Goal: Task Accomplishment & Management: Manage account settings

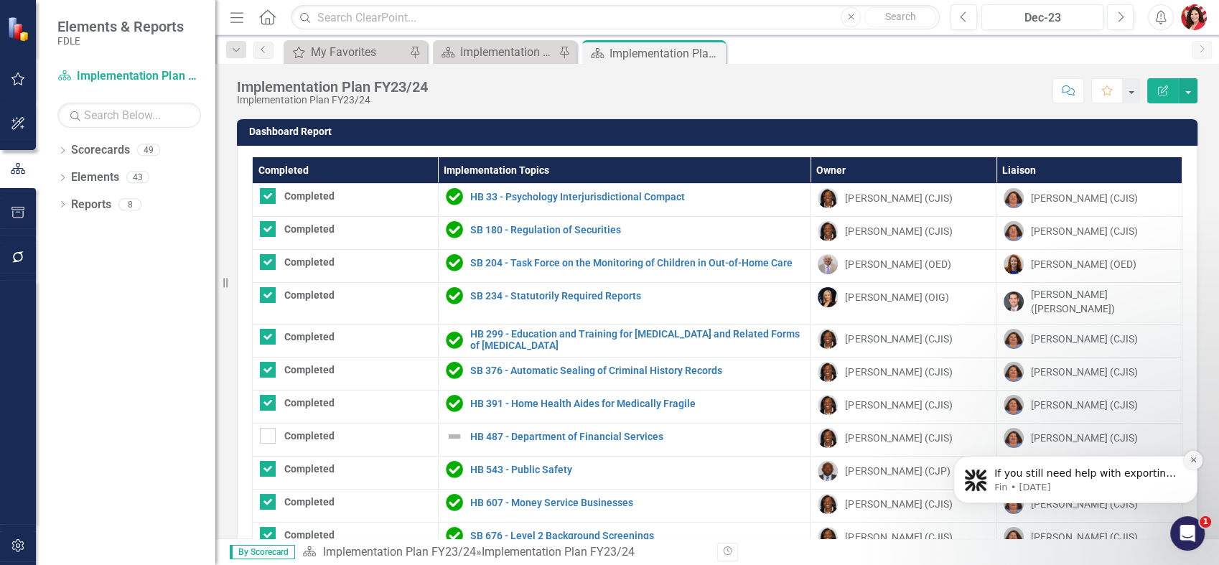
click at [1195, 460] on icon "Dismiss notification" at bounding box center [1194, 460] width 8 height 8
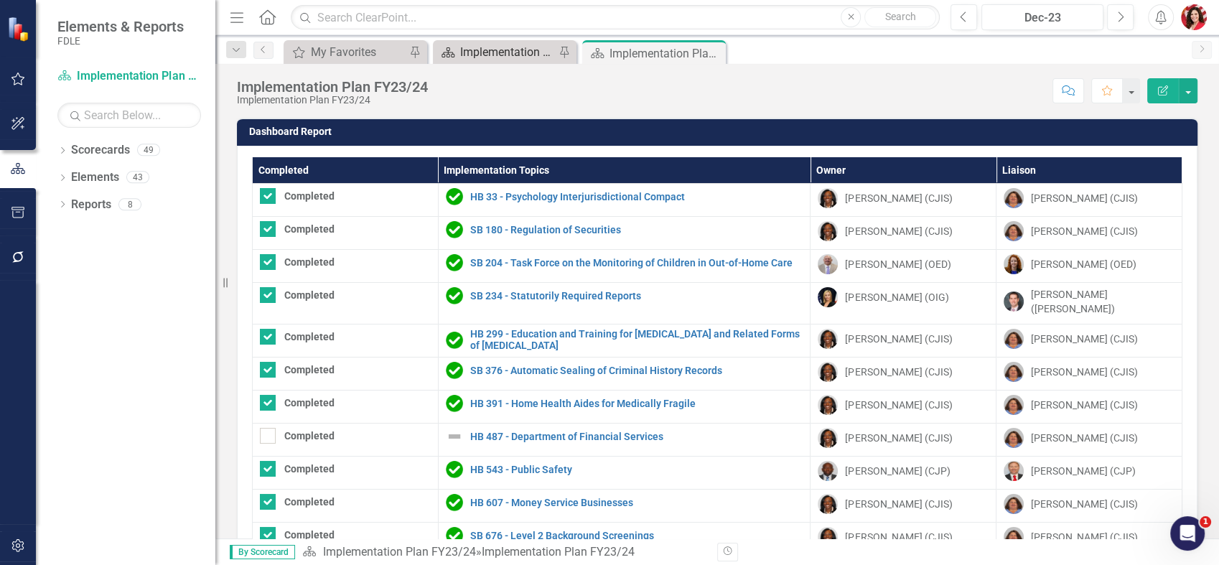
click at [511, 59] on div "Implementation Plan FY25/26" at bounding box center [507, 52] width 95 height 18
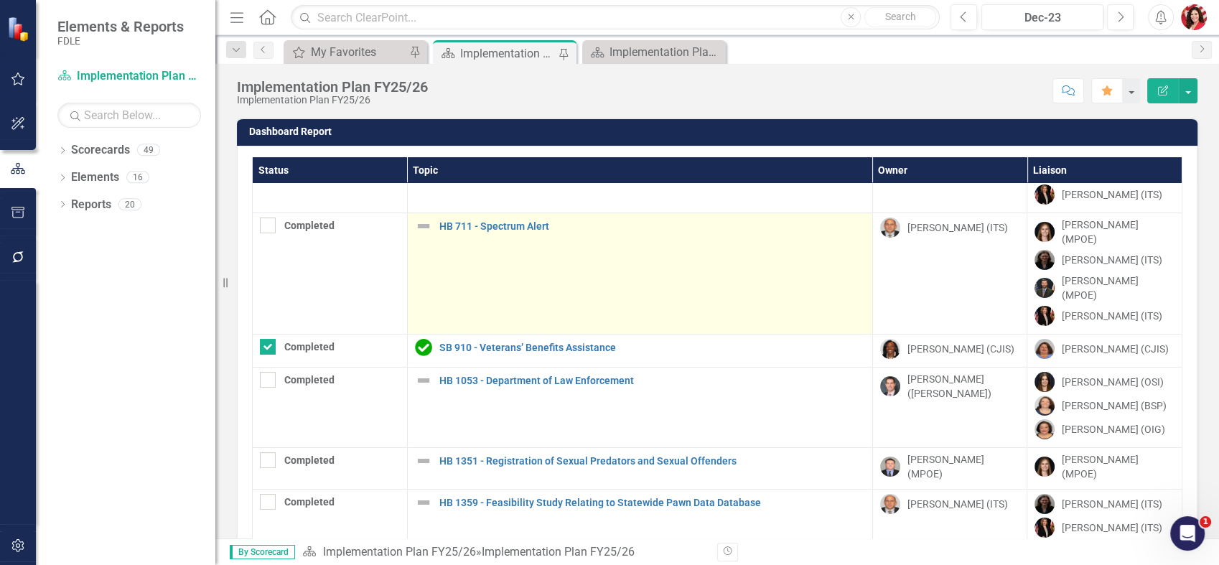
scroll to position [159, 0]
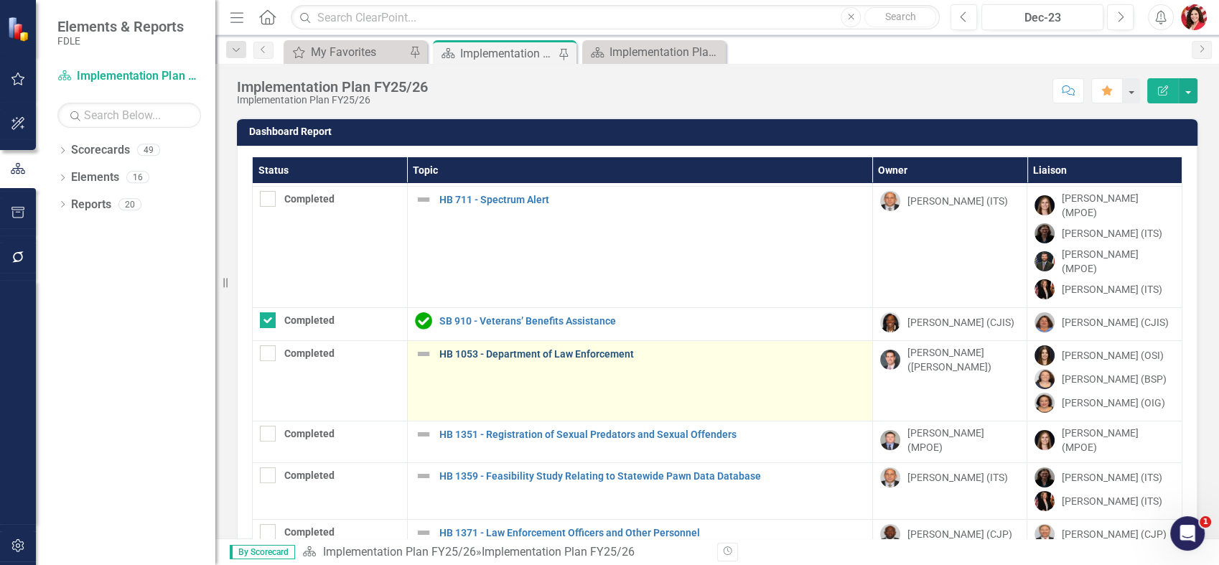
click at [544, 349] on link "HB 1053 - Department of Law Enforcement" at bounding box center [652, 354] width 426 height 11
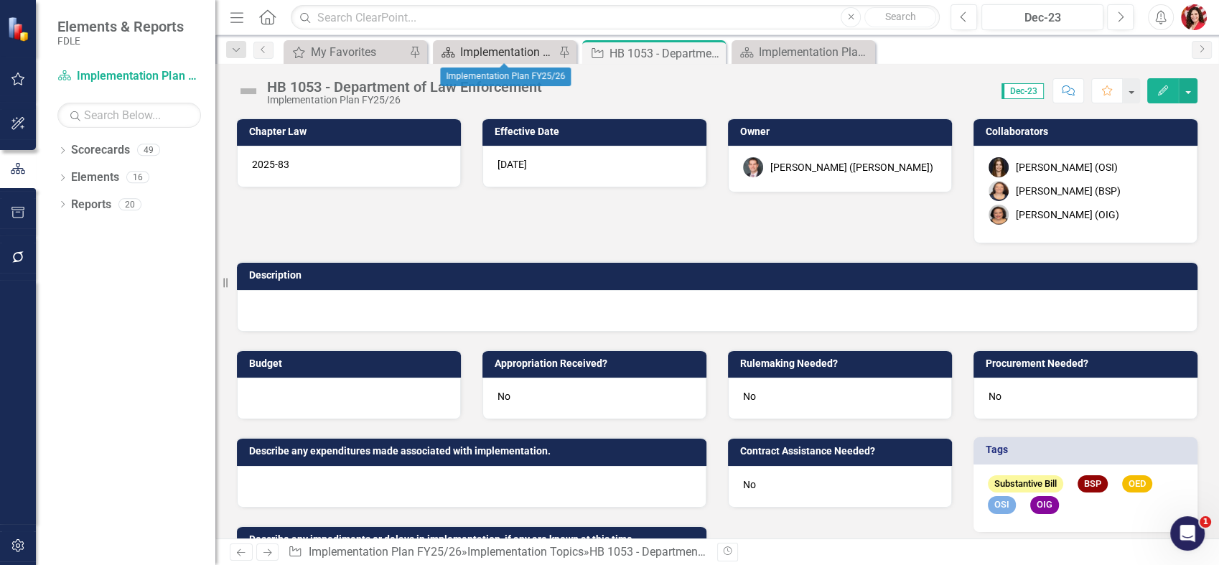
click at [488, 43] on div "Implementation Plan FY25/26" at bounding box center [507, 52] width 95 height 18
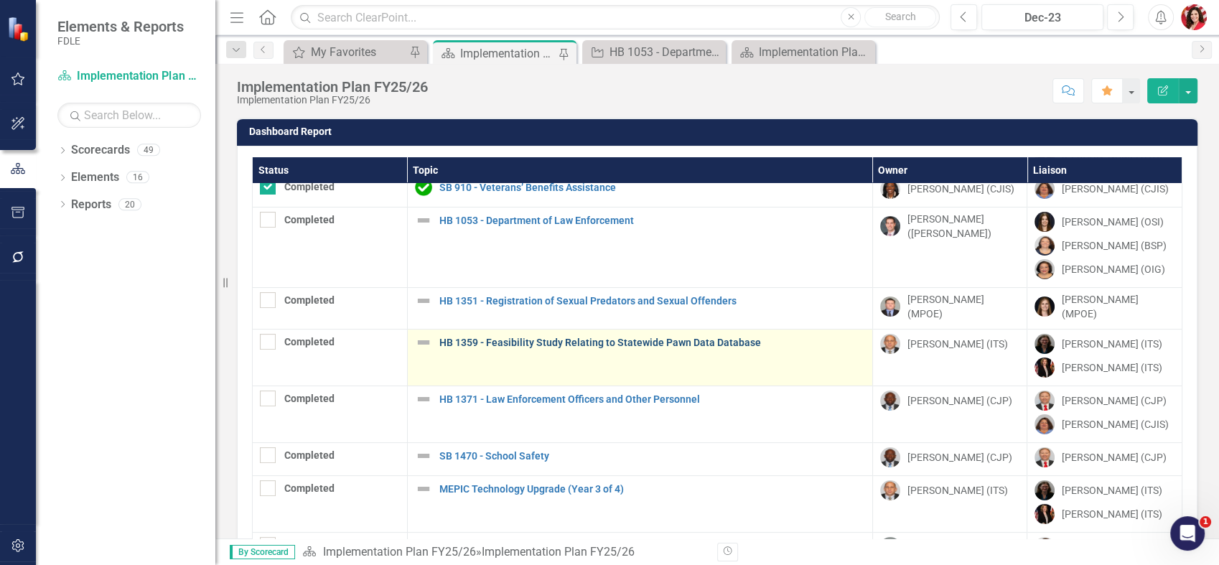
scroll to position [319, 0]
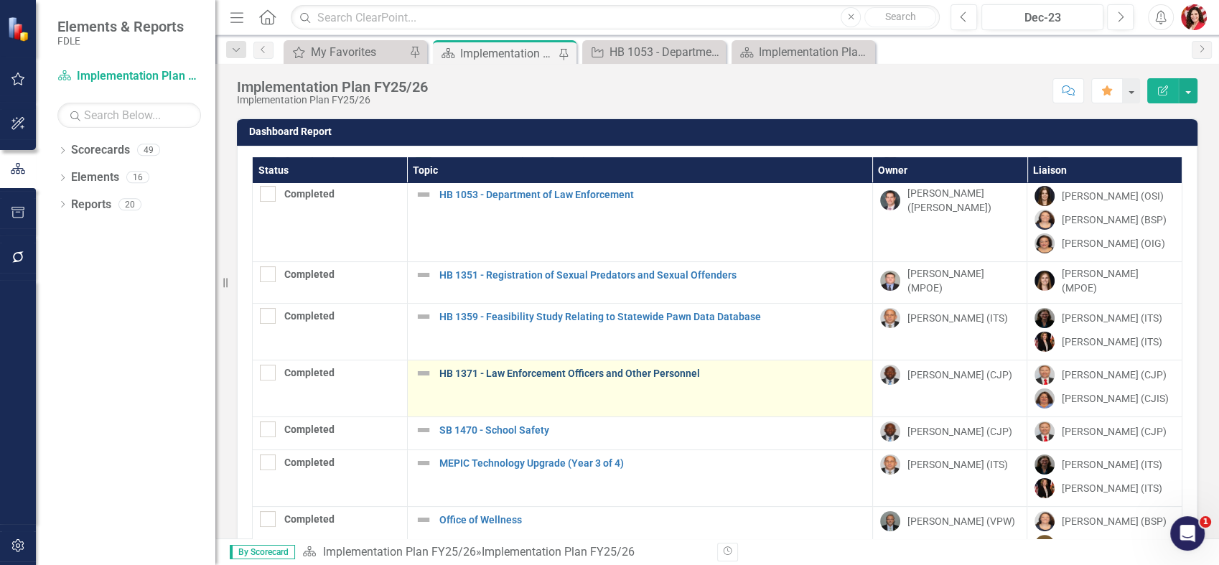
click at [500, 368] on link "HB 1371 - Law Enforcement Officers and Other Personnel" at bounding box center [652, 373] width 426 height 11
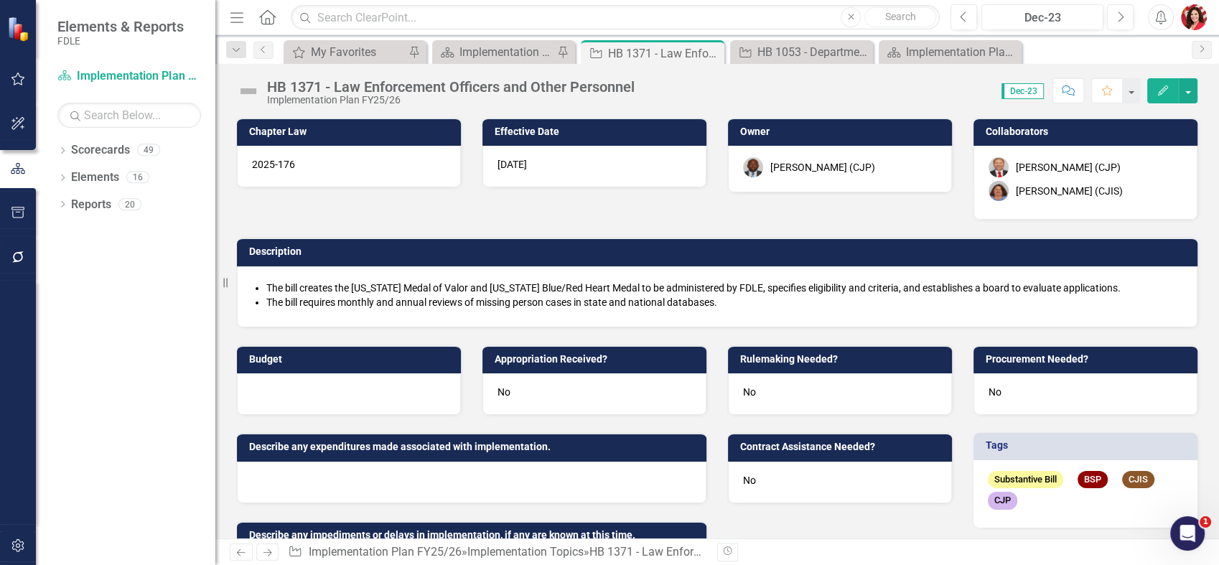
click at [1065, 93] on icon "Comment" at bounding box center [1068, 90] width 13 height 10
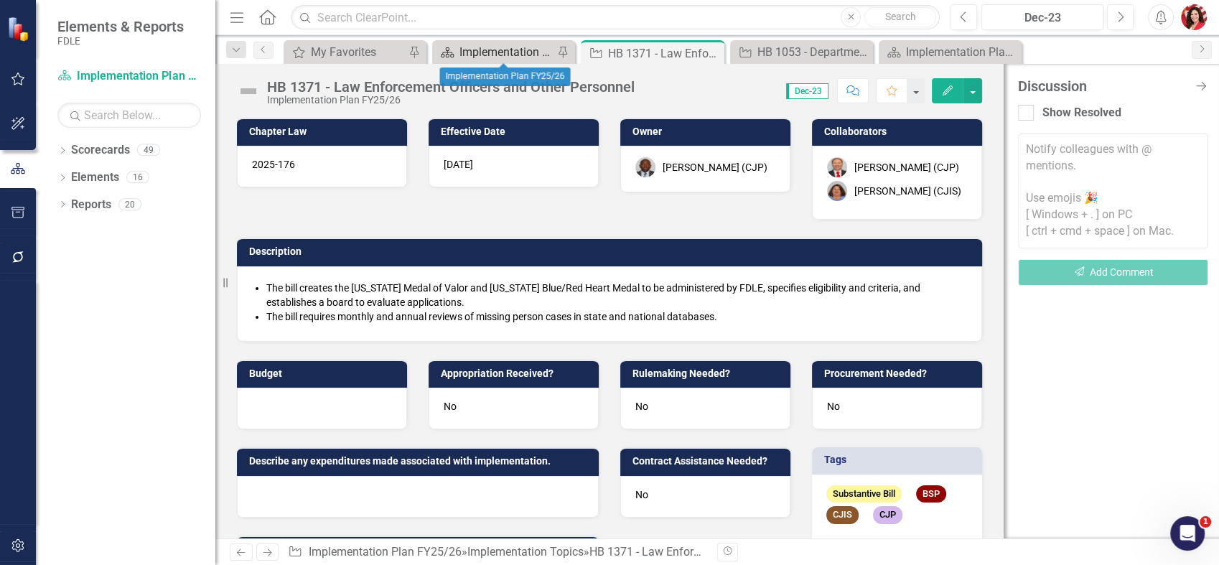
click at [523, 50] on div "Implementation Plan FY25/26" at bounding box center [507, 52] width 94 height 18
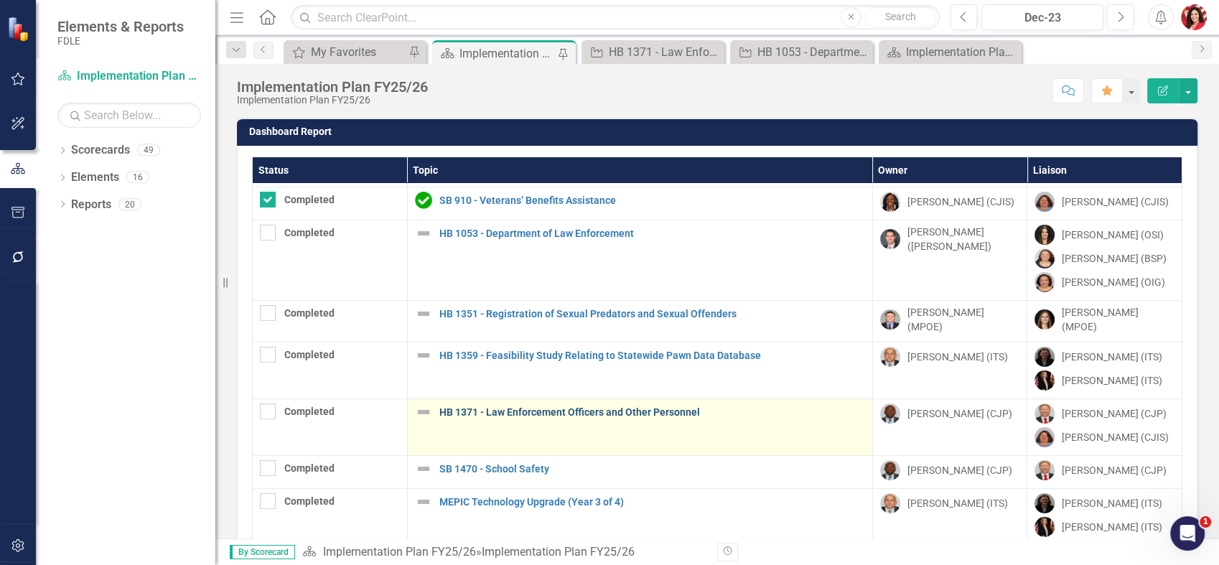
scroll to position [319, 0]
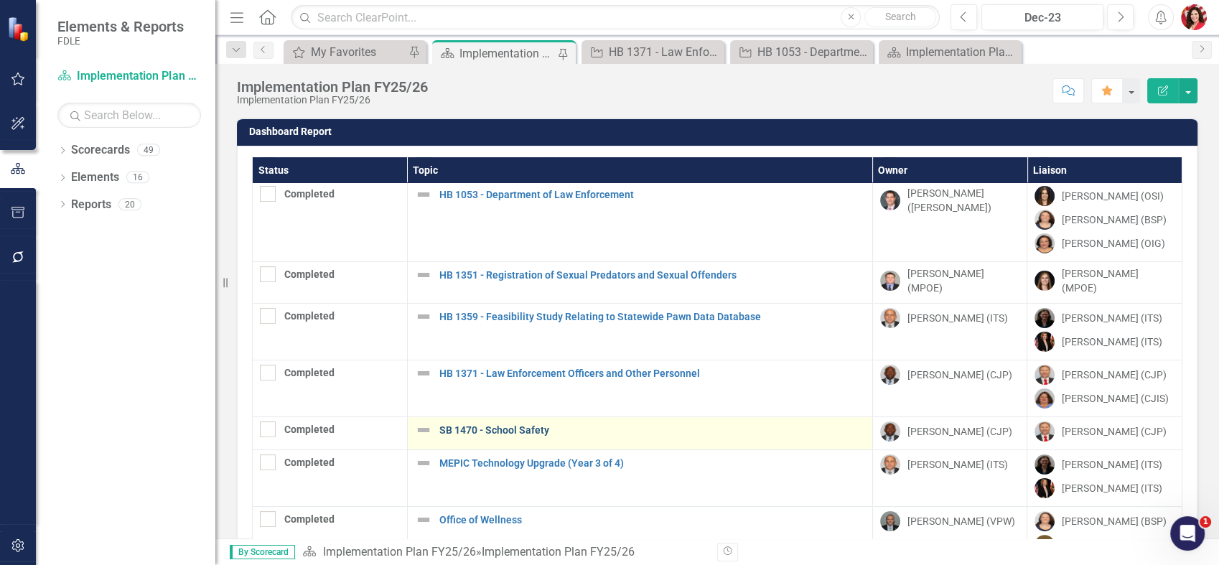
click at [524, 425] on link "SB 1470 - School Safety" at bounding box center [652, 430] width 426 height 11
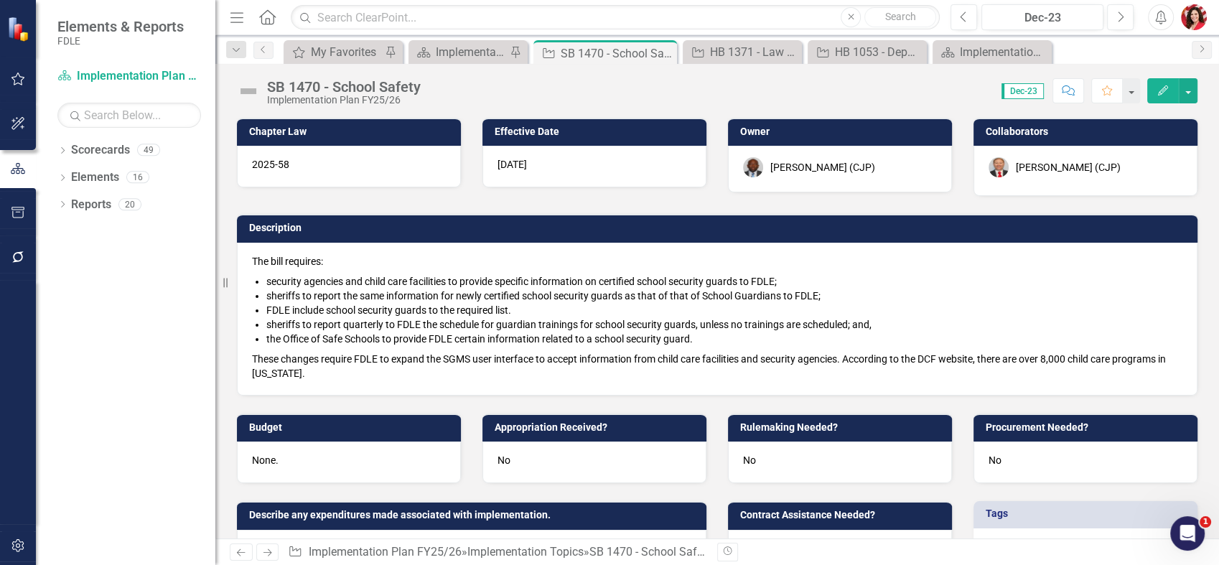
click at [1068, 88] on icon "Comment" at bounding box center [1068, 90] width 13 height 10
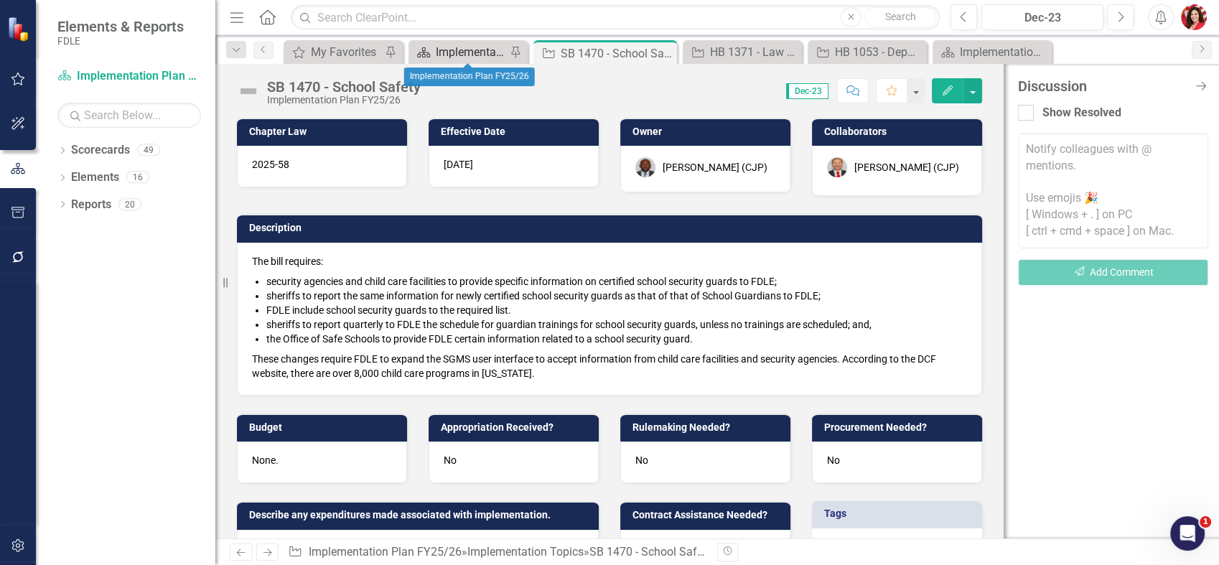
click at [493, 55] on div "Implementation Plan FY25/26" at bounding box center [471, 52] width 70 height 18
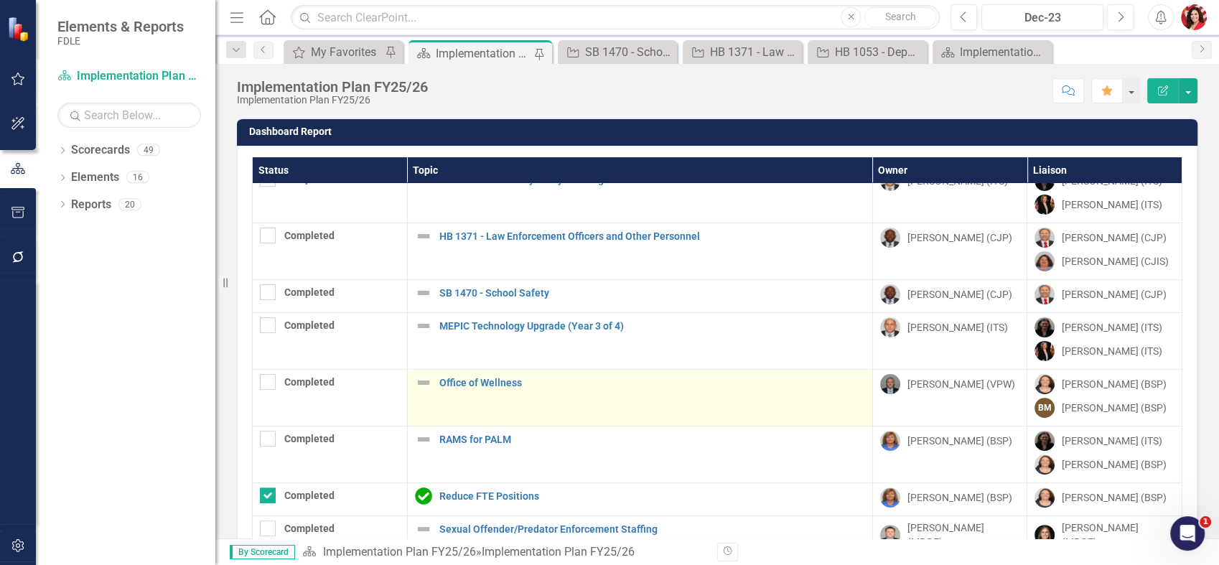
scroll to position [455, 0]
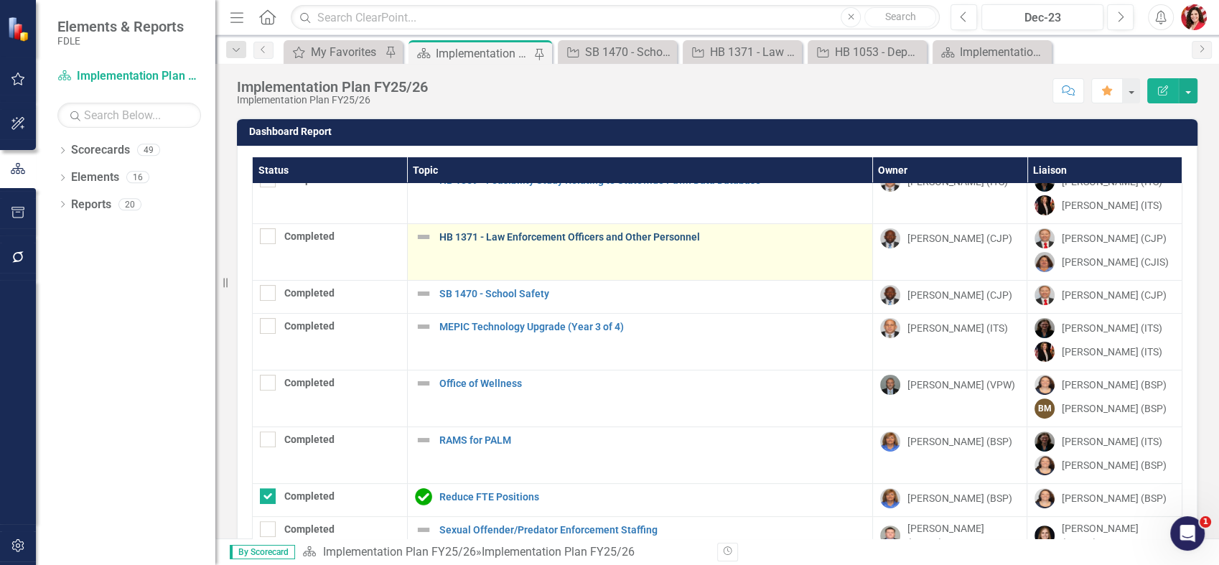
click at [592, 228] on div "HB 1371 - Law Enforcement Officers and Other Personnel" at bounding box center [640, 236] width 450 height 17
click at [582, 232] on link "HB 1371 - Law Enforcement Officers and Other Personnel" at bounding box center [652, 237] width 426 height 11
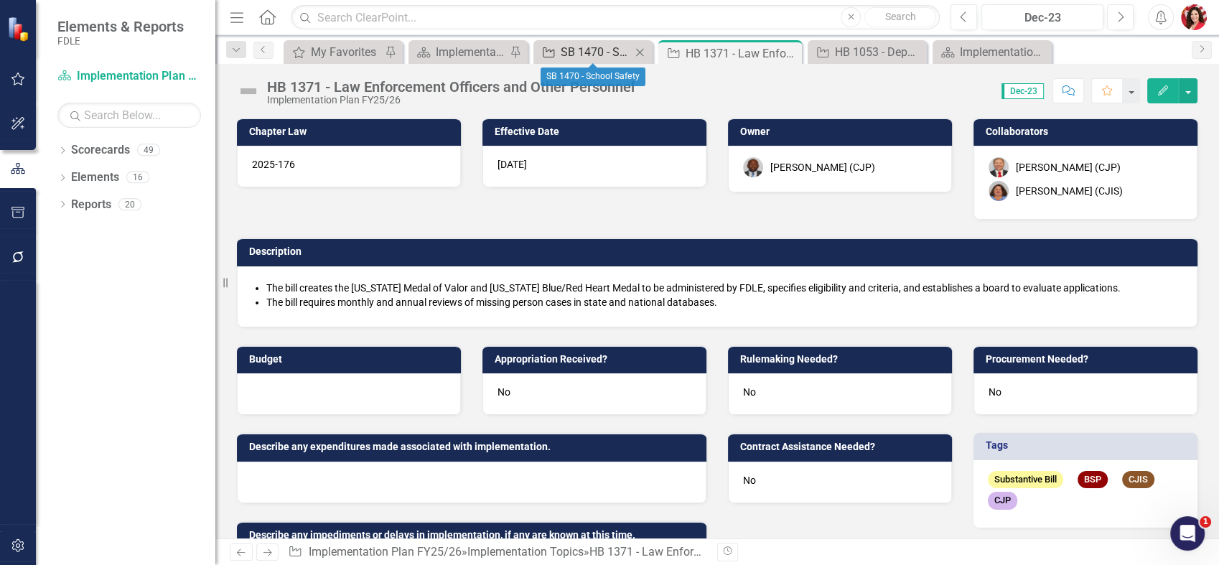
click at [596, 50] on div "SB 1470 - School Safety" at bounding box center [596, 52] width 70 height 18
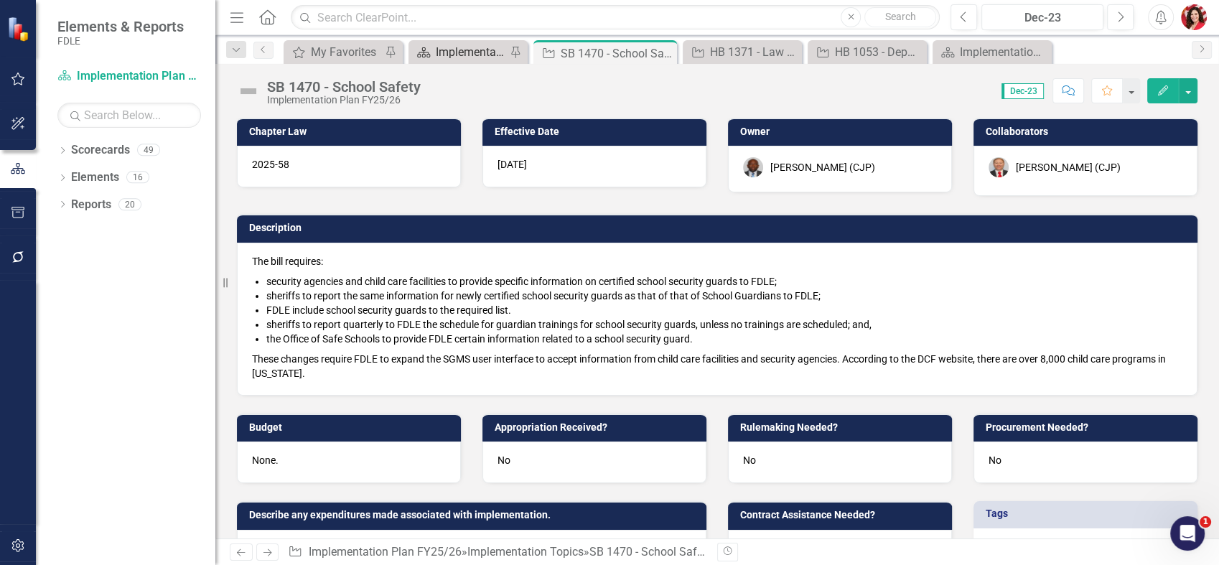
click at [477, 49] on div "Implementation Plan FY25/26" at bounding box center [471, 52] width 70 height 18
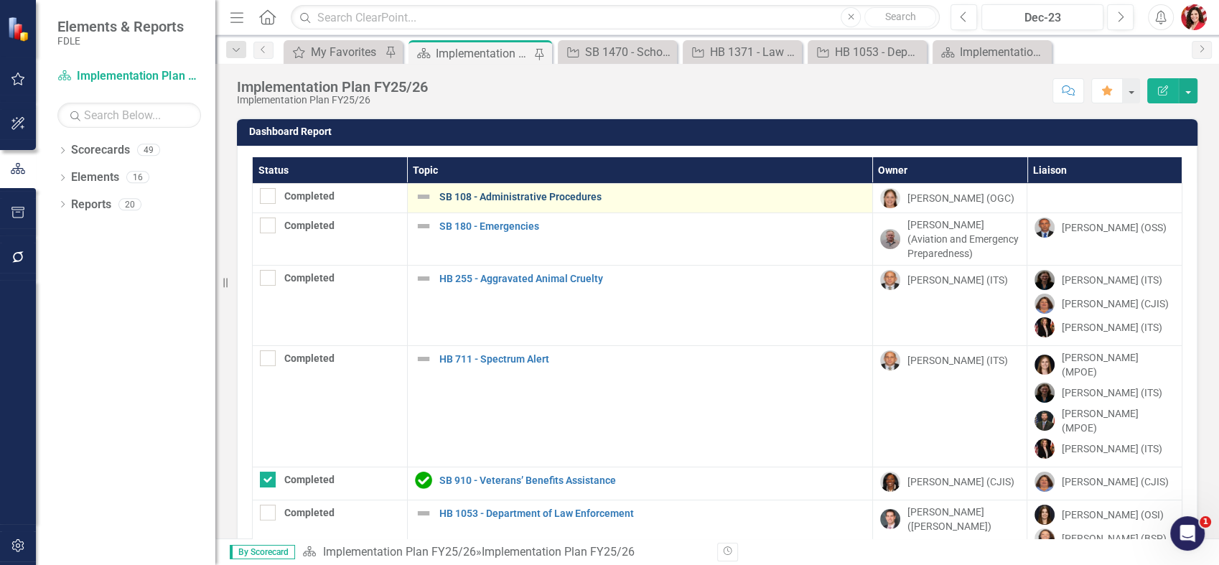
click at [516, 192] on link "SB 108 - Administrative Procedures" at bounding box center [652, 197] width 426 height 11
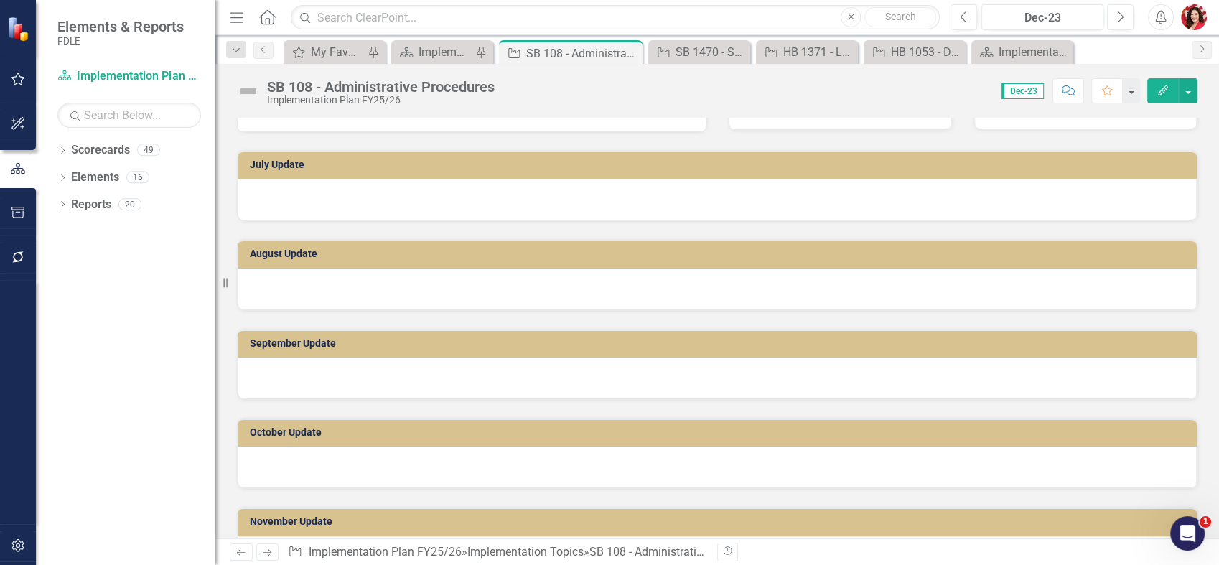
scroll to position [398, 0]
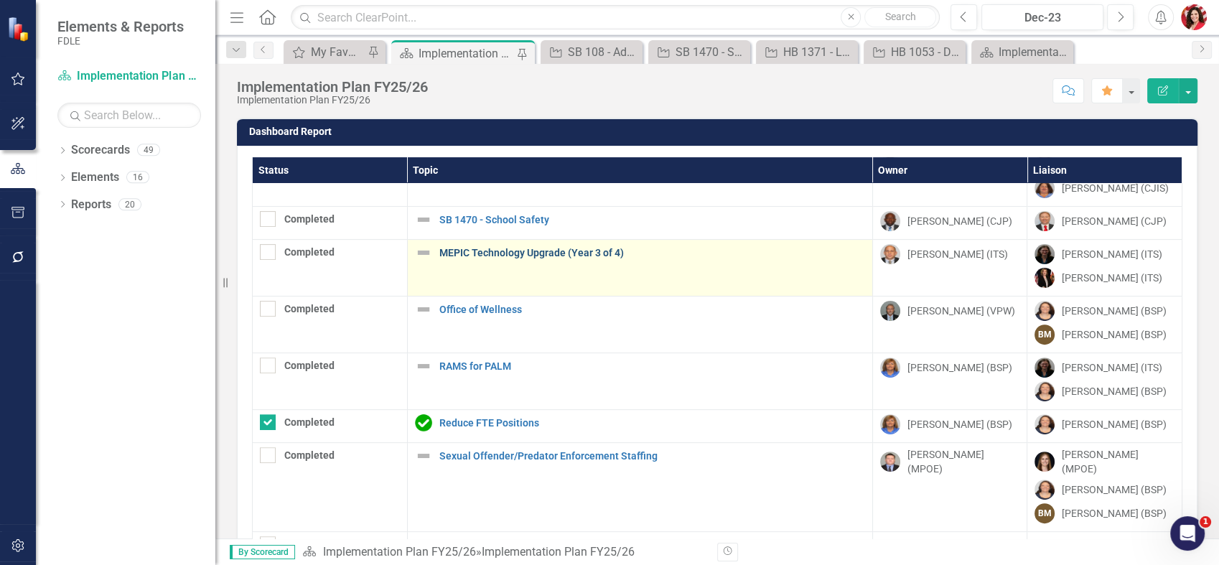
scroll to position [535, 0]
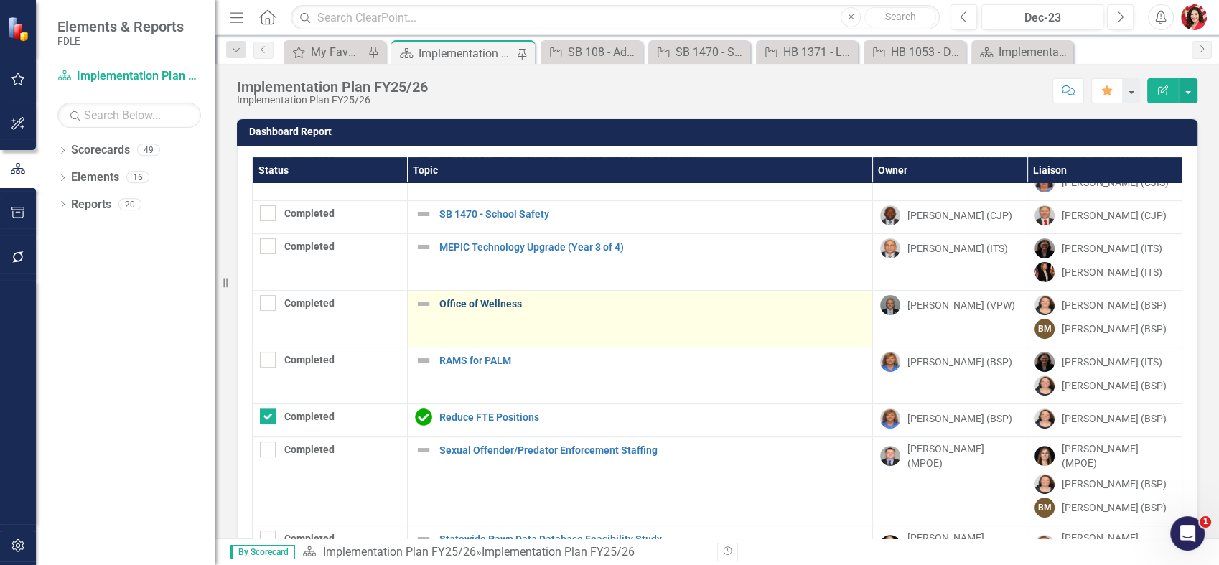
click at [469, 299] on link "Office of Wellness" at bounding box center [652, 304] width 426 height 11
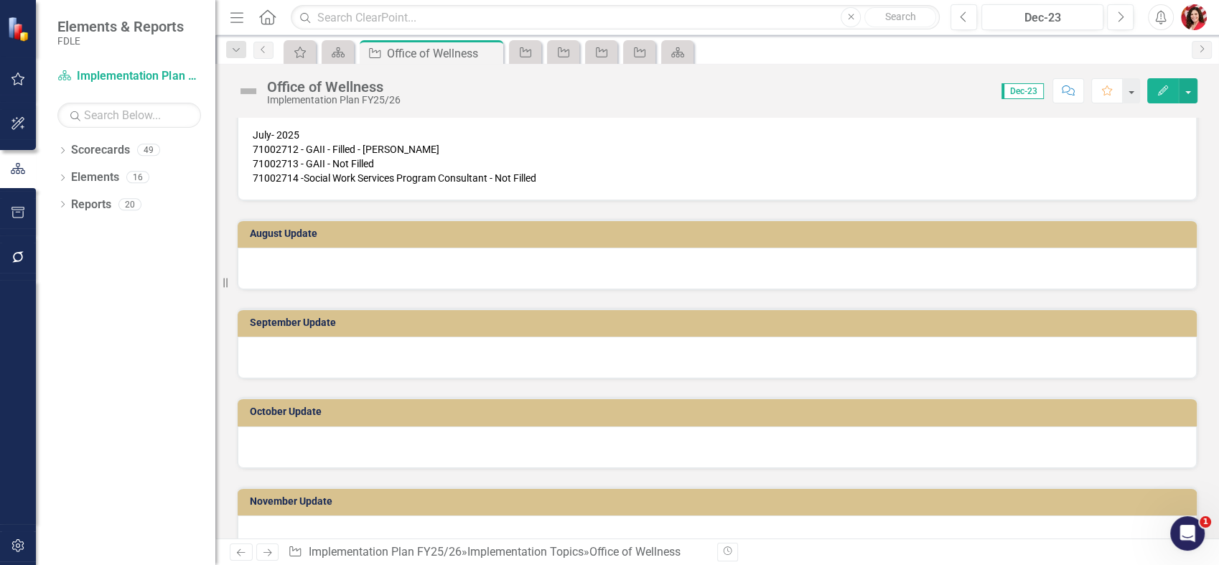
scroll to position [271, 0]
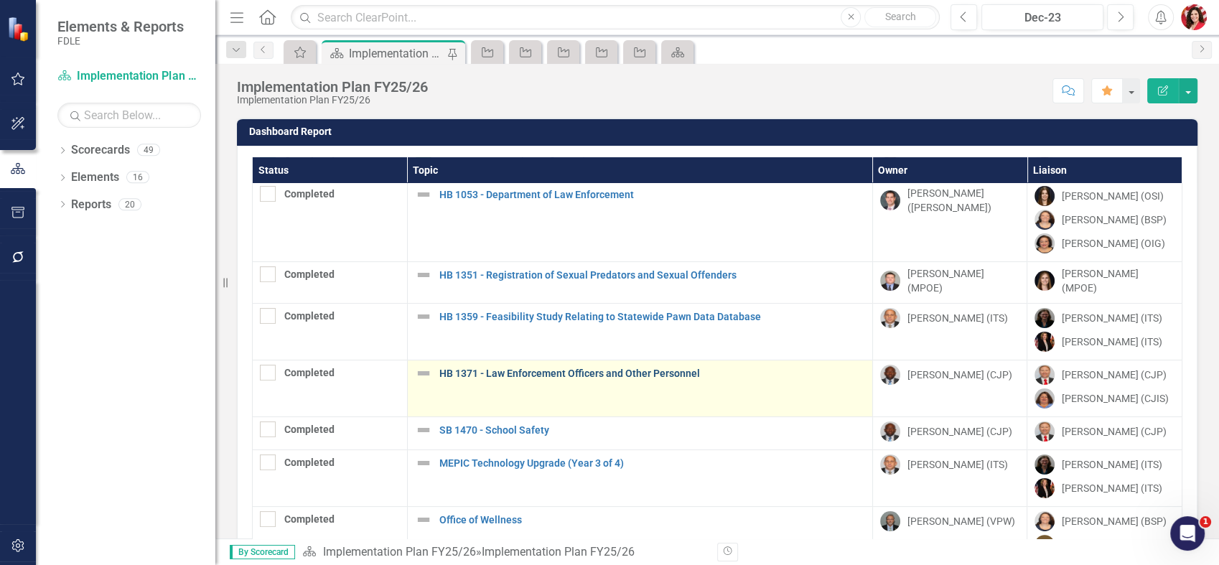
scroll to position [478, 0]
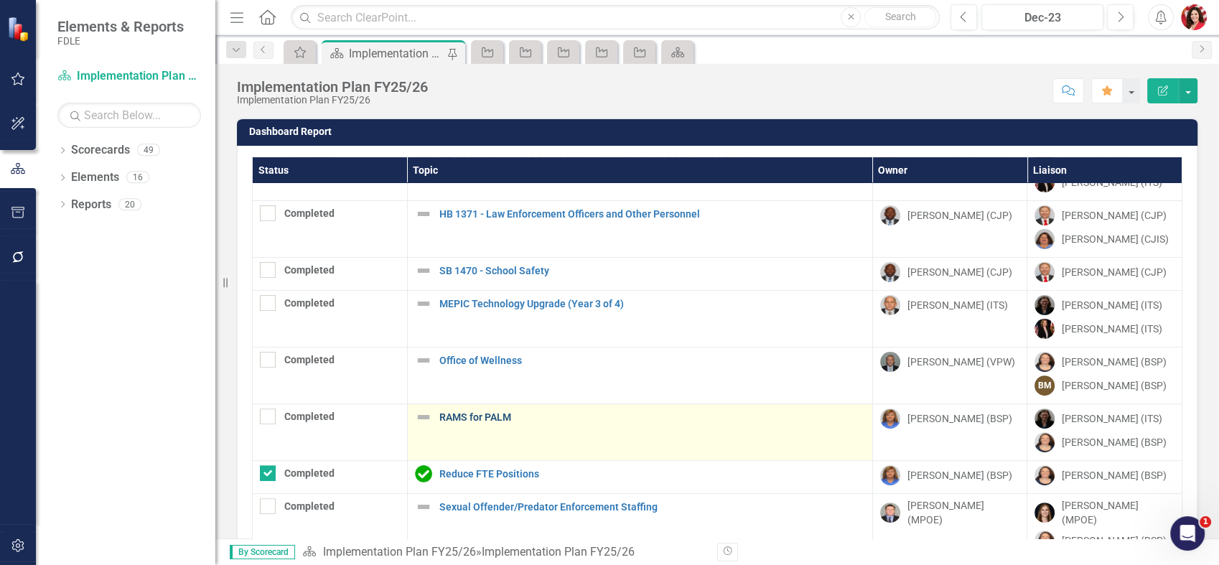
click at [488, 412] on link "RAMS for PALM" at bounding box center [652, 417] width 426 height 11
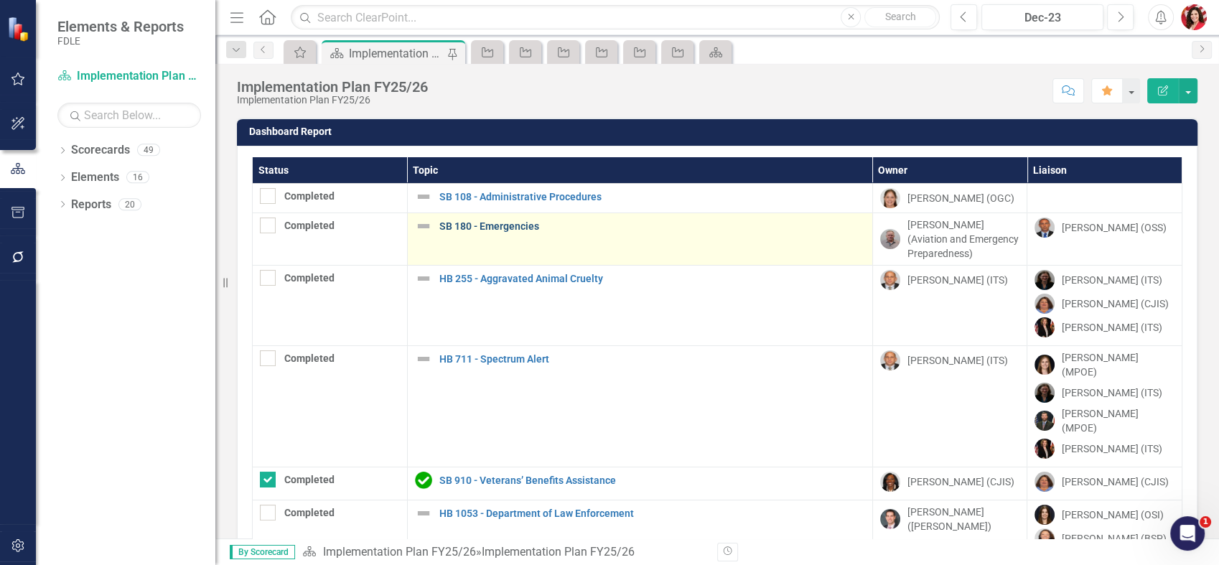
click at [497, 228] on link "SB 180 - Emergencies" at bounding box center [652, 226] width 426 height 11
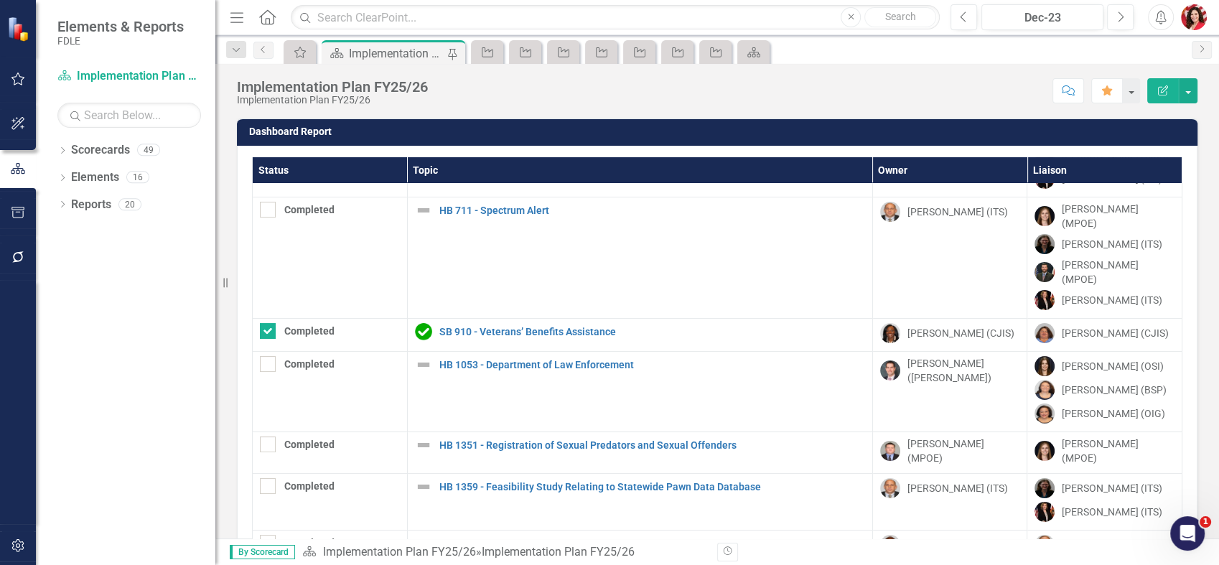
scroll to position [535, 0]
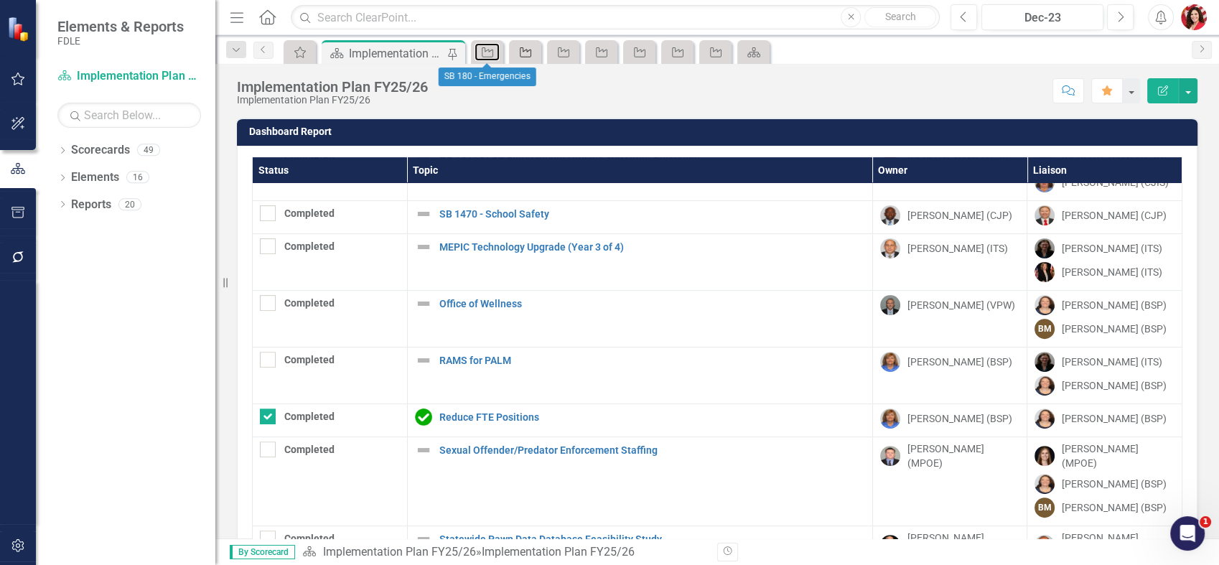
drag, startPoint x: 498, startPoint y: 50, endPoint x: 513, endPoint y: 53, distance: 16.1
click at [498, 50] on link "Implementation Topic" at bounding box center [487, 52] width 25 height 18
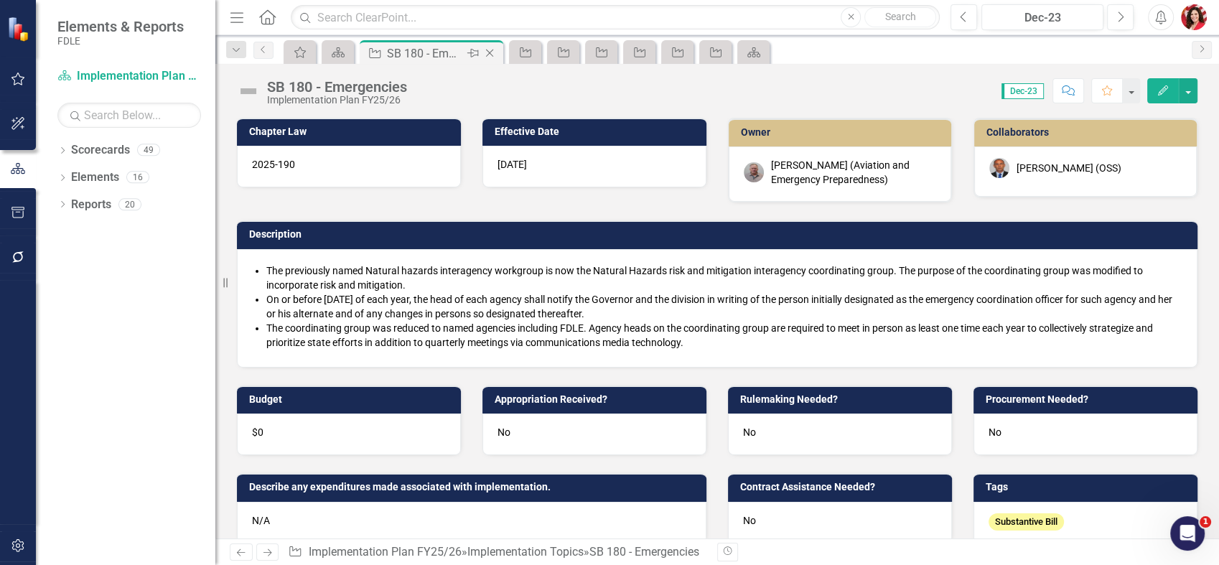
click at [490, 52] on icon "Close" at bounding box center [489, 52] width 14 height 11
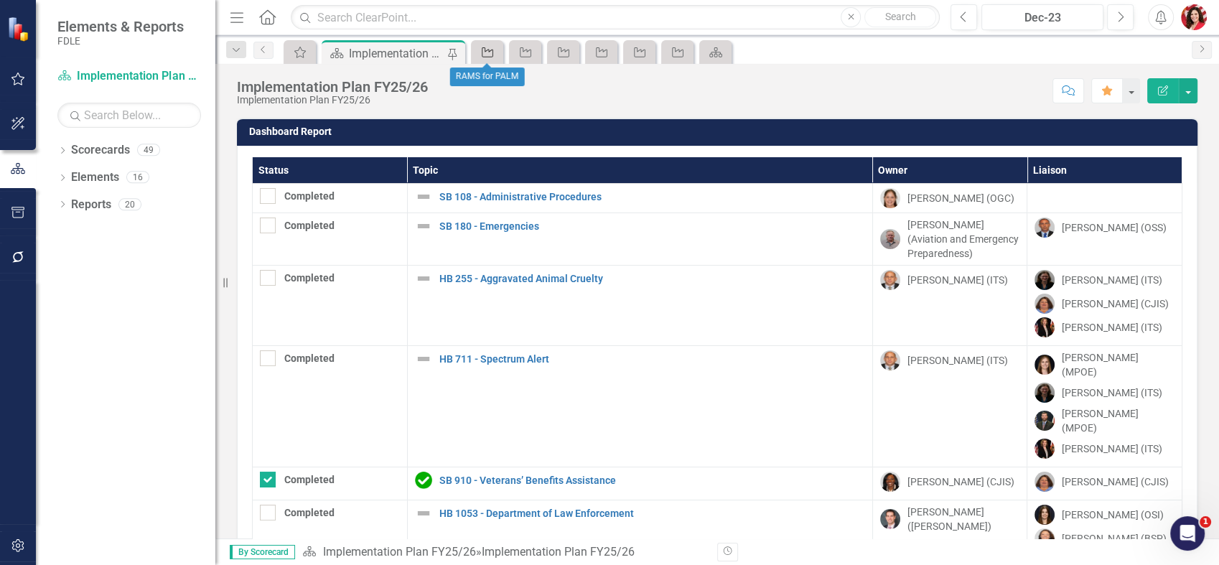
click at [490, 52] on icon "Implementation Topic" at bounding box center [487, 52] width 14 height 11
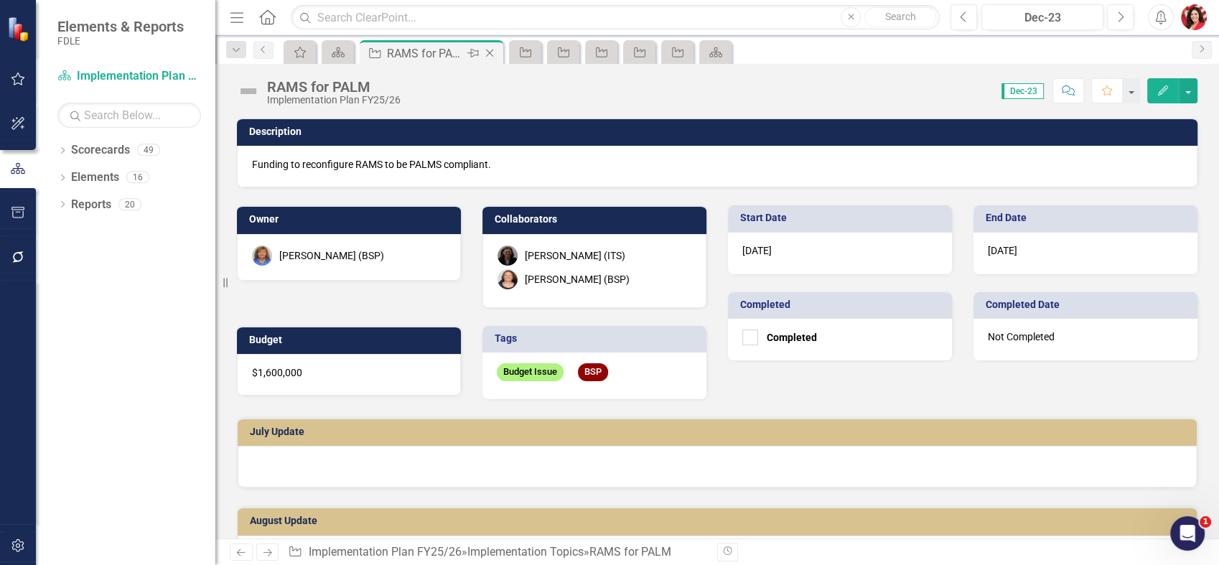
click at [493, 53] on icon "Close" at bounding box center [489, 52] width 14 height 11
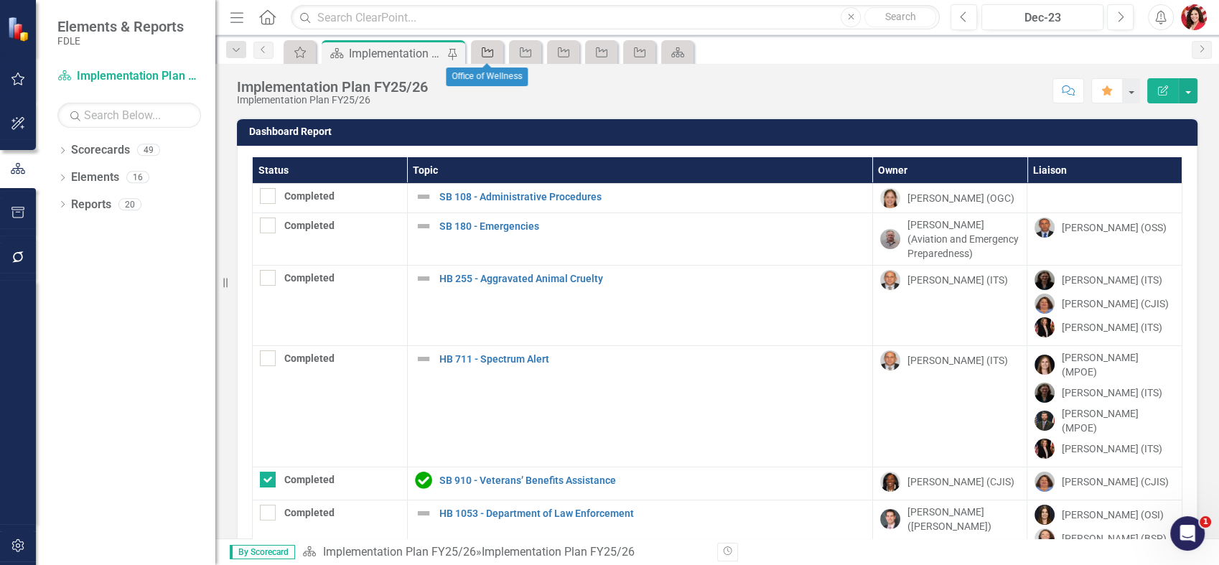
click at [493, 53] on icon at bounding box center [487, 52] width 11 height 10
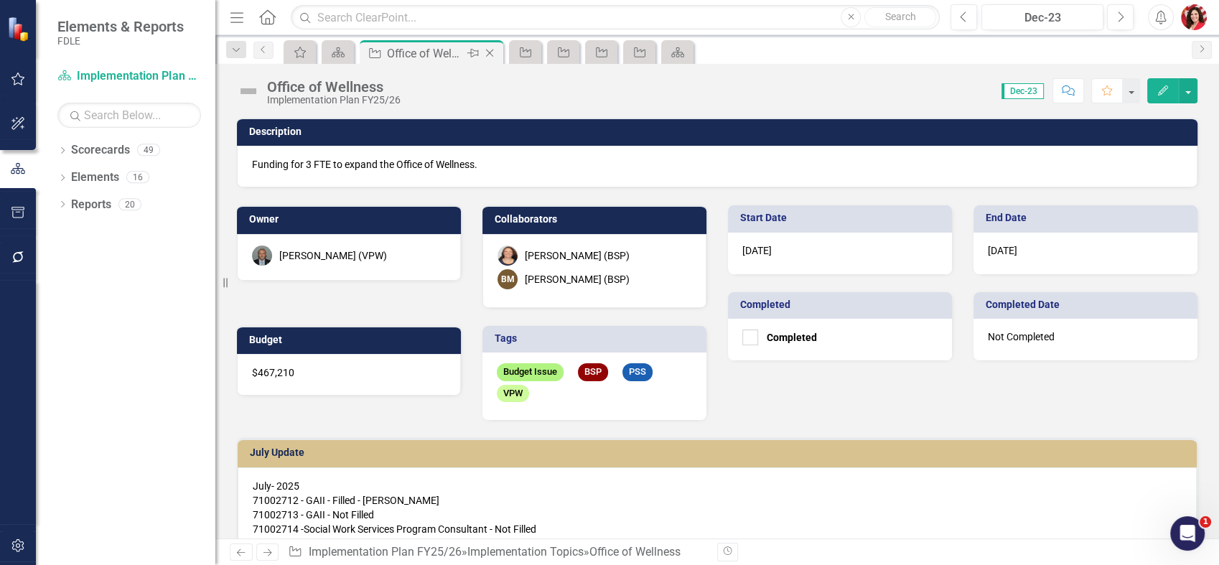
click at [493, 53] on icon "Close" at bounding box center [489, 52] width 14 height 11
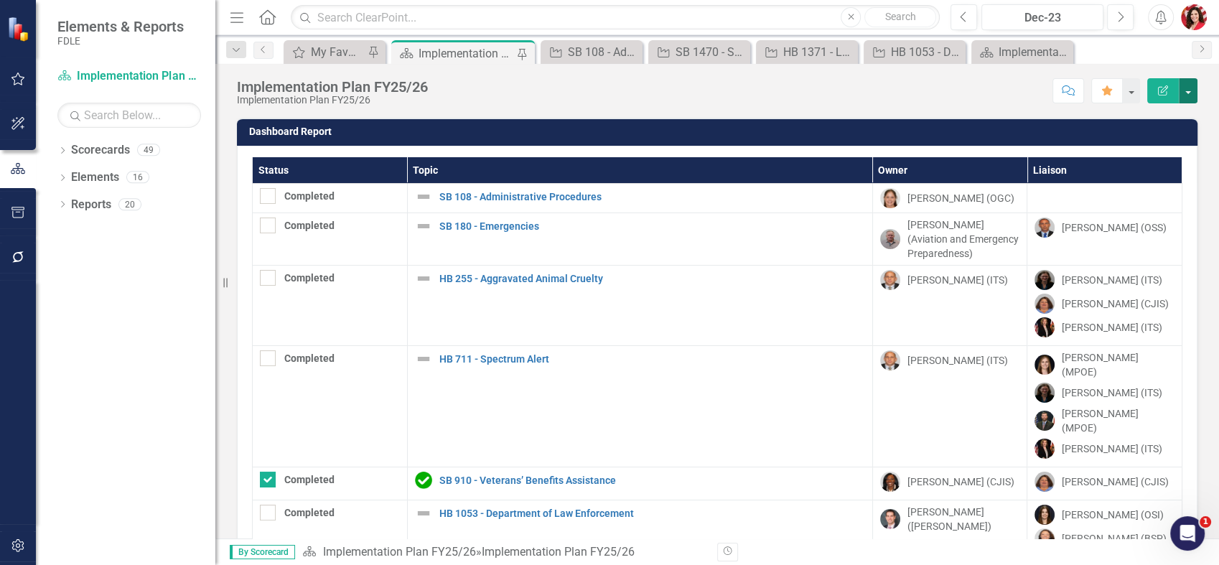
click at [1189, 94] on button "button" at bounding box center [1188, 90] width 19 height 25
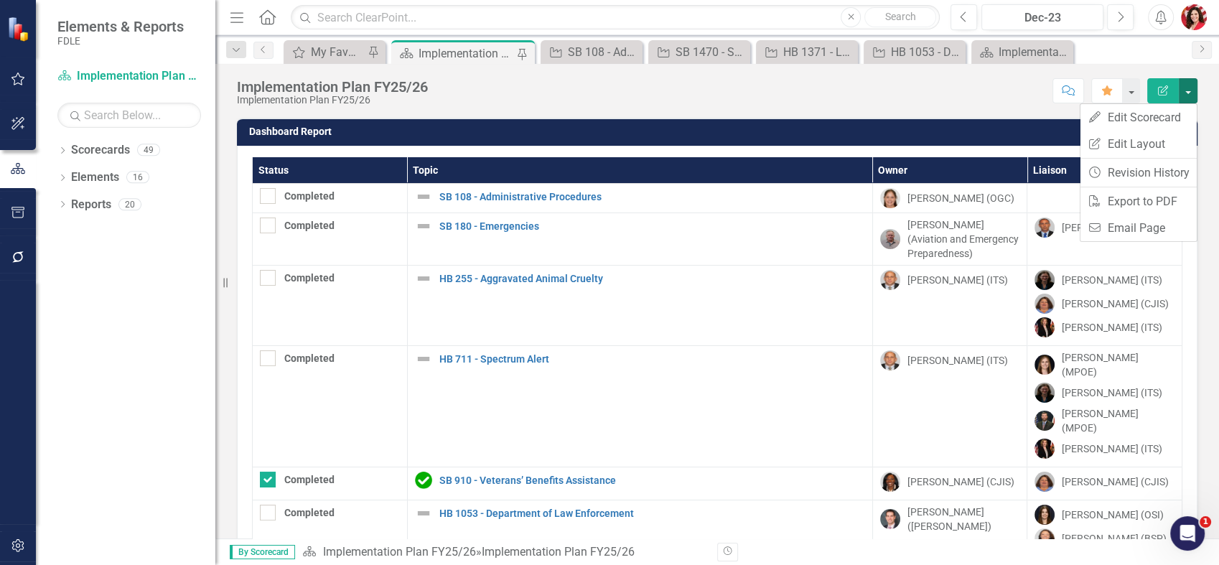
click at [558, 82] on div "Score: N/A Dec-23 Completed Comment Favorite Edit Report" at bounding box center [816, 90] width 762 height 24
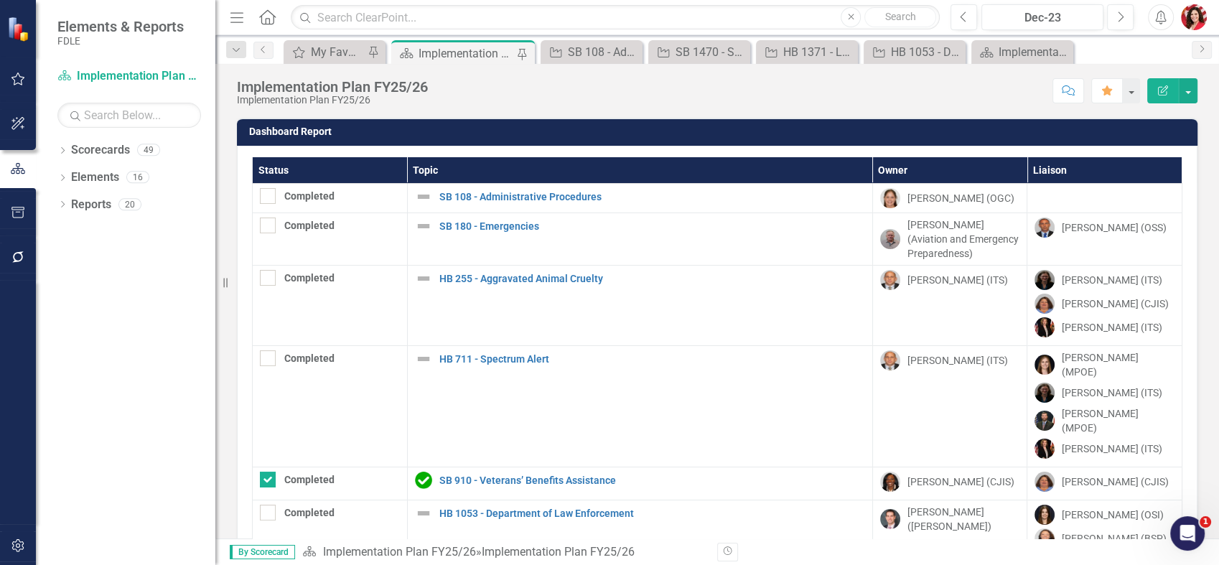
click at [302, 158] on th "Status" at bounding box center [330, 170] width 155 height 27
checkbox input "false"
checkbox input "true"
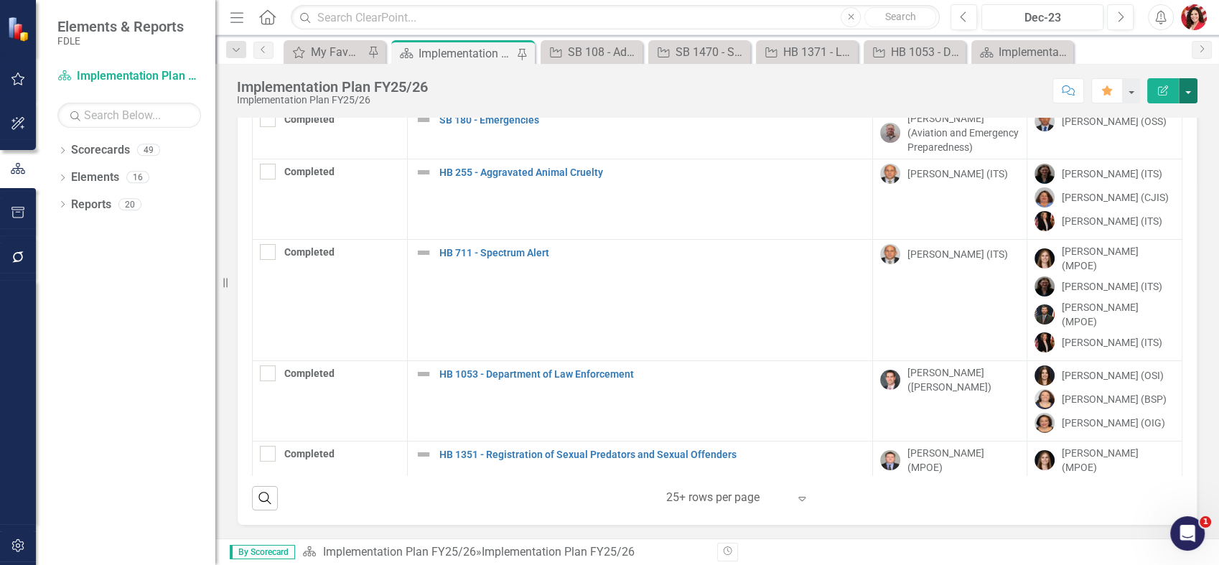
click at [1195, 86] on button "button" at bounding box center [1188, 90] width 19 height 25
click at [1163, 202] on link "PDF Export to PDF" at bounding box center [1139, 201] width 116 height 27
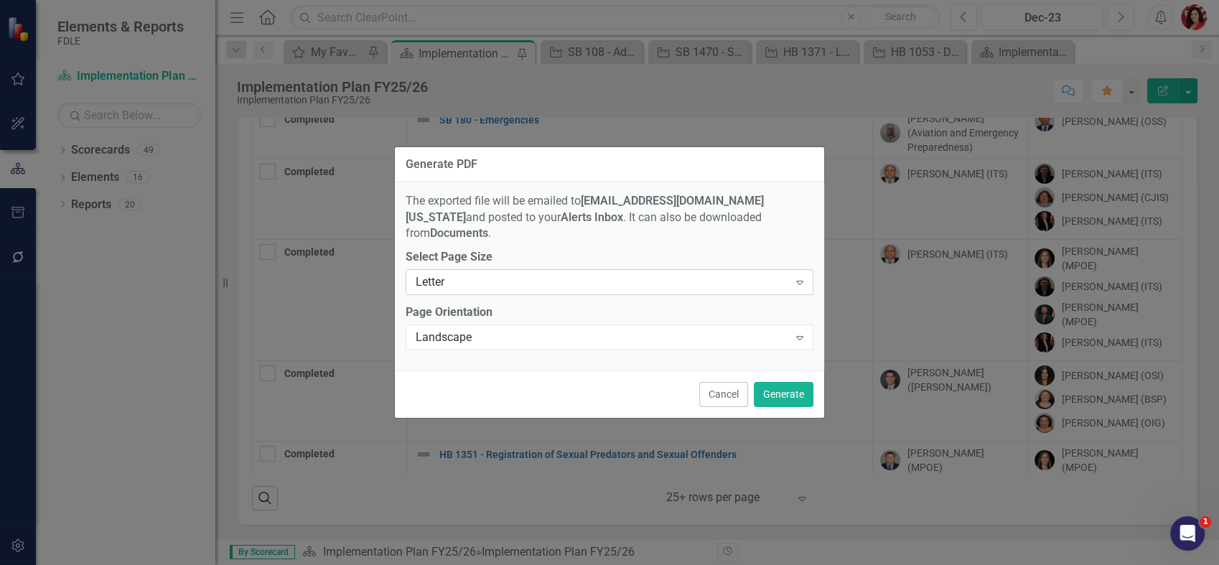
click at [647, 274] on div "Letter" at bounding box center [602, 282] width 373 height 17
click at [761, 330] on div "Landscape" at bounding box center [602, 338] width 373 height 17
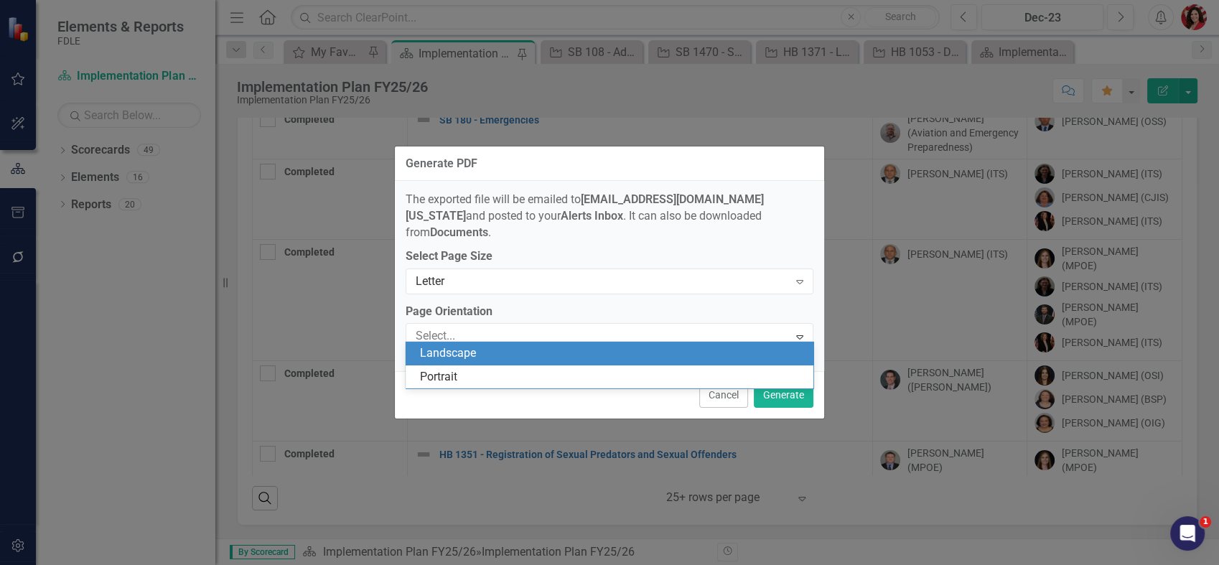
click at [761, 350] on div "Landscape" at bounding box center [612, 353] width 385 height 17
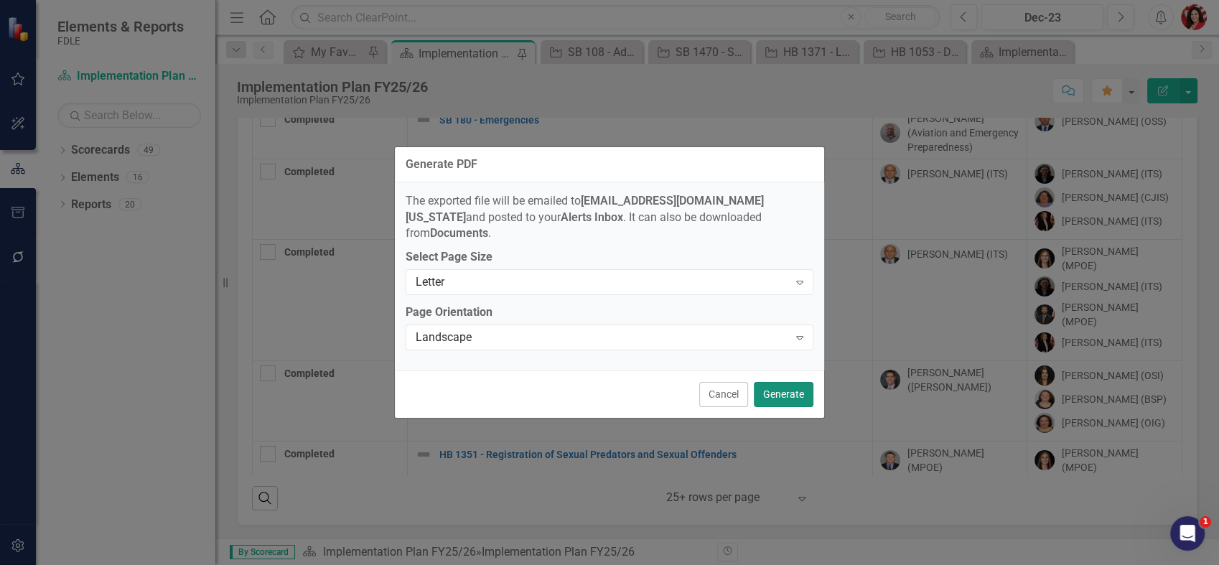
click at [793, 386] on button "Generate" at bounding box center [784, 394] width 60 height 25
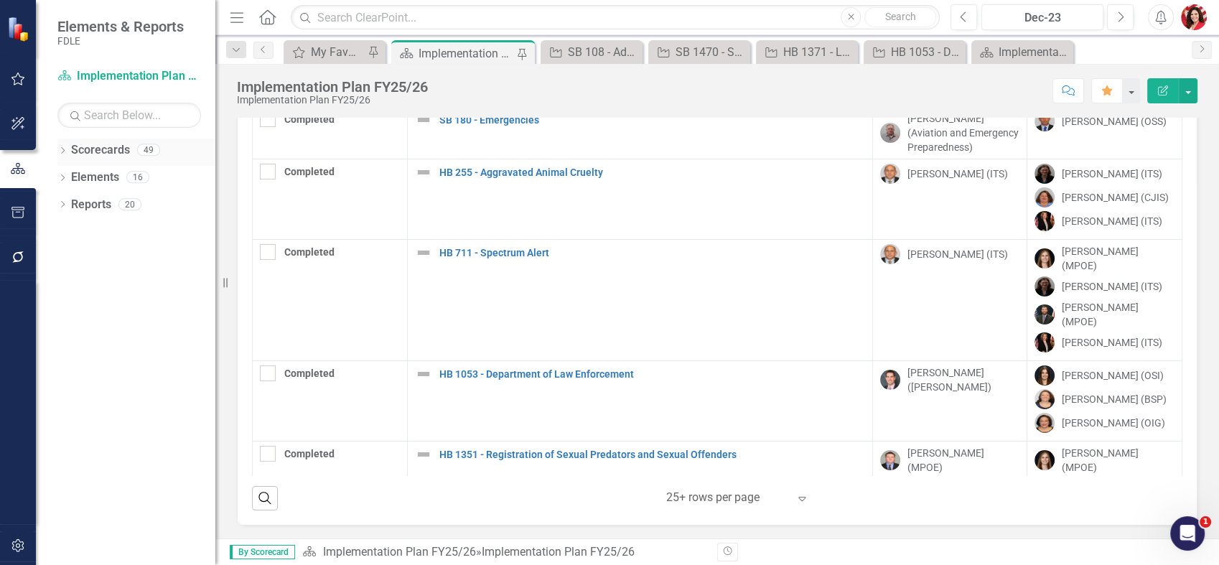
click at [98, 146] on link "Scorecards" at bounding box center [100, 150] width 59 height 17
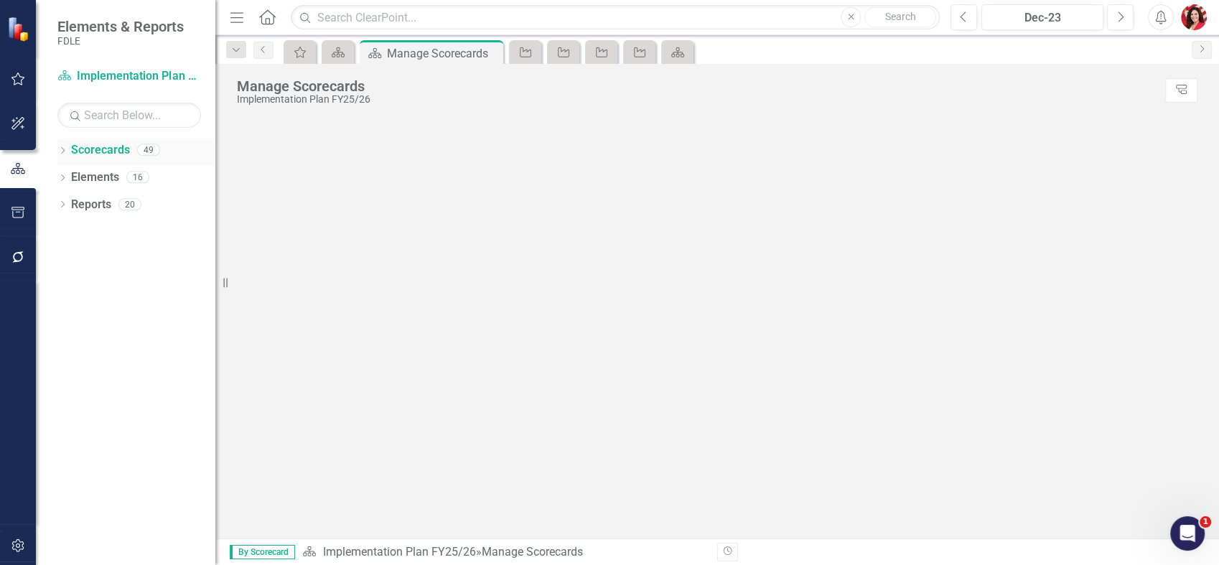
click at [60, 143] on div "Dropdown Scorecards 49" at bounding box center [136, 152] width 158 height 27
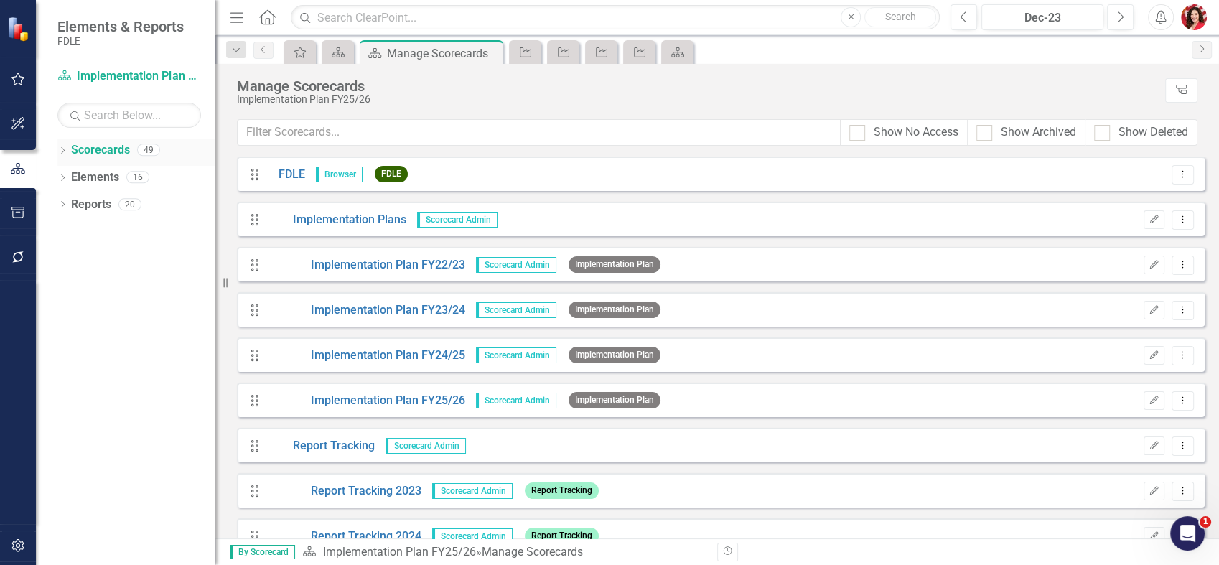
click at [66, 148] on icon "Dropdown" at bounding box center [62, 152] width 10 height 8
click at [69, 180] on icon "Dropdown" at bounding box center [70, 176] width 11 height 9
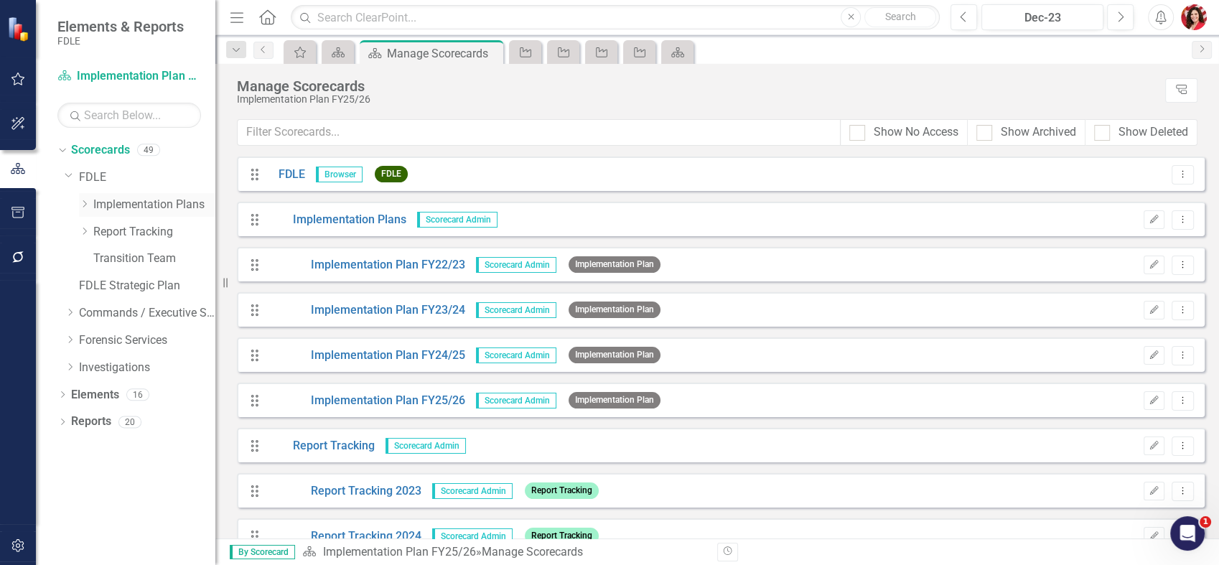
click at [82, 205] on icon "Dropdown" at bounding box center [84, 204] width 11 height 9
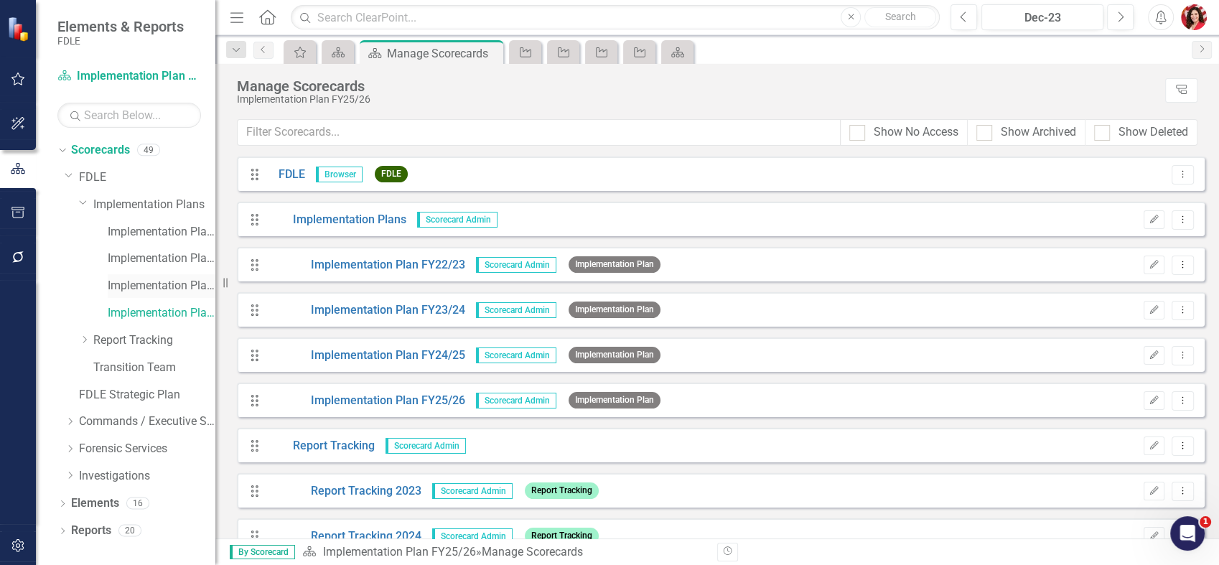
click at [167, 284] on link "Implementation Plan FY24/25" at bounding box center [162, 286] width 108 height 17
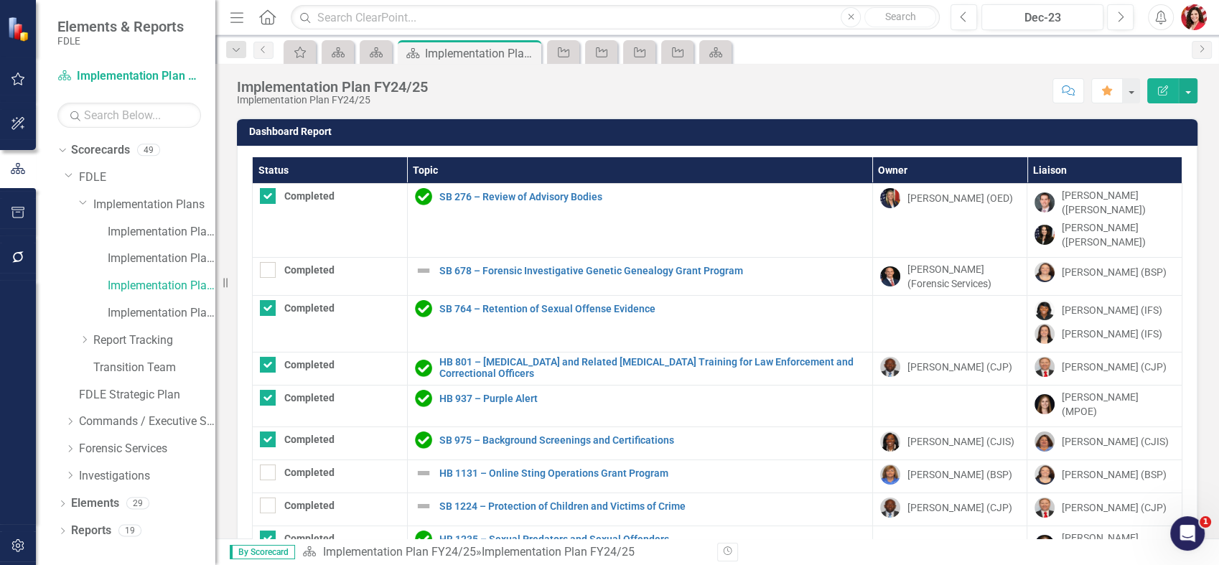
click at [322, 159] on th "Status" at bounding box center [330, 170] width 155 height 27
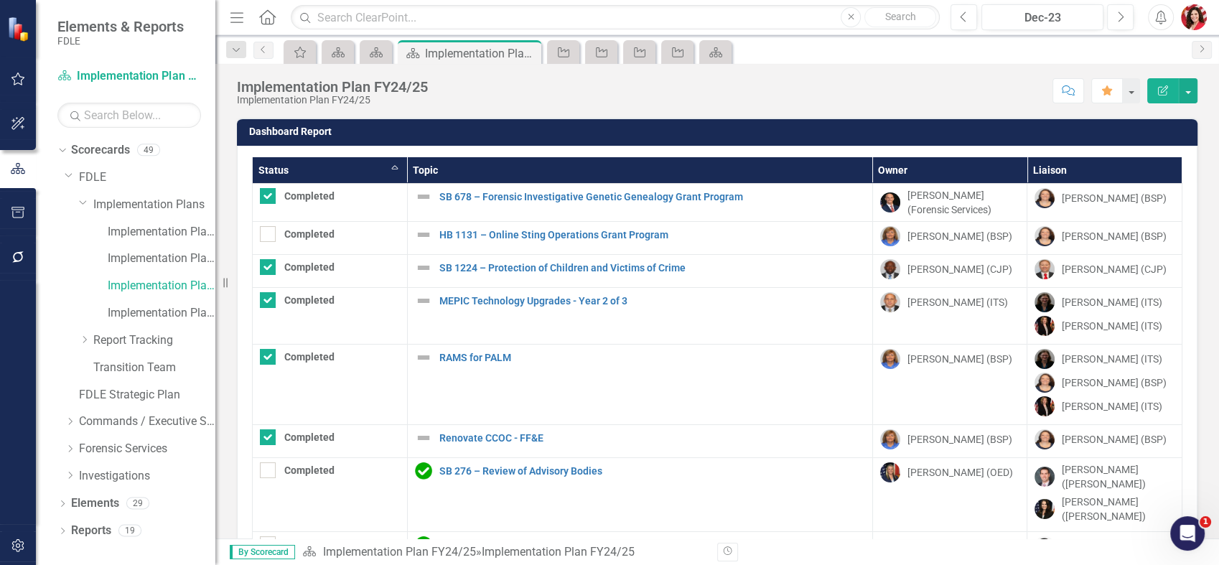
checkbox input "false"
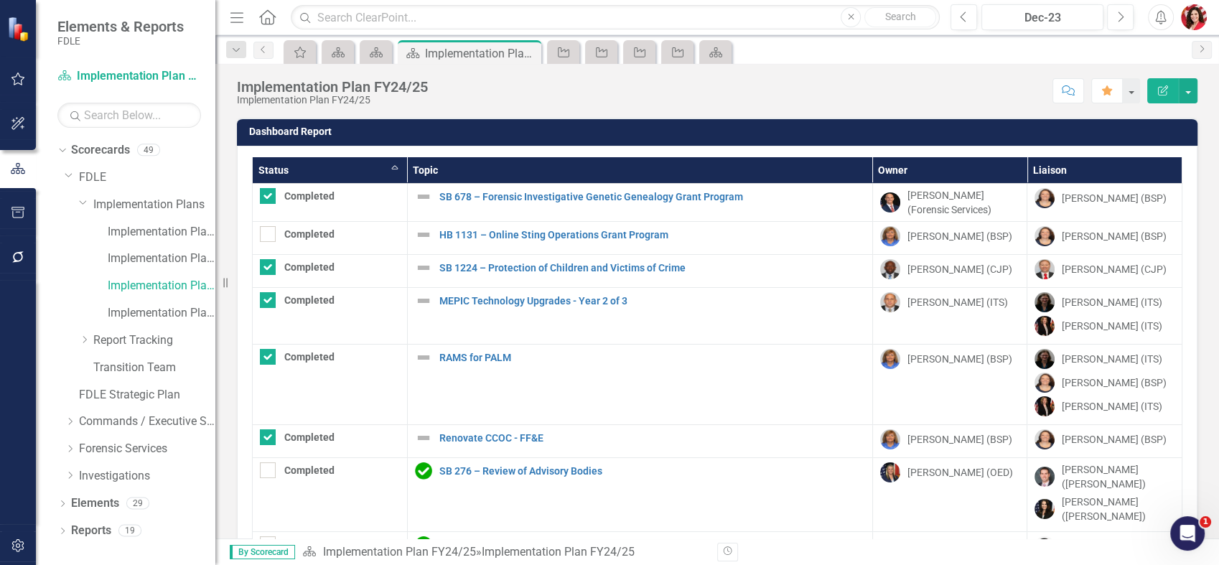
checkbox input "true"
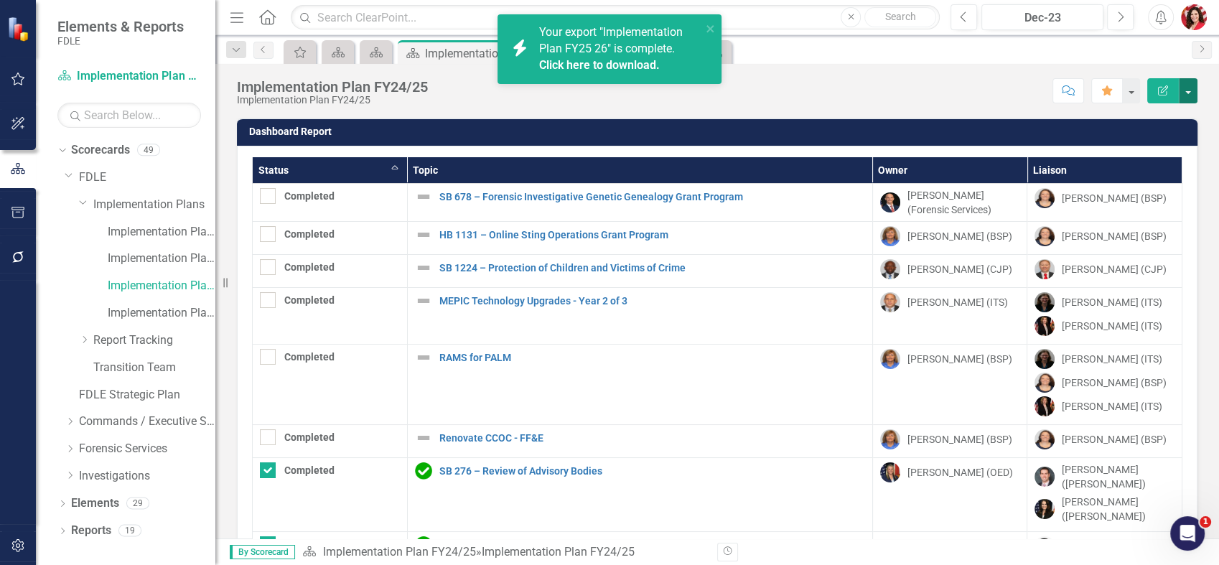
click at [1185, 86] on button "button" at bounding box center [1188, 90] width 19 height 25
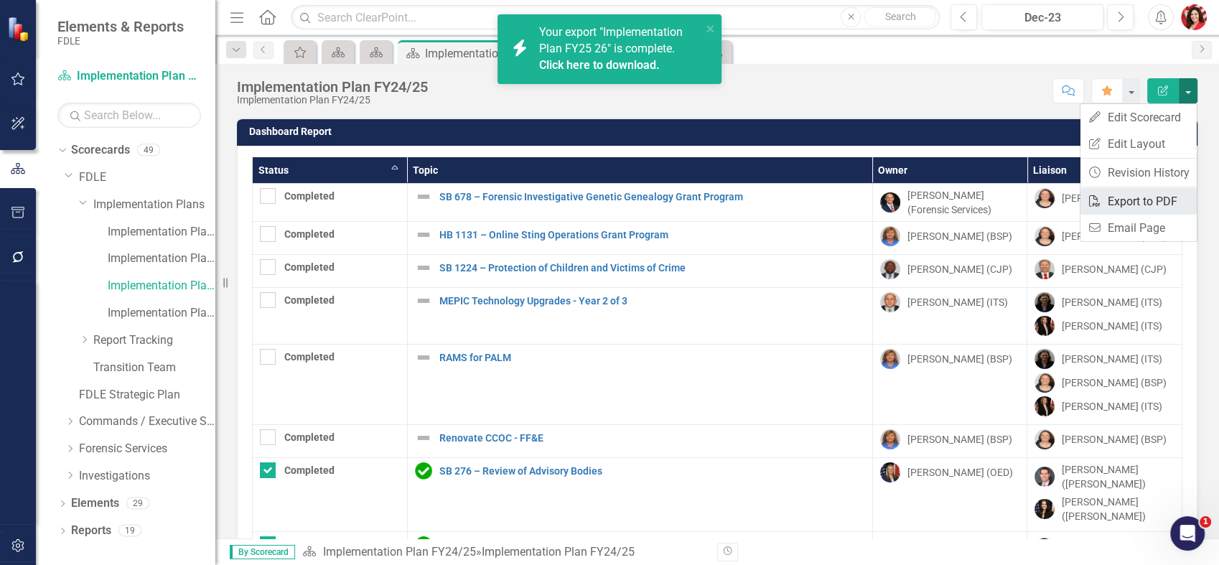
click at [1159, 202] on link "PDF Export to PDF" at bounding box center [1139, 201] width 116 height 27
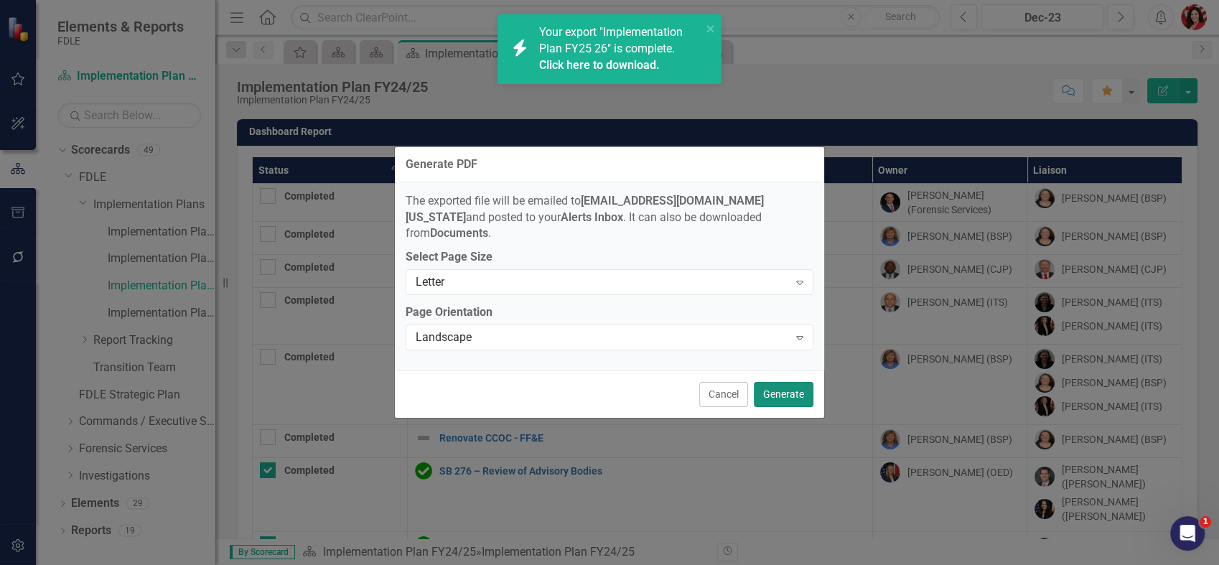
click at [787, 382] on button "Generate" at bounding box center [784, 394] width 60 height 25
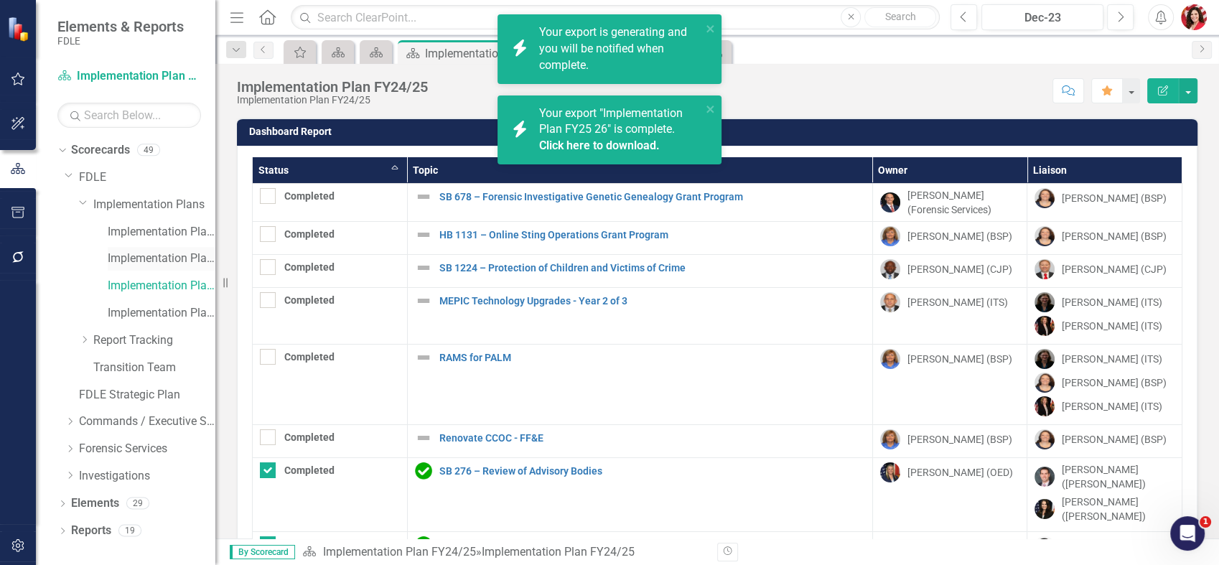
click at [173, 258] on link "Implementation Plan FY23/24" at bounding box center [162, 259] width 108 height 17
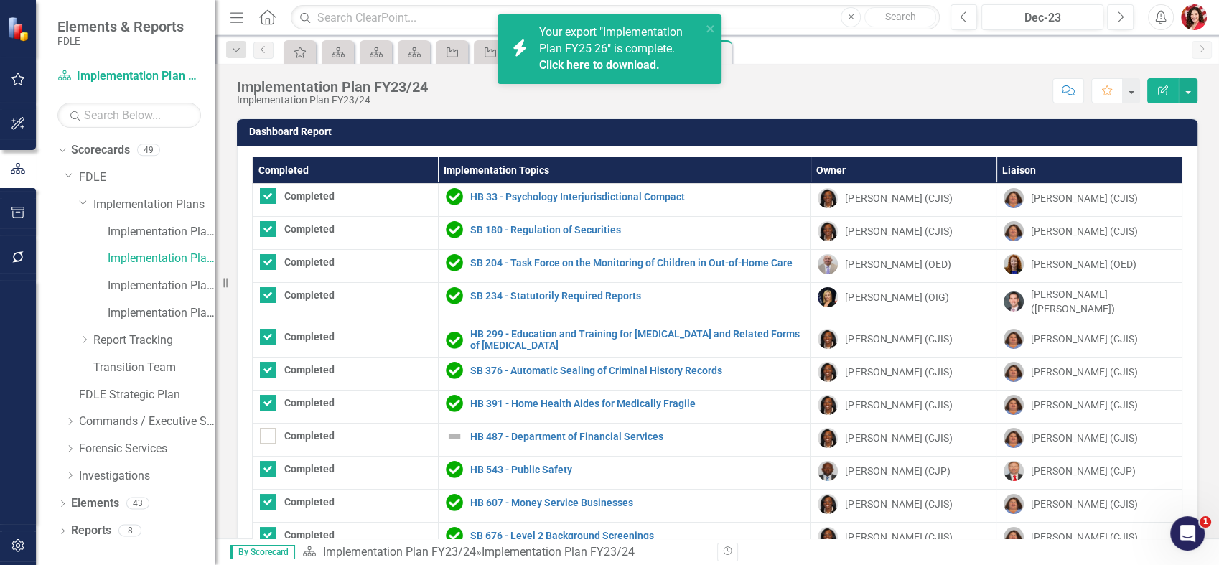
click at [356, 175] on th "Completed" at bounding box center [346, 170] width 186 height 27
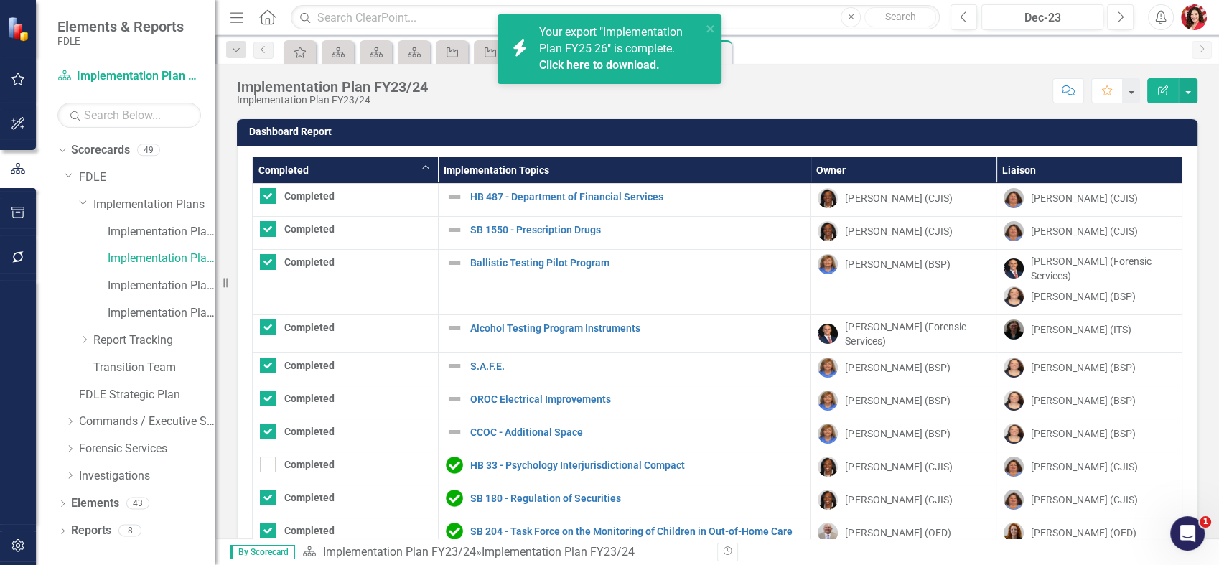
checkbox input "false"
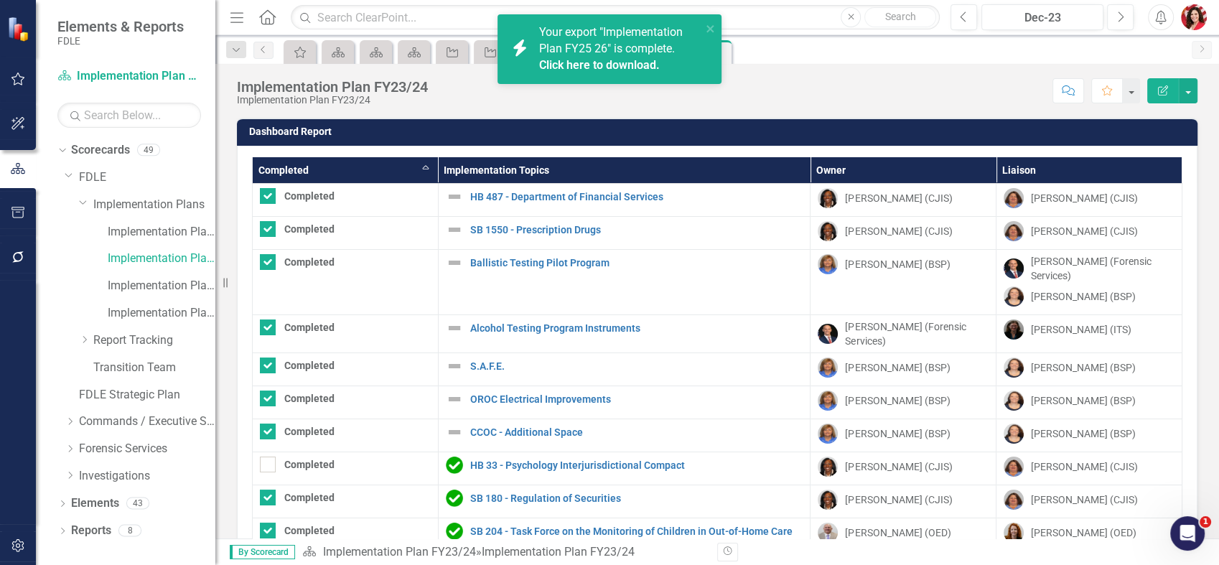
checkbox input "false"
checkbox input "true"
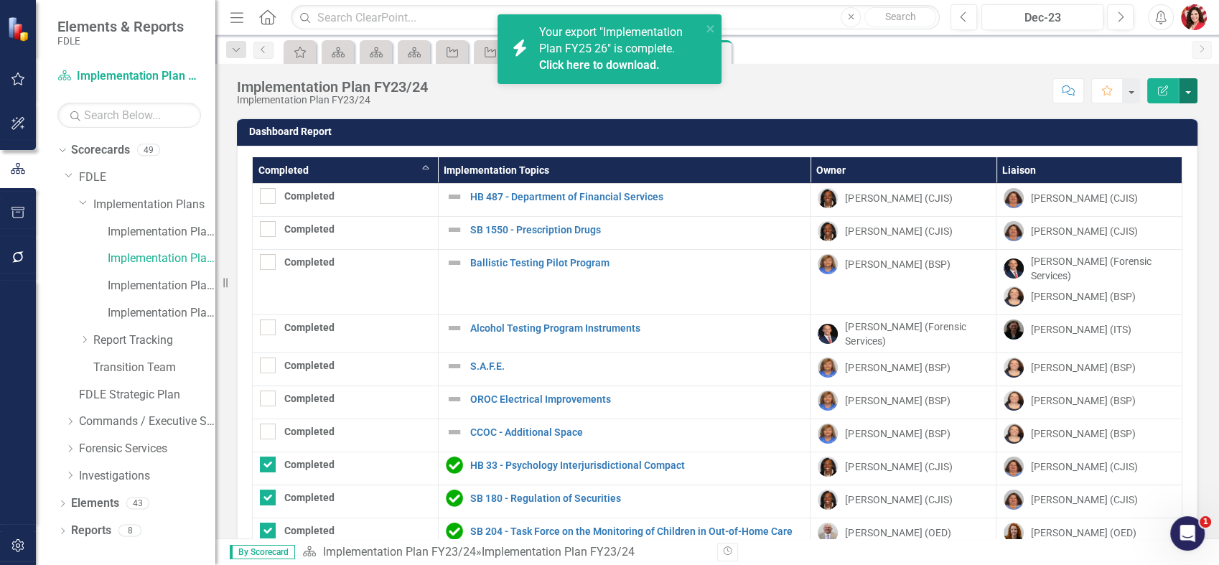
click at [1192, 86] on button "button" at bounding box center [1188, 90] width 19 height 25
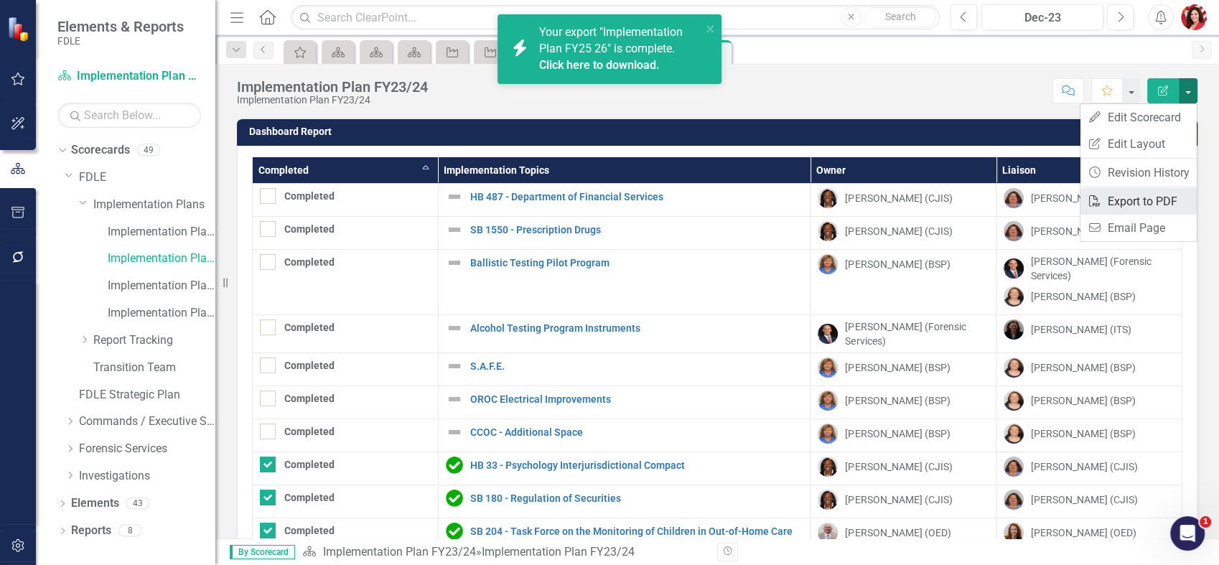
click at [1162, 195] on link "PDF Export to PDF" at bounding box center [1139, 201] width 116 height 27
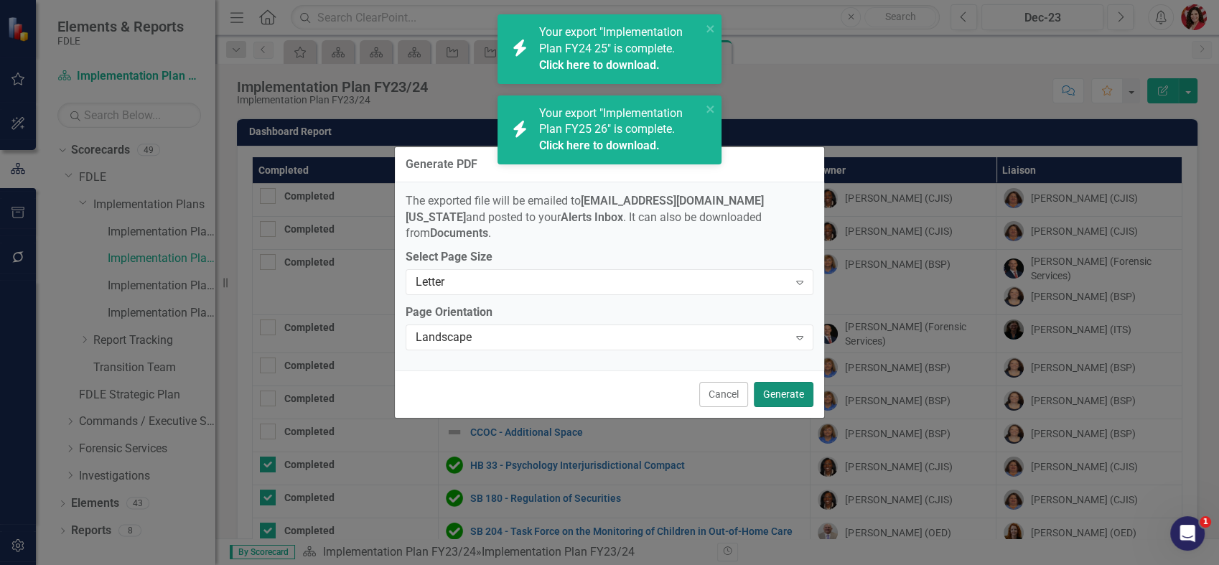
click at [804, 386] on button "Generate" at bounding box center [784, 394] width 60 height 25
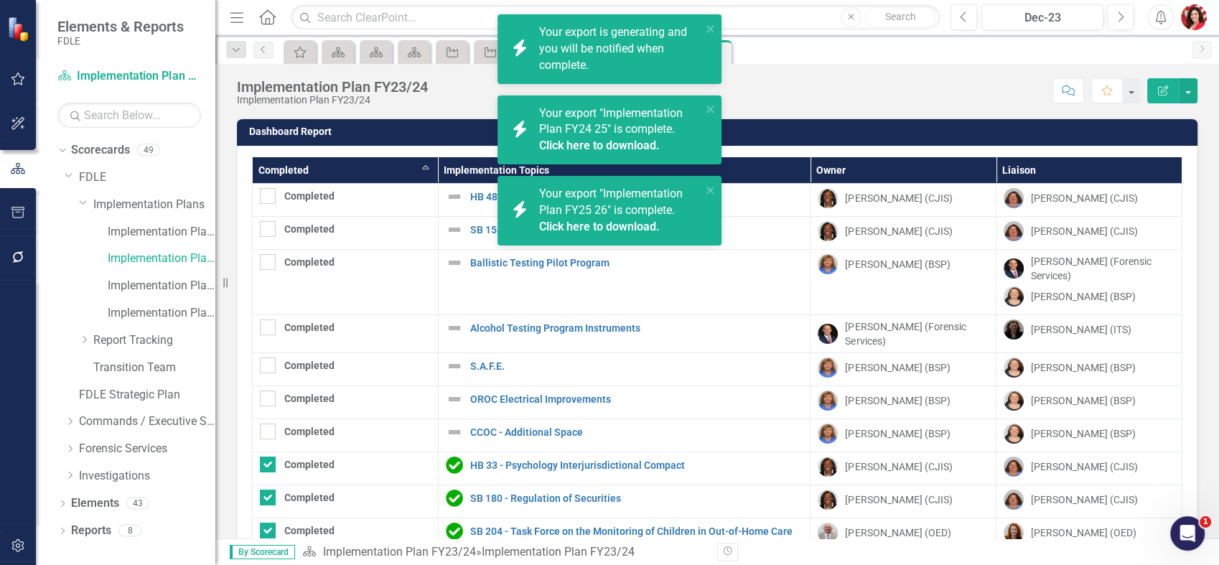
click at [848, 46] on div "My Favorites Scorecard Scorecard Scorecard Implementation Topic Implementation …" at bounding box center [733, 51] width 904 height 23
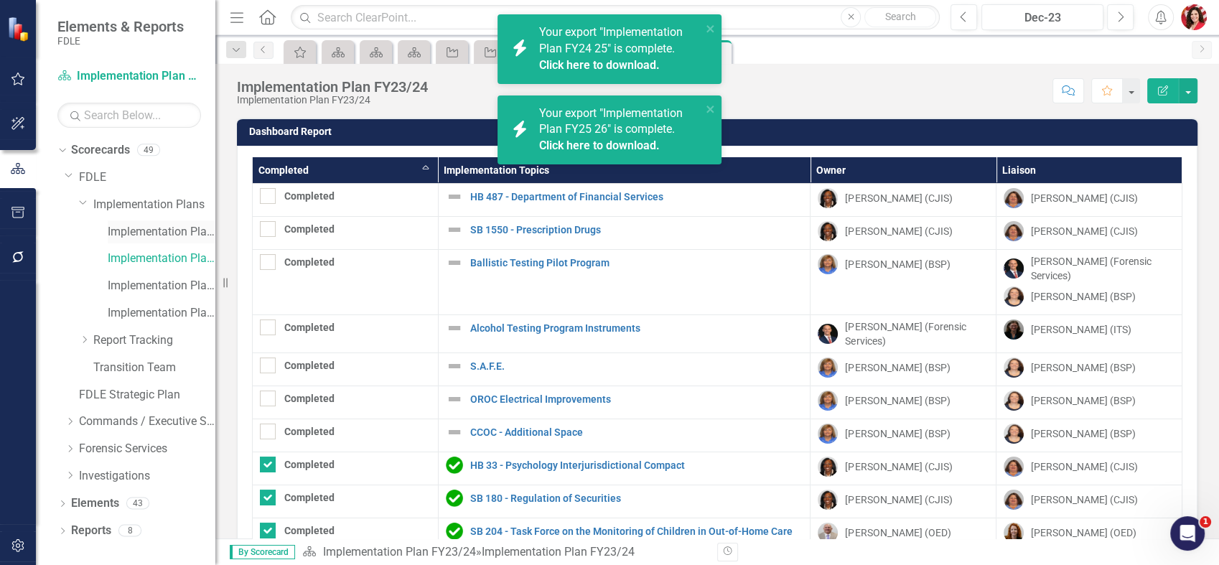
click at [172, 232] on link "Implementation Plan FY22/23" at bounding box center [162, 232] width 108 height 17
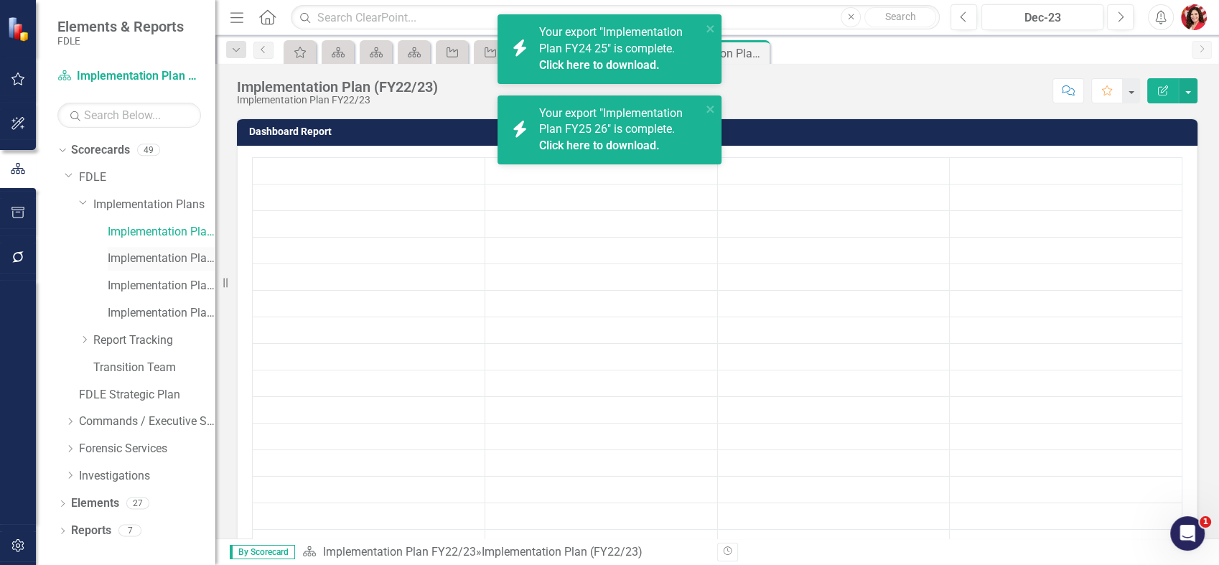
click at [162, 264] on link "Implementation Plan FY23/24" at bounding box center [162, 259] width 108 height 17
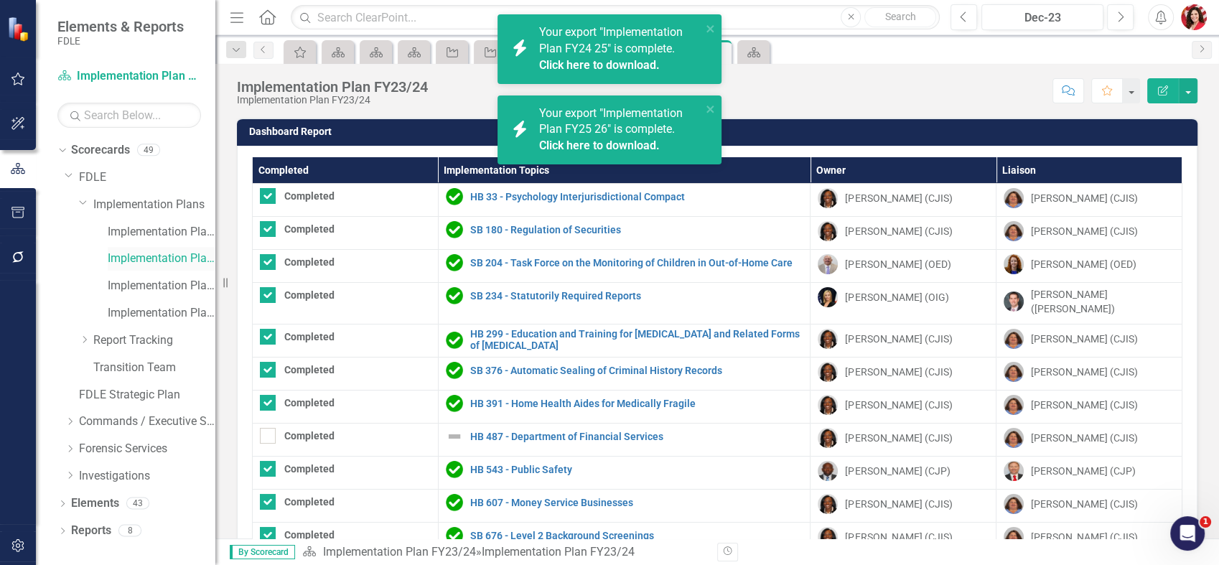
click at [182, 254] on link "Implementation Plan FY23/24" at bounding box center [162, 259] width 108 height 17
click at [383, 172] on th "Completed" at bounding box center [346, 170] width 186 height 27
checkbox input "false"
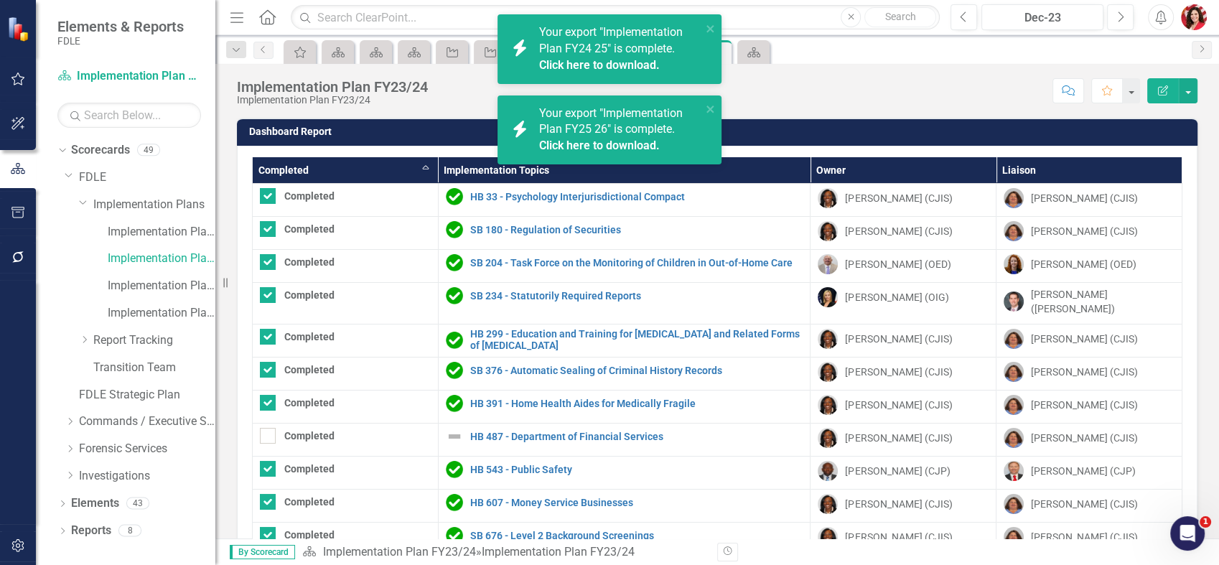
checkbox input "false"
checkbox input "true"
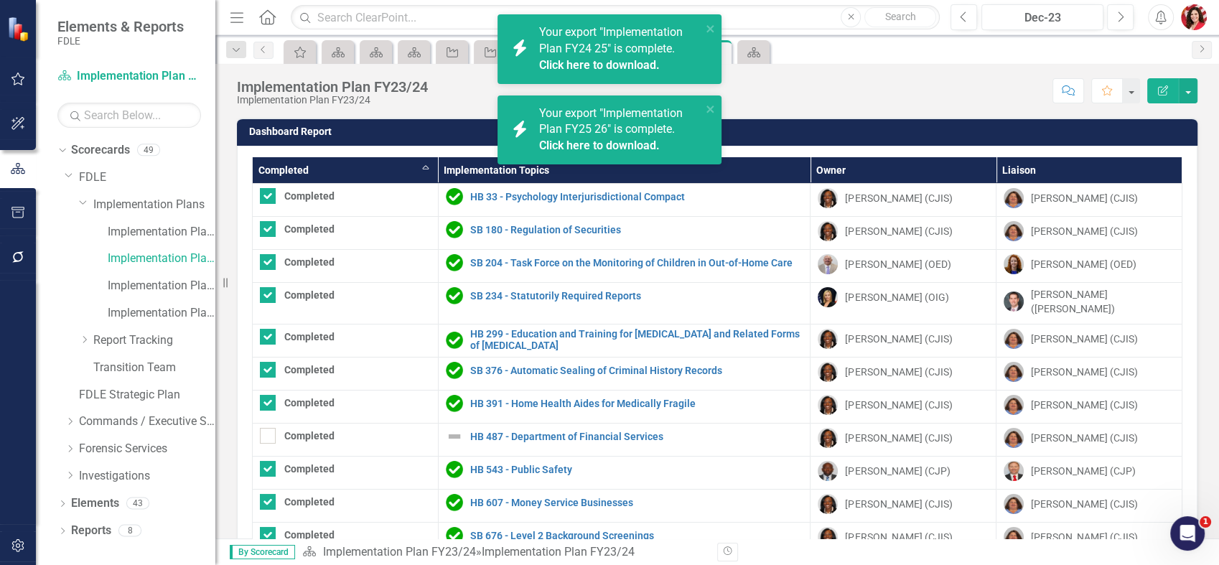
checkbox input "true"
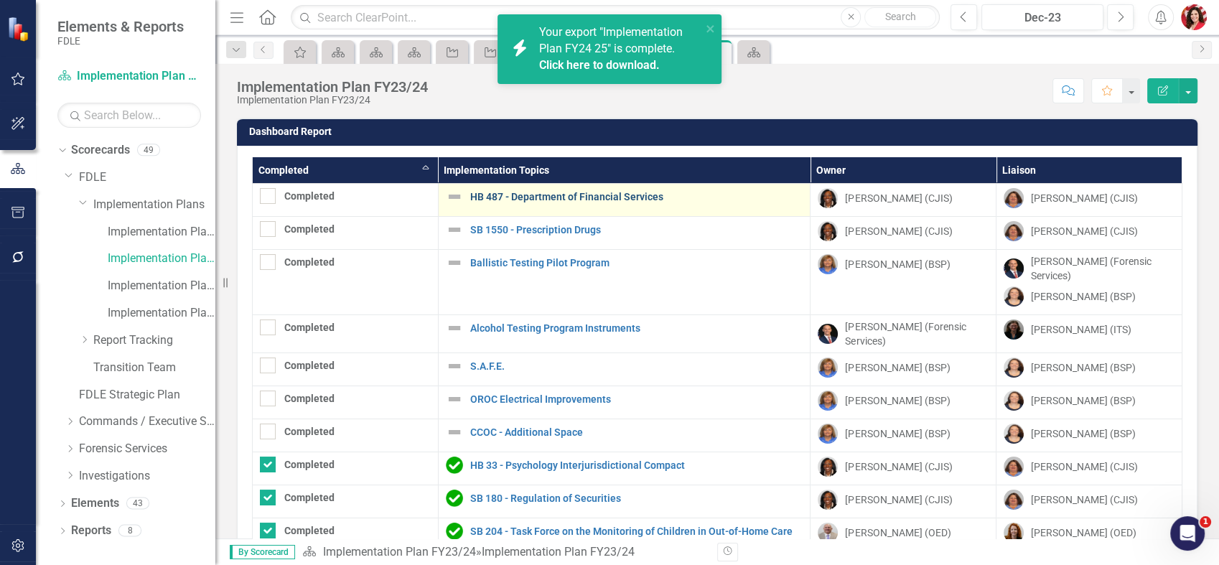
click at [603, 195] on link "HB 487 - Department of Financial Services" at bounding box center [636, 197] width 333 height 11
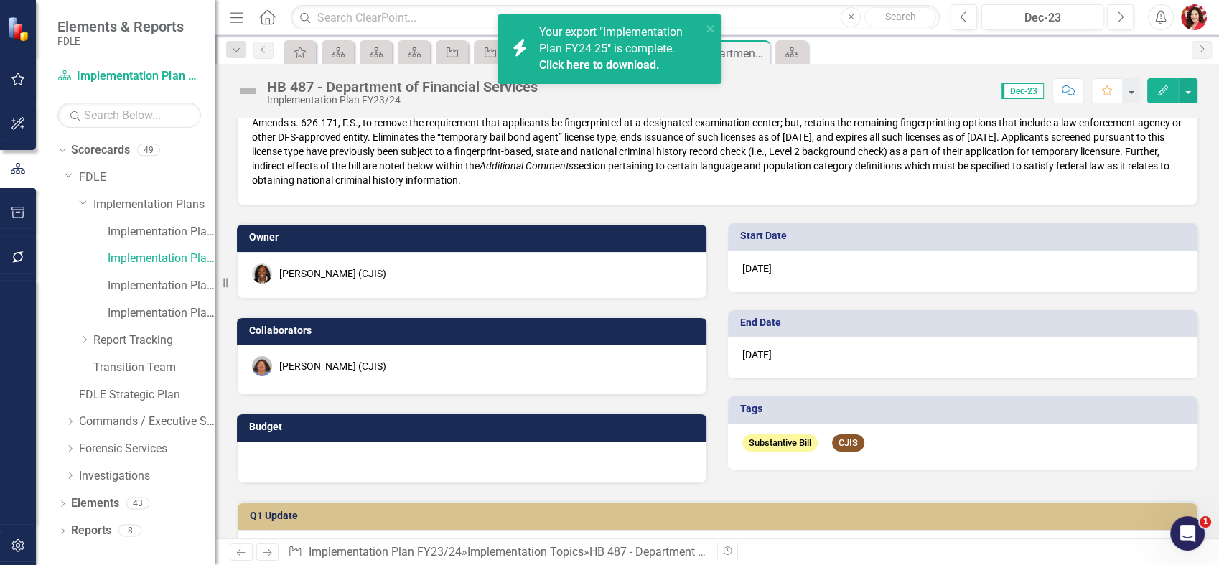
scroll to position [80, 0]
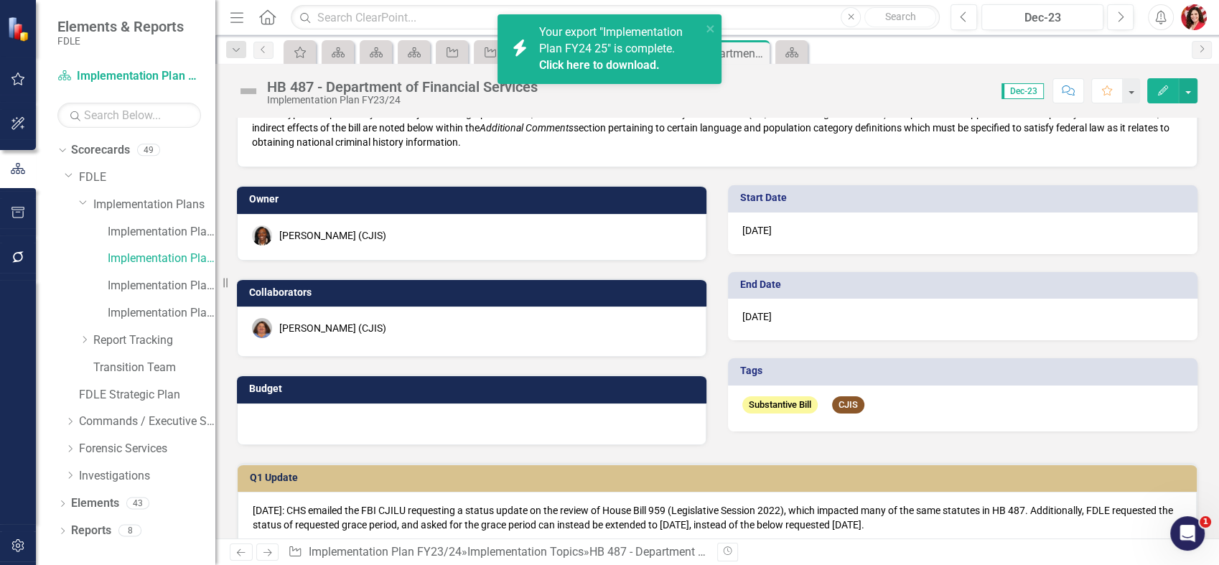
click at [428, 234] on div "[PERSON_NAME] (CJIS)" at bounding box center [471, 235] width 439 height 20
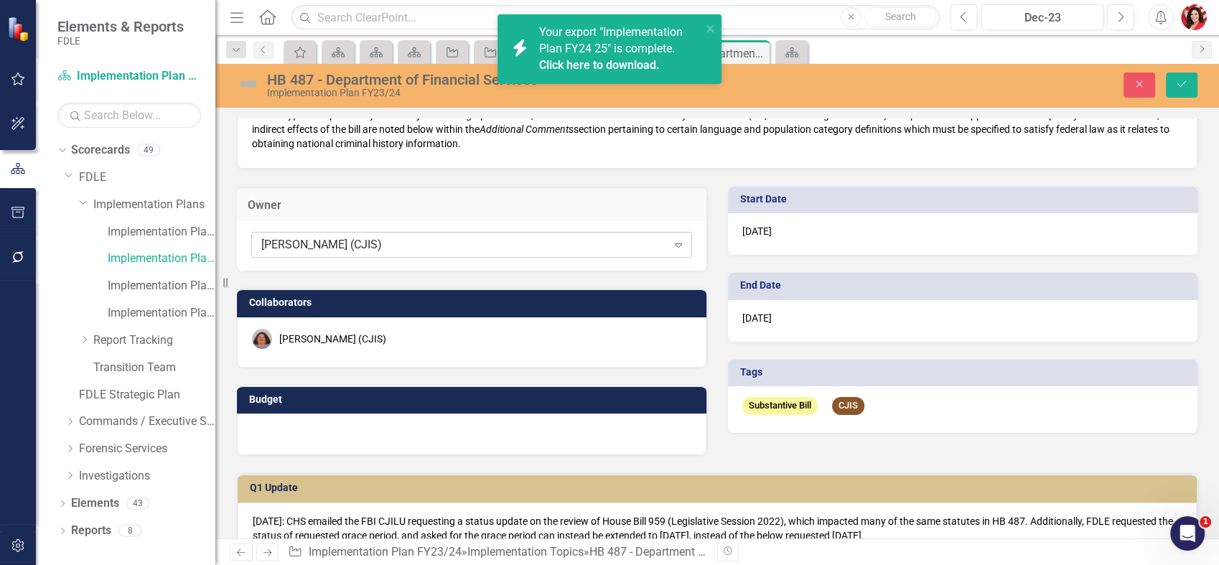
click at [444, 250] on div "[PERSON_NAME] (CJIS)" at bounding box center [464, 245] width 406 height 17
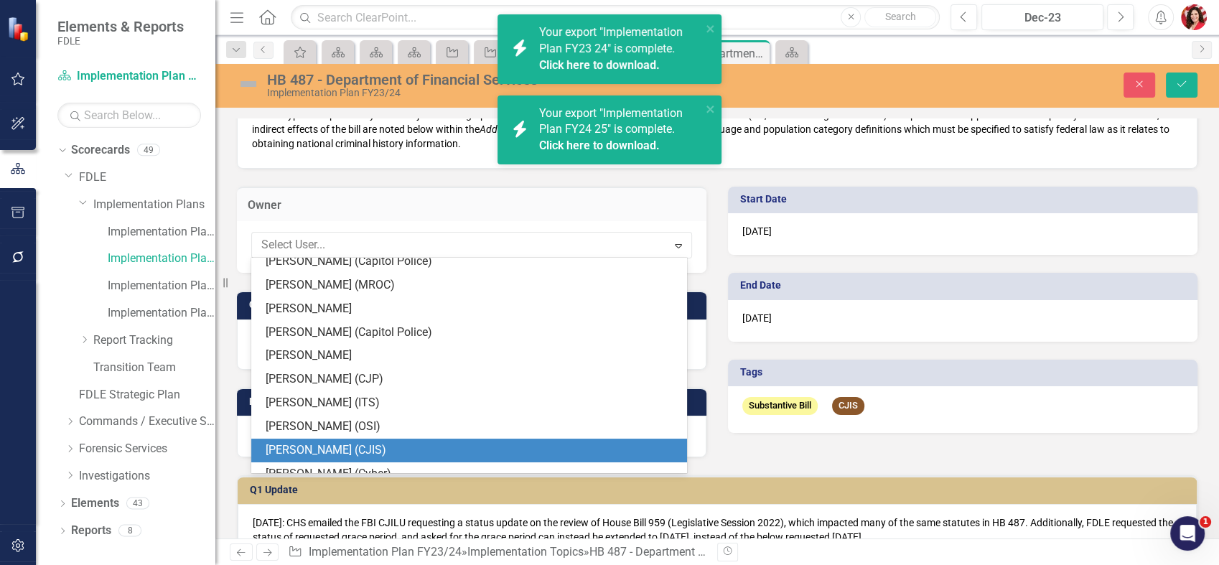
scroll to position [3207, 0]
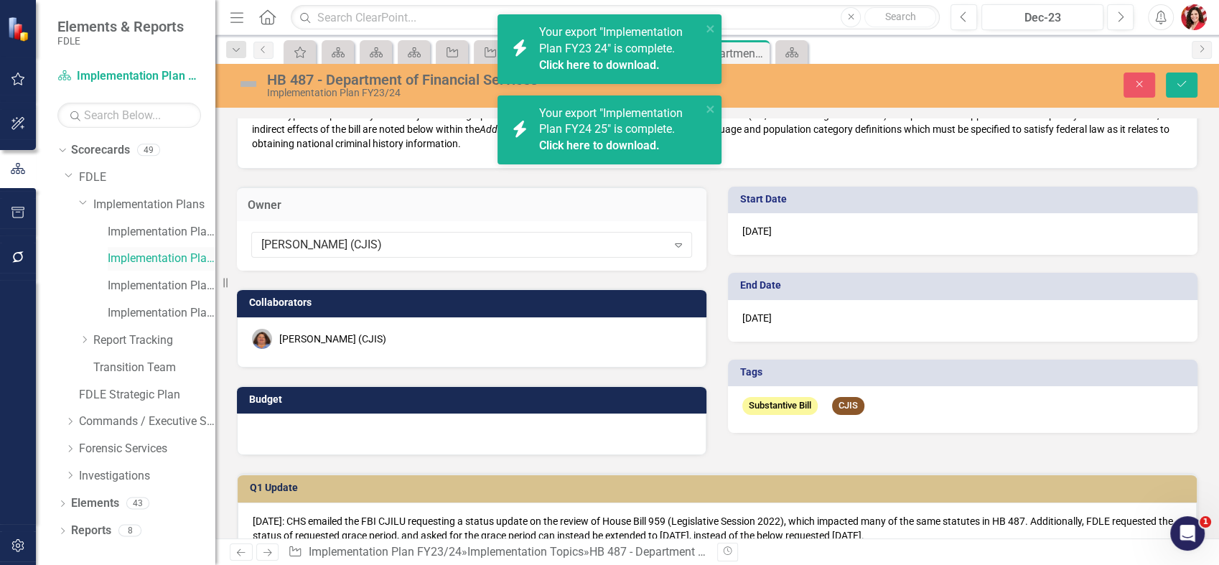
click at [179, 254] on link "Implementation Plan FY23/24" at bounding box center [162, 259] width 108 height 17
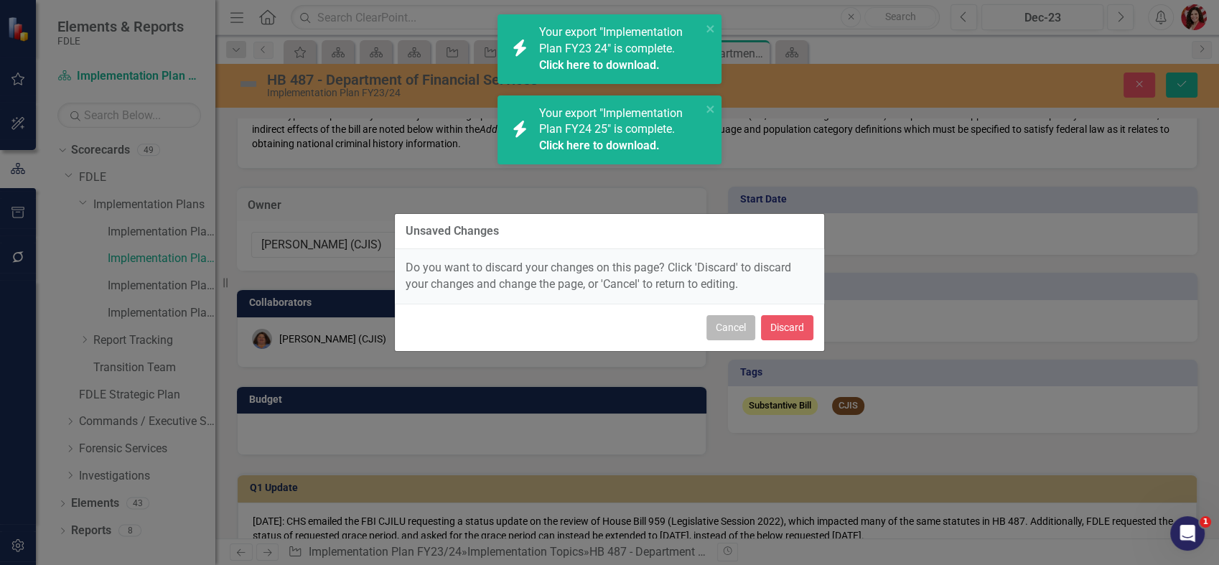
click at [729, 323] on button "Cancel" at bounding box center [730, 327] width 49 height 25
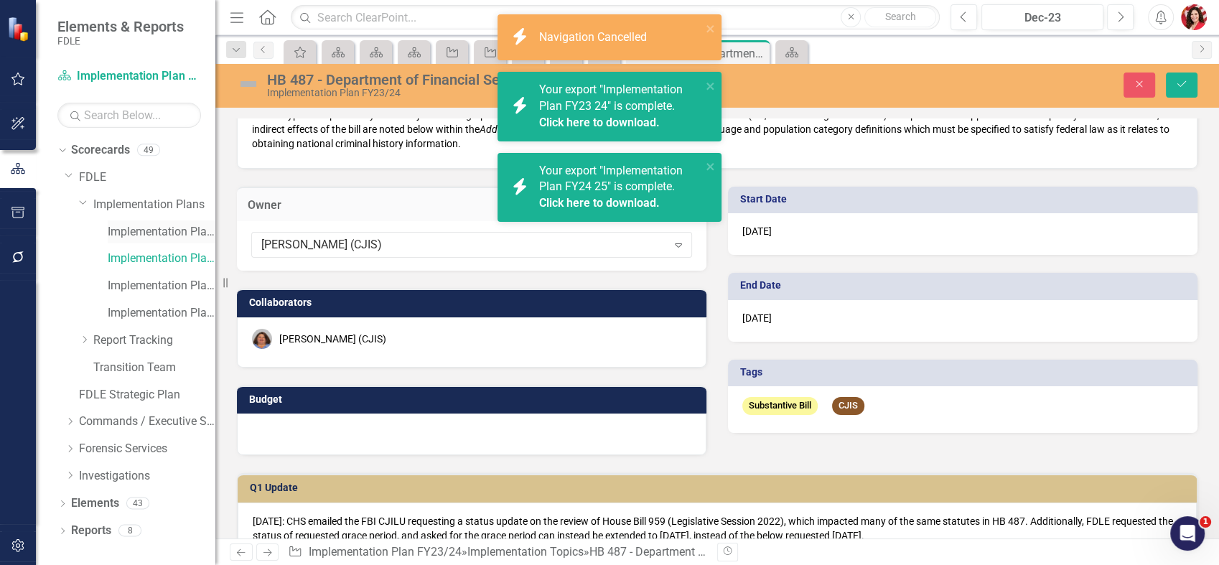
click at [164, 230] on link "Implementation Plan FY22/23" at bounding box center [162, 232] width 108 height 17
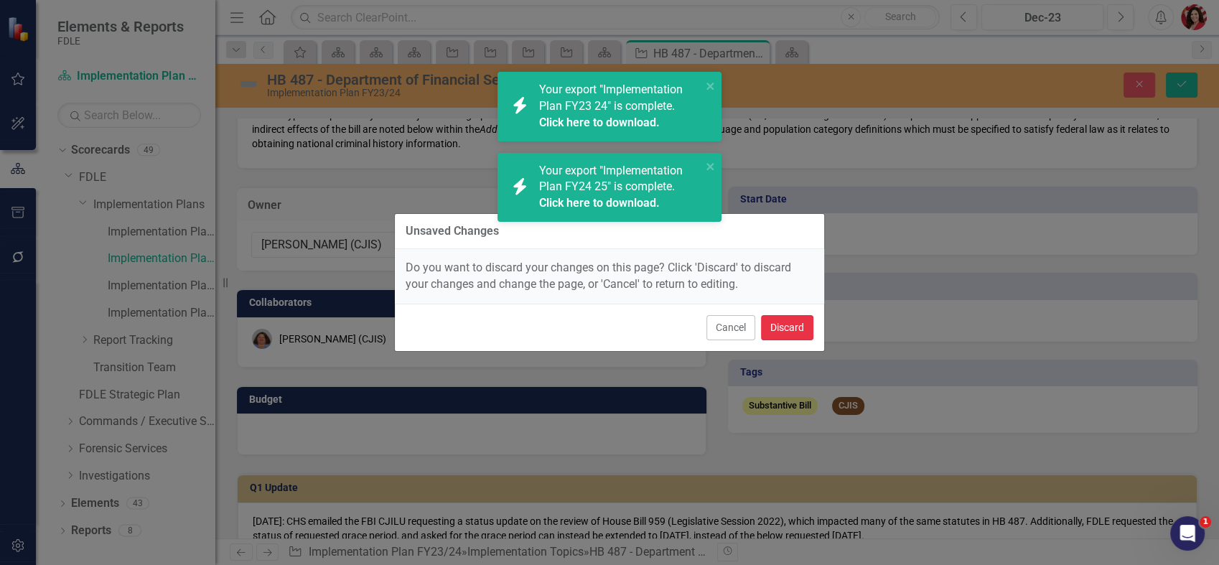
click at [779, 322] on button "Discard" at bounding box center [787, 327] width 52 height 25
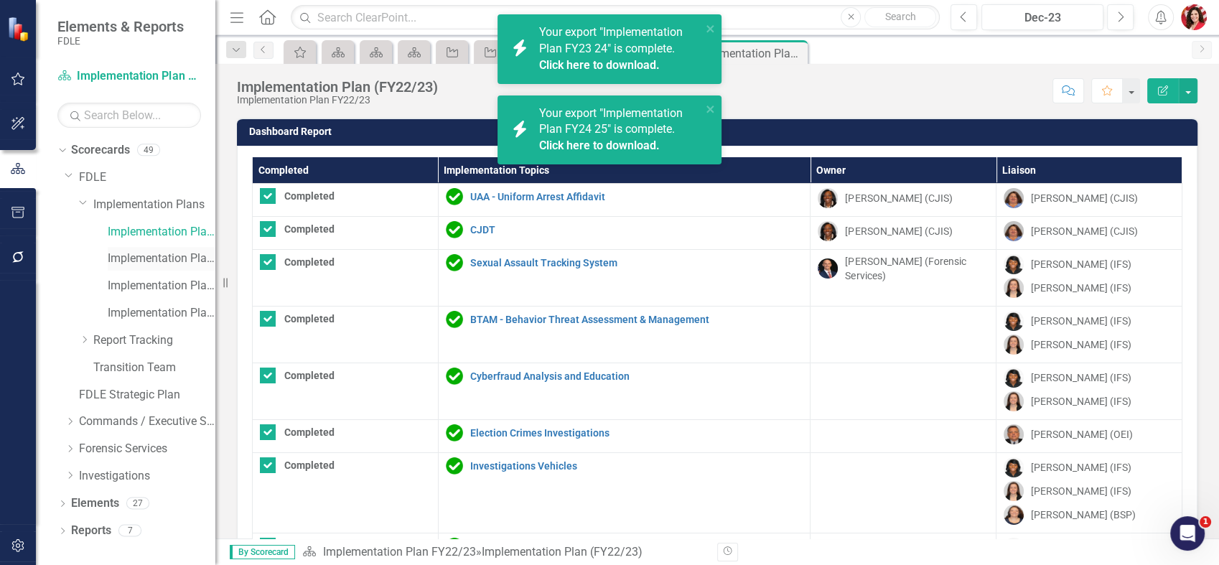
click at [167, 255] on link "Implementation Plan FY23/24" at bounding box center [162, 259] width 108 height 17
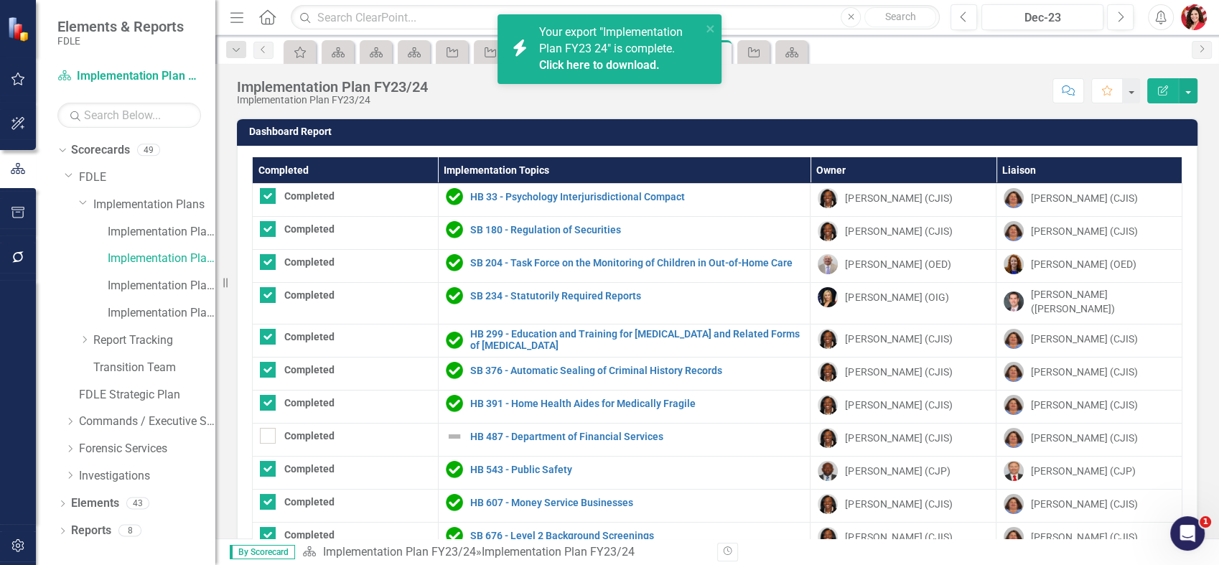
click at [1199, 22] on img "button" at bounding box center [1194, 17] width 26 height 26
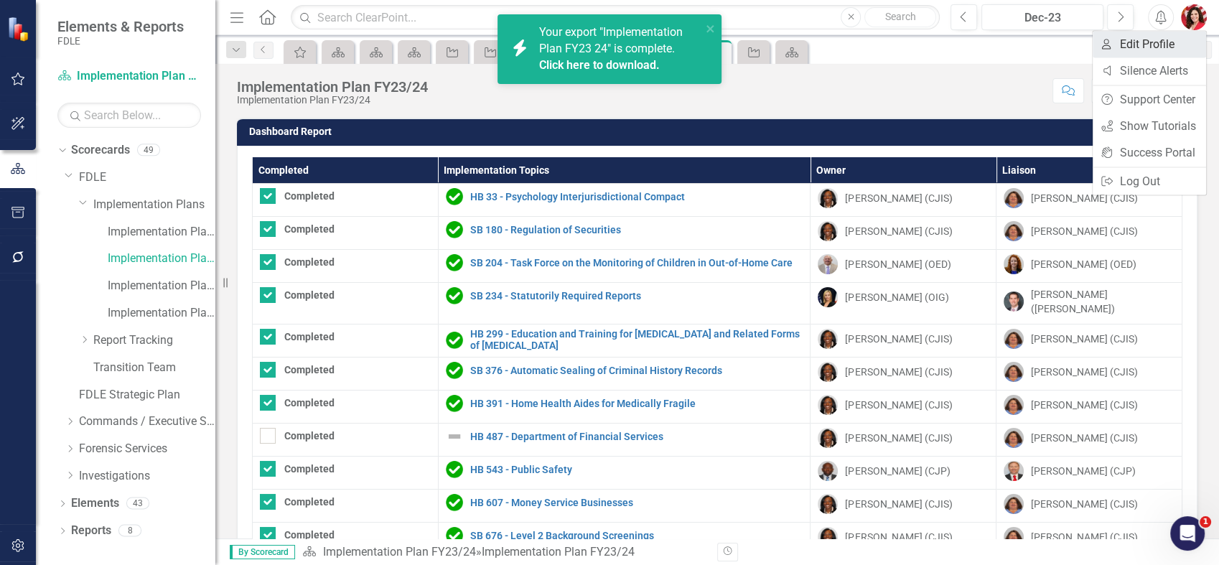
click at [1189, 50] on link "User Edit Profile" at bounding box center [1149, 44] width 113 height 27
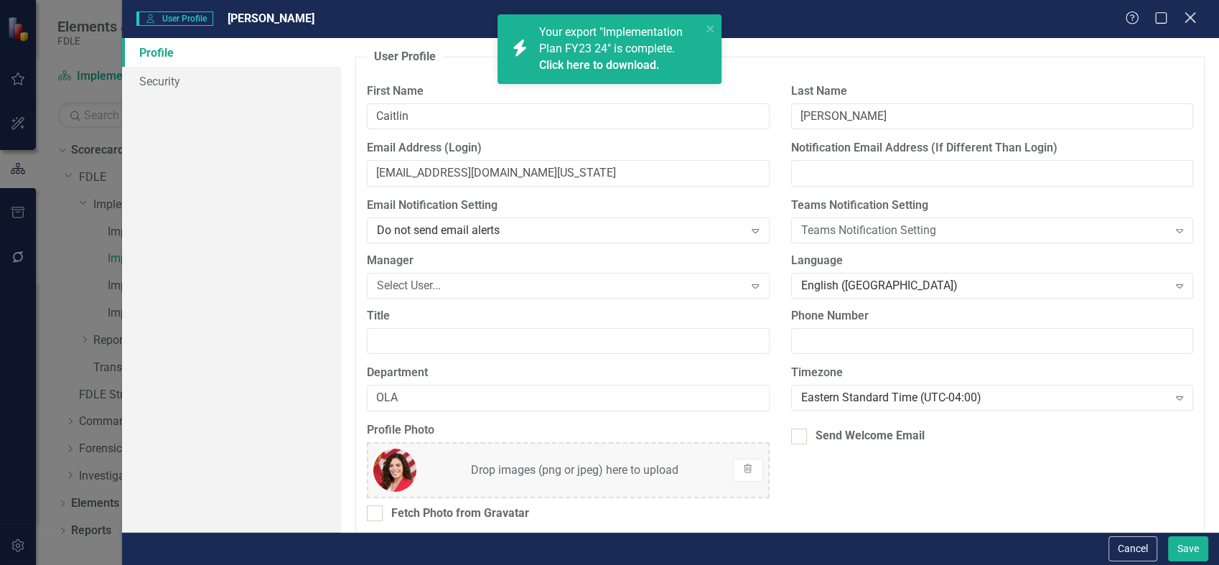
click at [1185, 11] on icon "Close" at bounding box center [1190, 18] width 18 height 14
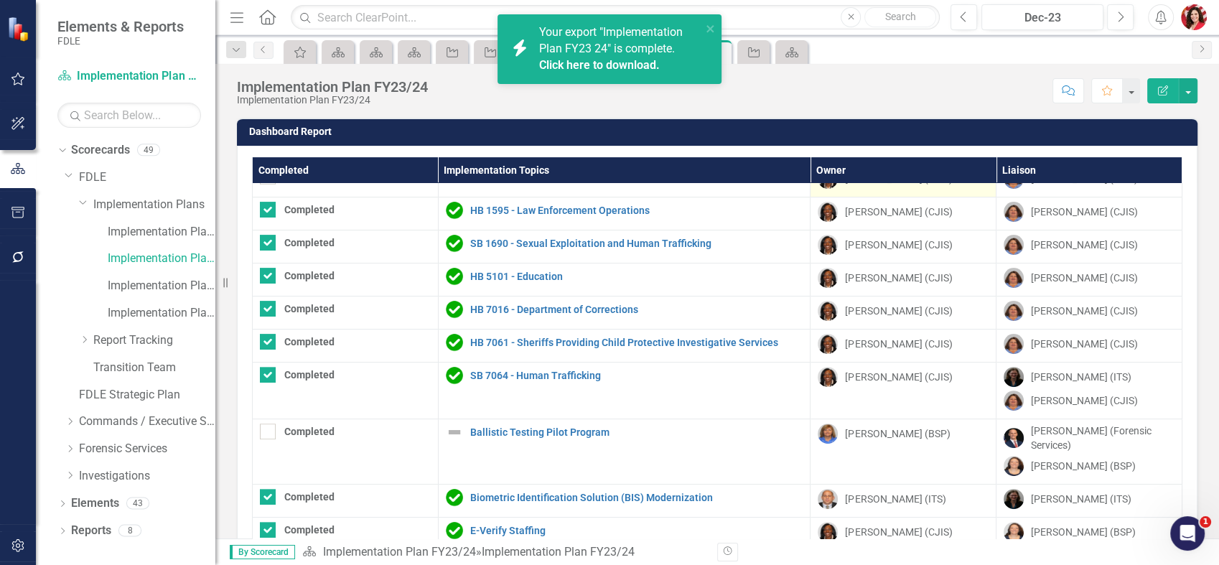
scroll to position [553, 0]
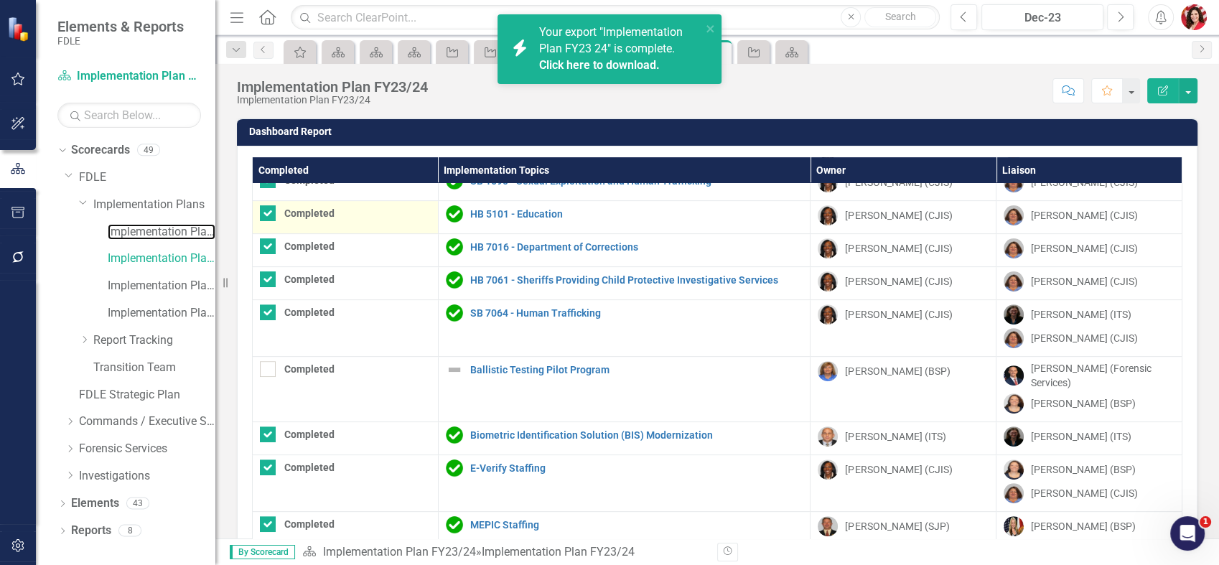
click at [169, 234] on link "Implementation Plan FY22/23" at bounding box center [162, 232] width 108 height 17
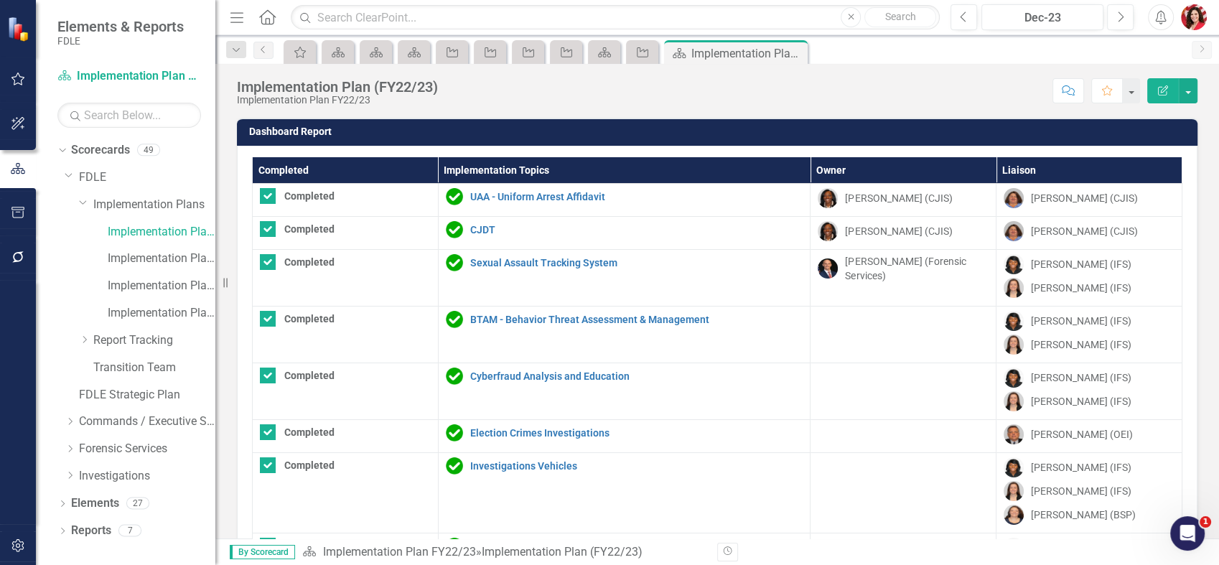
click at [363, 167] on th "Completed" at bounding box center [346, 170] width 186 height 27
checkbox input "false"
checkbox input "true"
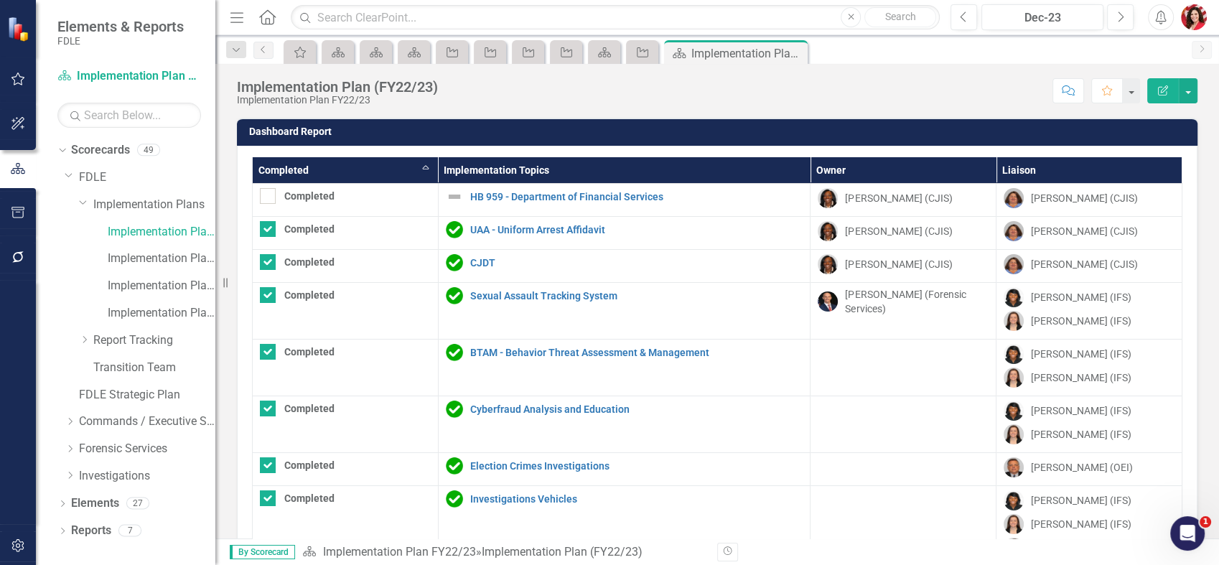
click at [363, 167] on th "Completed Sort Ascending" at bounding box center [346, 170] width 186 height 27
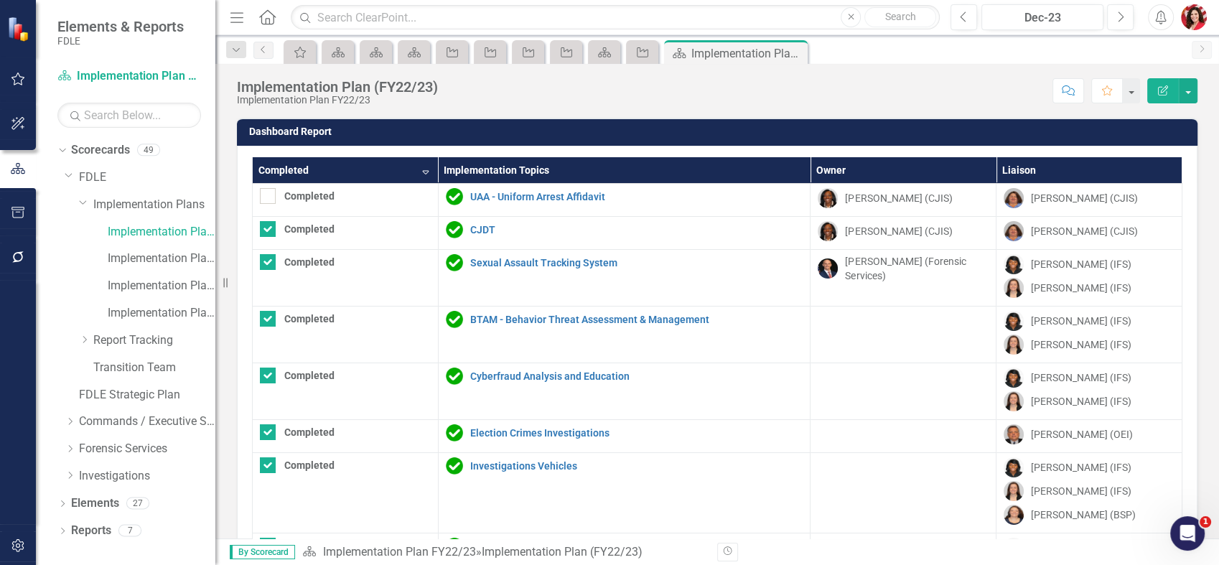
checkbox input "true"
click at [419, 55] on icon "Scorecard" at bounding box center [414, 52] width 14 height 11
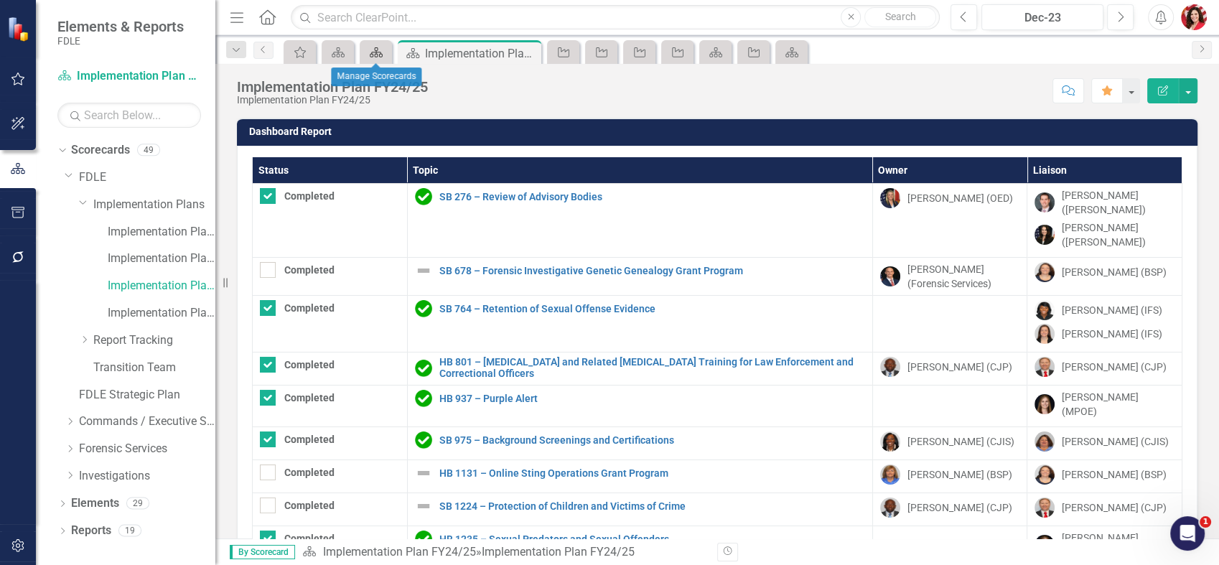
click at [379, 57] on icon at bounding box center [376, 52] width 13 height 10
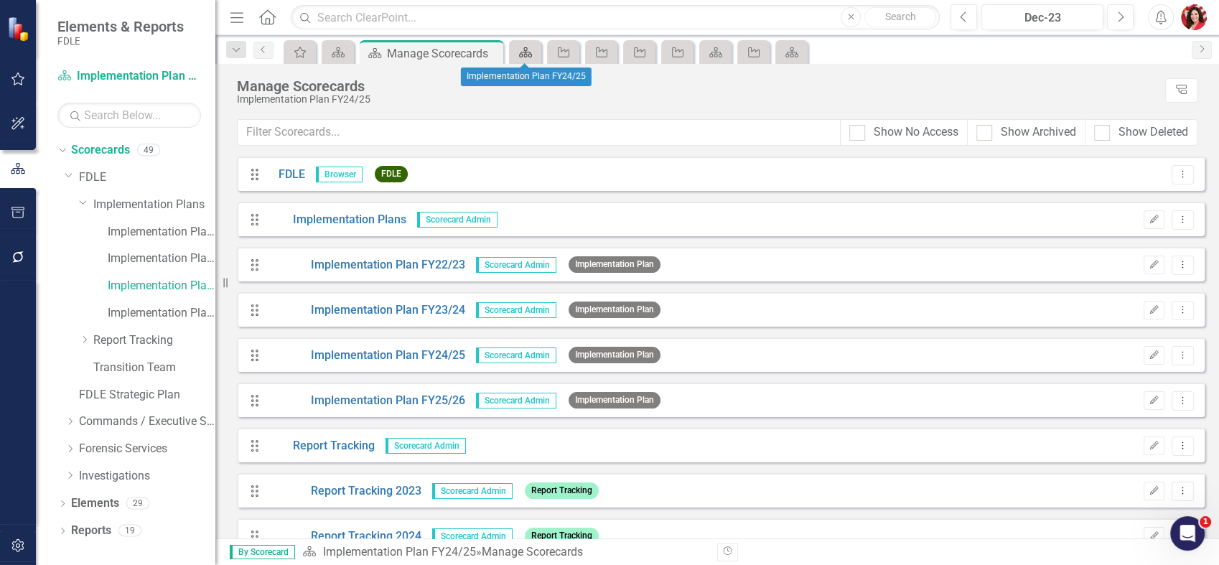
click at [528, 55] on icon at bounding box center [525, 52] width 13 height 10
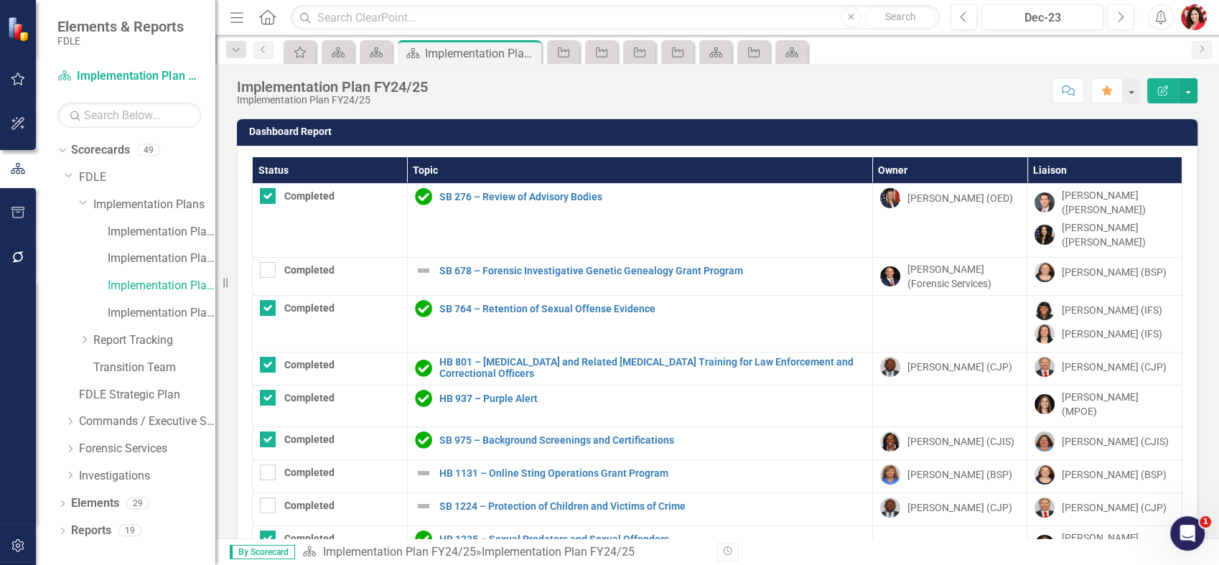
click at [552, 173] on th "Topic" at bounding box center [639, 170] width 465 height 27
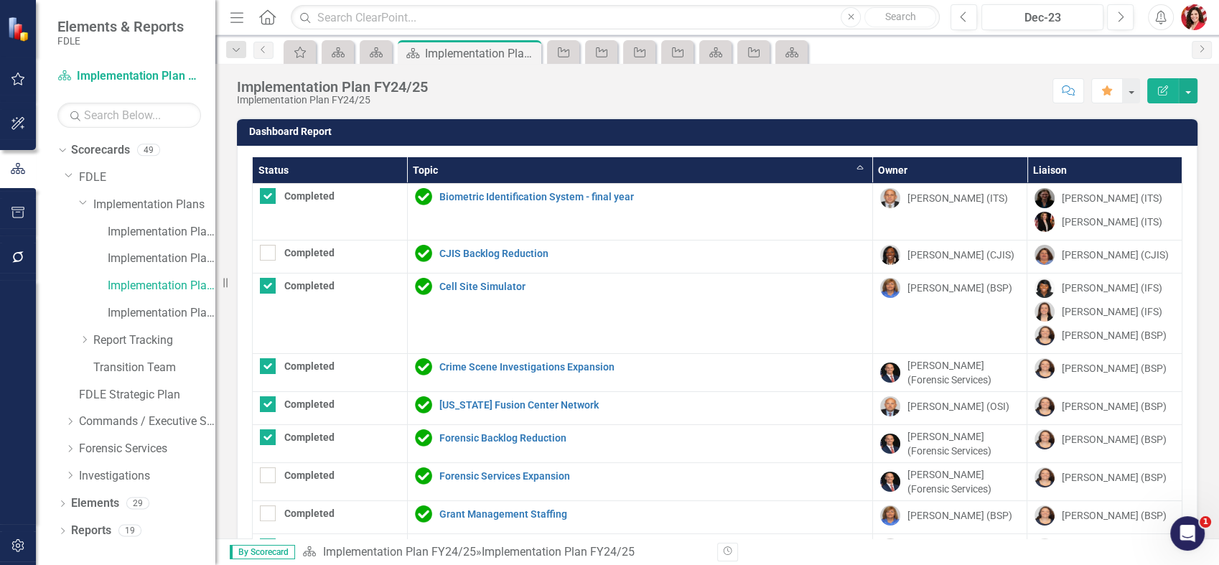
checkbox input "true"
checkbox input "false"
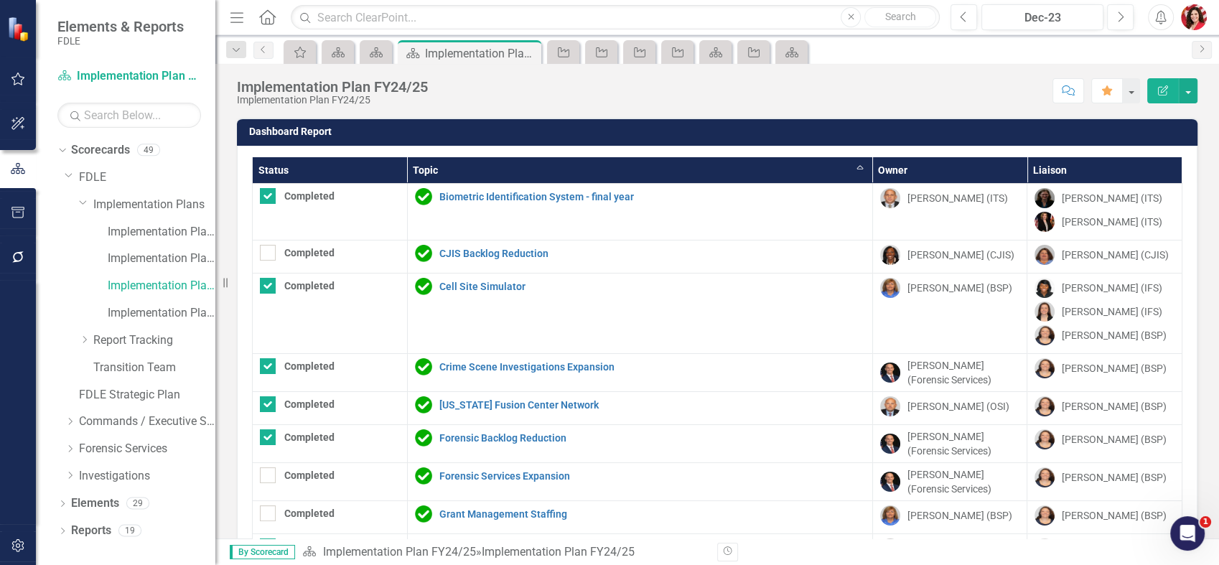
checkbox input "false"
click at [474, 174] on th "Topic Sort Ascending" at bounding box center [639, 170] width 465 height 27
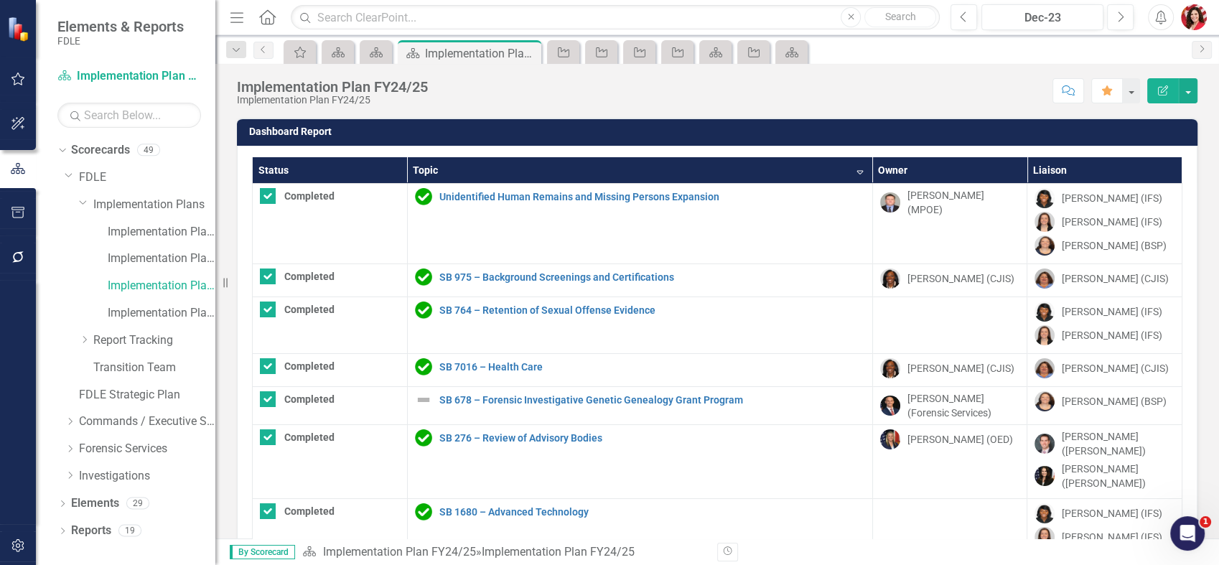
checkbox input "false"
checkbox input "true"
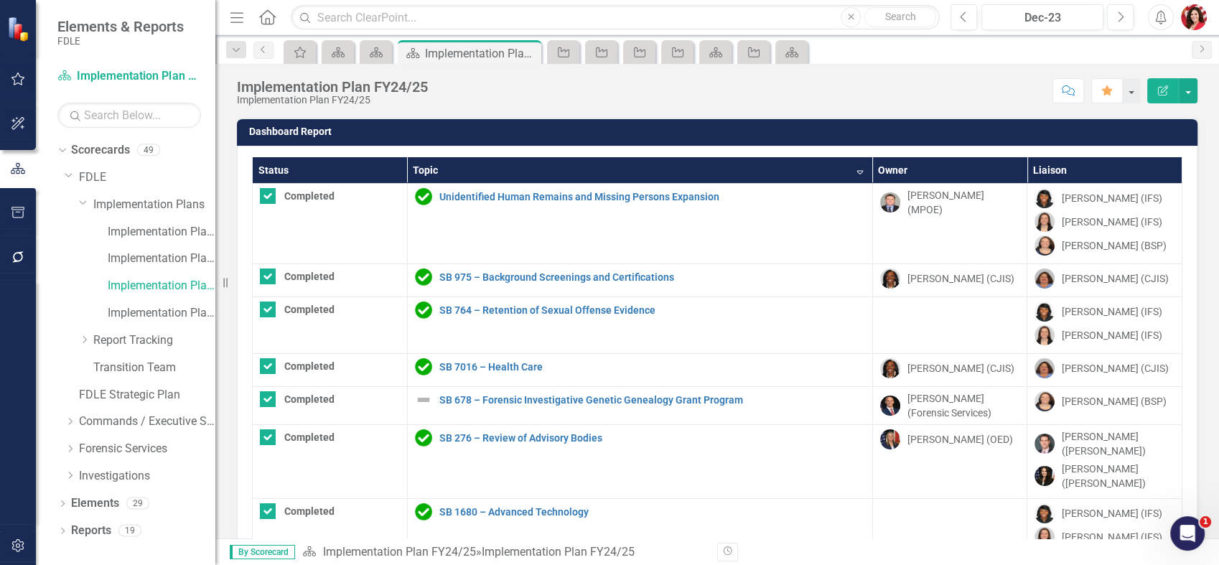
checkbox input "true"
click at [425, 168] on th "Topic Sort Descending" at bounding box center [639, 170] width 465 height 27
checkbox input "false"
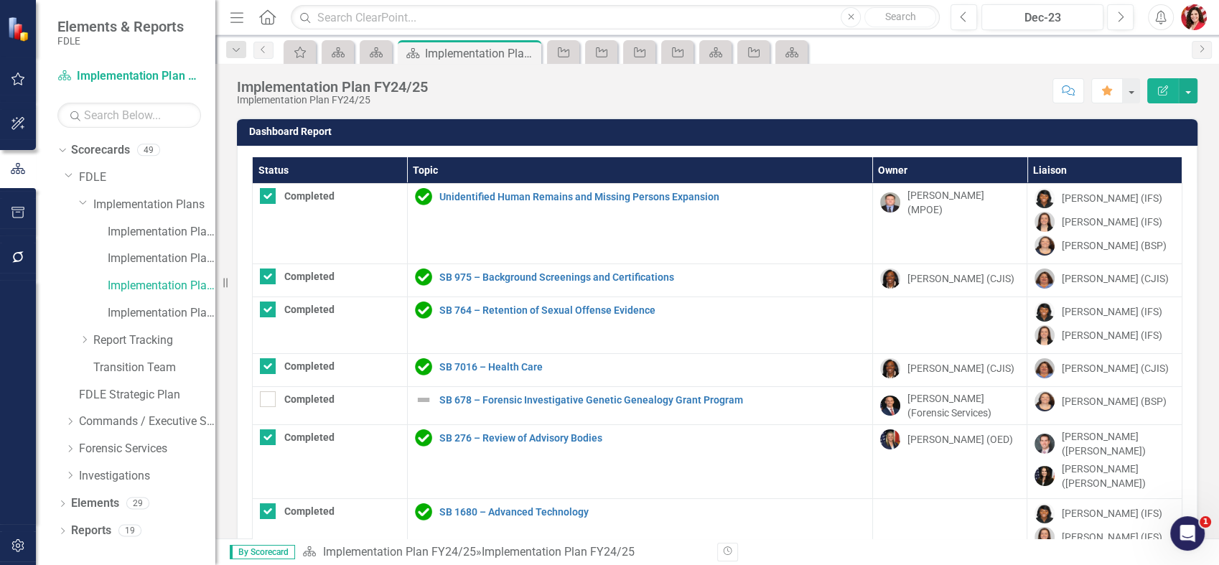
checkbox input "true"
checkbox input "false"
checkbox input "true"
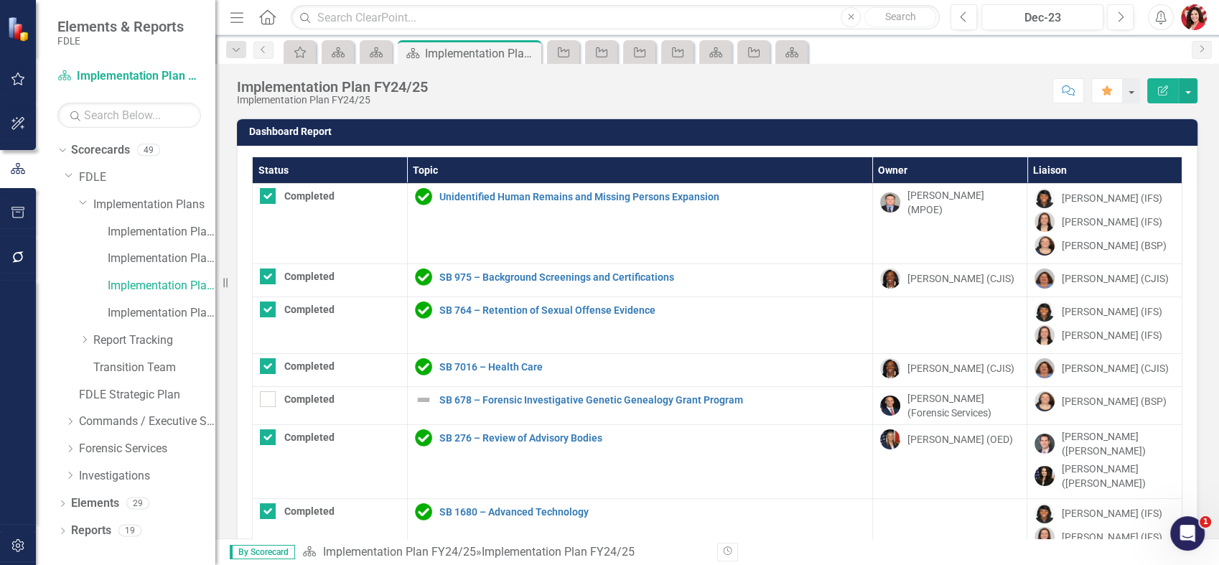
checkbox input "true"
checkbox input "false"
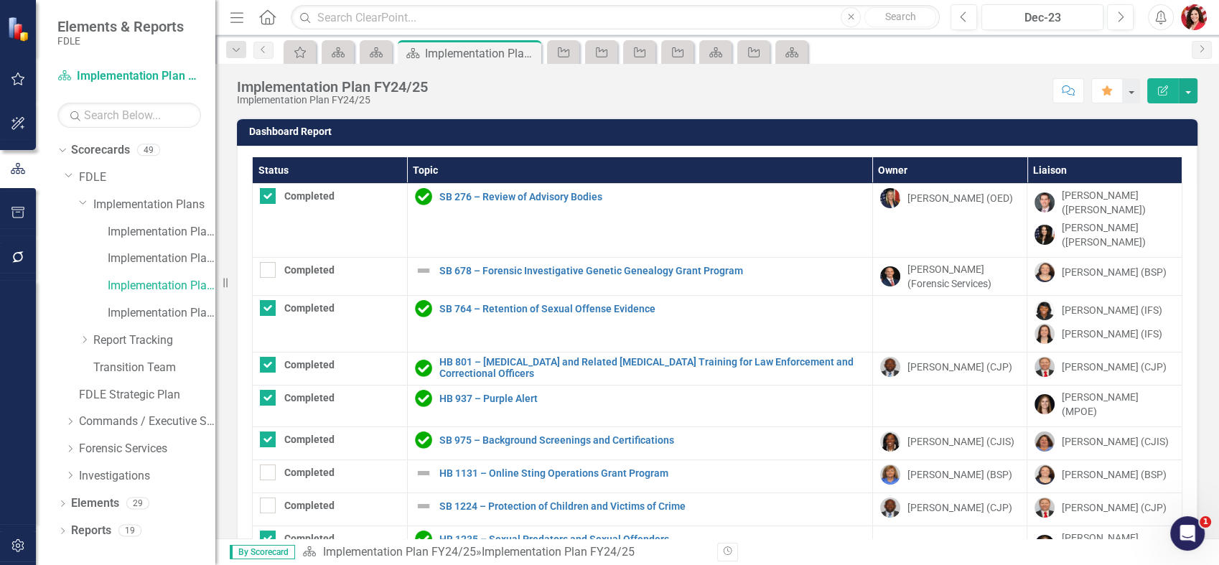
click at [425, 168] on th "Topic" at bounding box center [639, 170] width 465 height 27
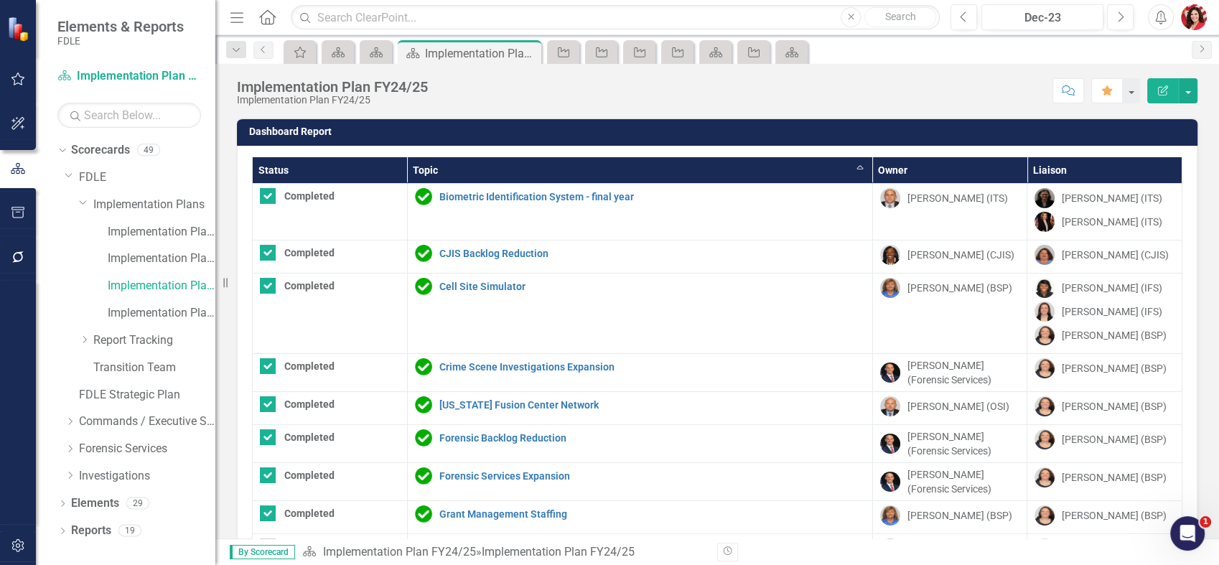
checkbox input "true"
checkbox input "false"
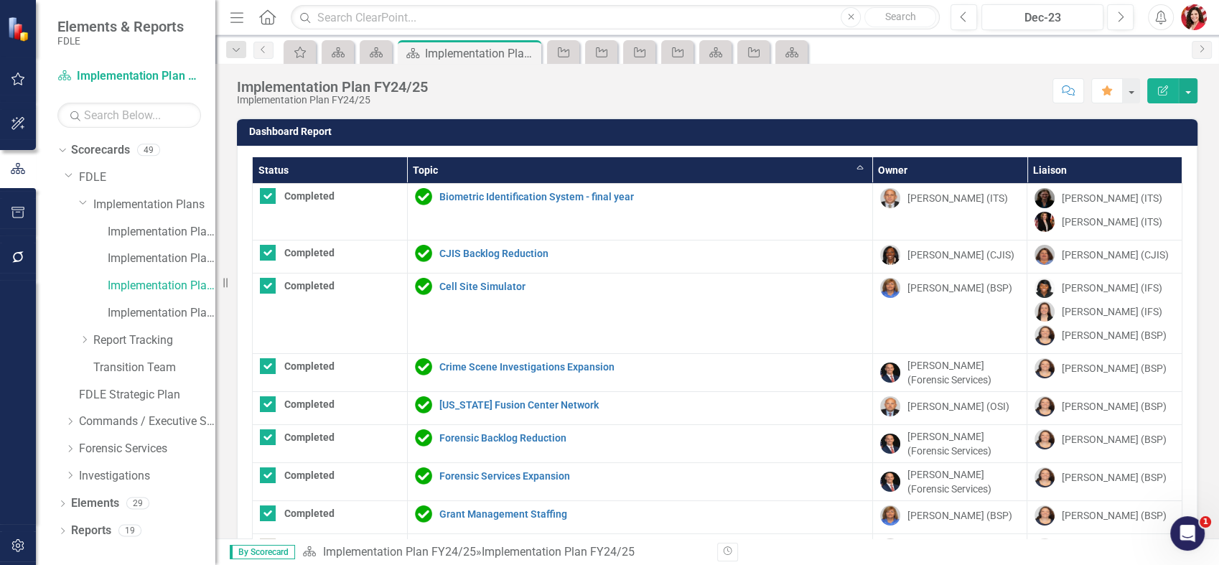
checkbox input "false"
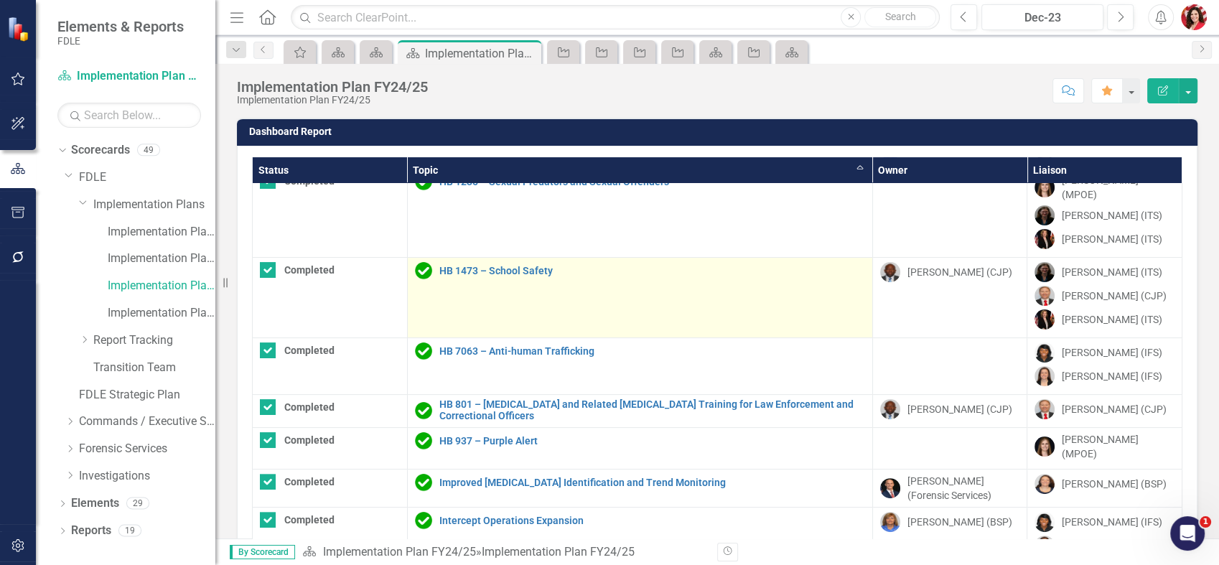
scroll to position [239, 0]
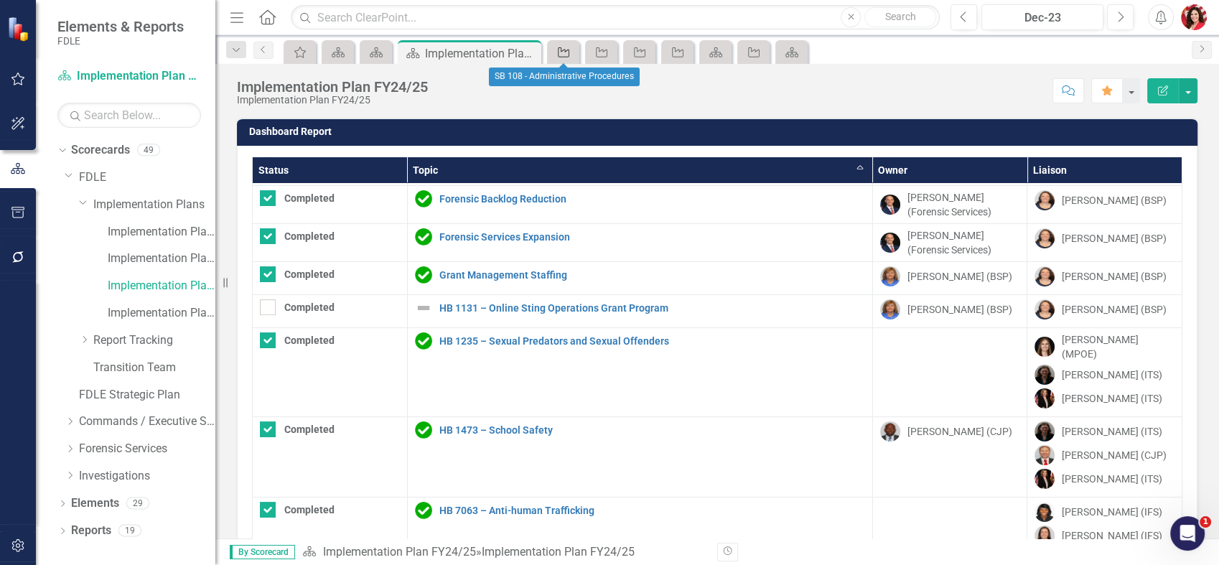
click at [565, 50] on icon at bounding box center [563, 52] width 11 height 10
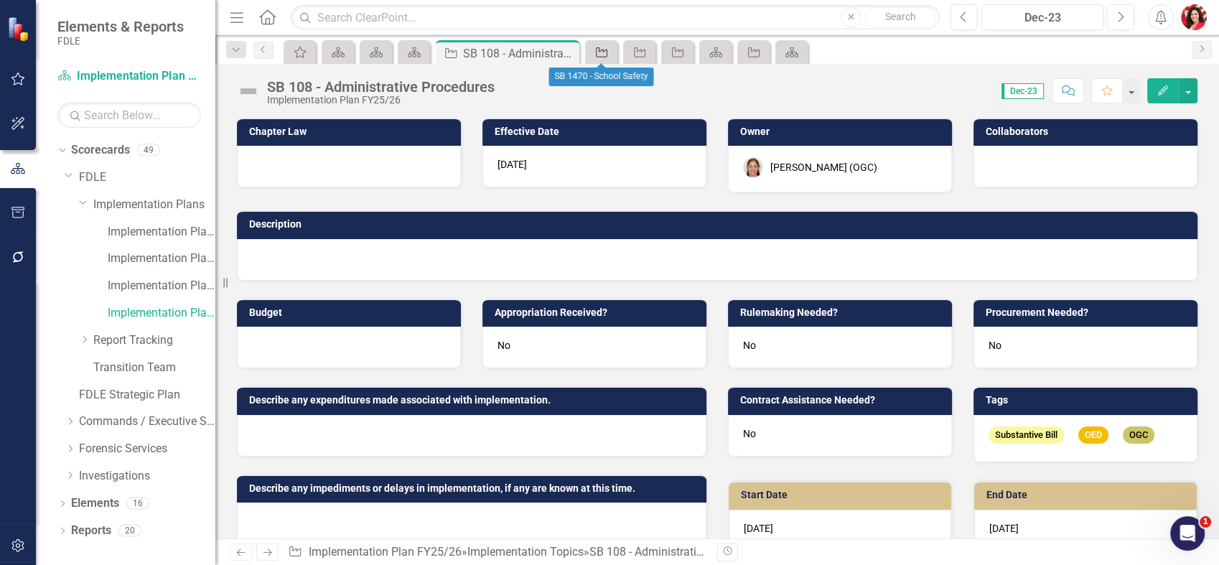
click at [594, 47] on icon "Implementation Topic" at bounding box center [601, 52] width 14 height 11
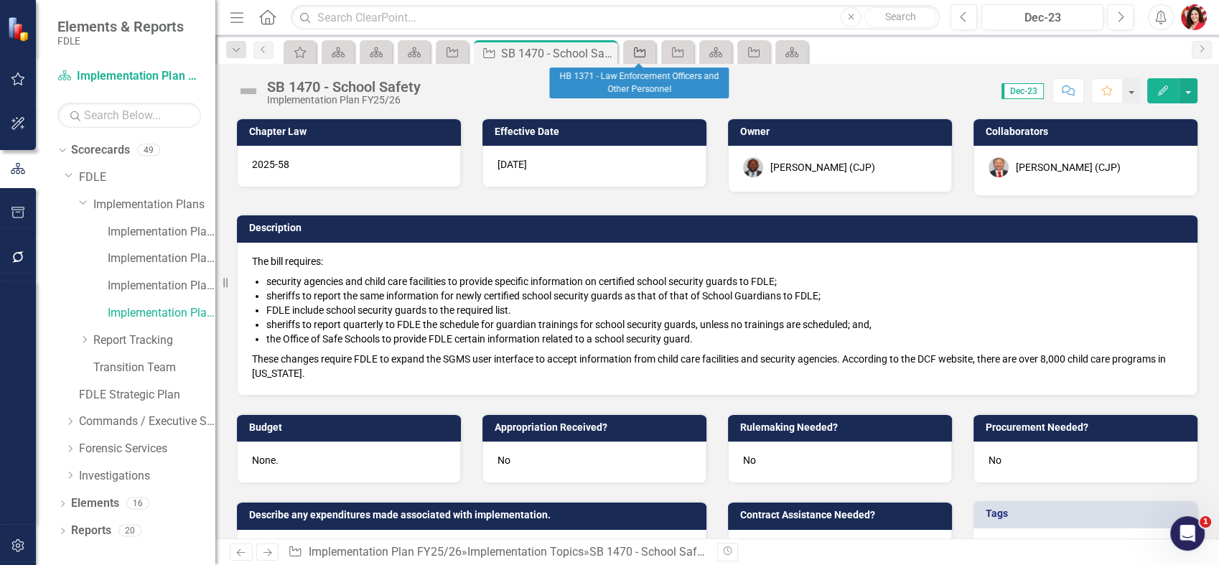
click at [633, 55] on icon "Implementation Topic" at bounding box center [640, 52] width 14 height 11
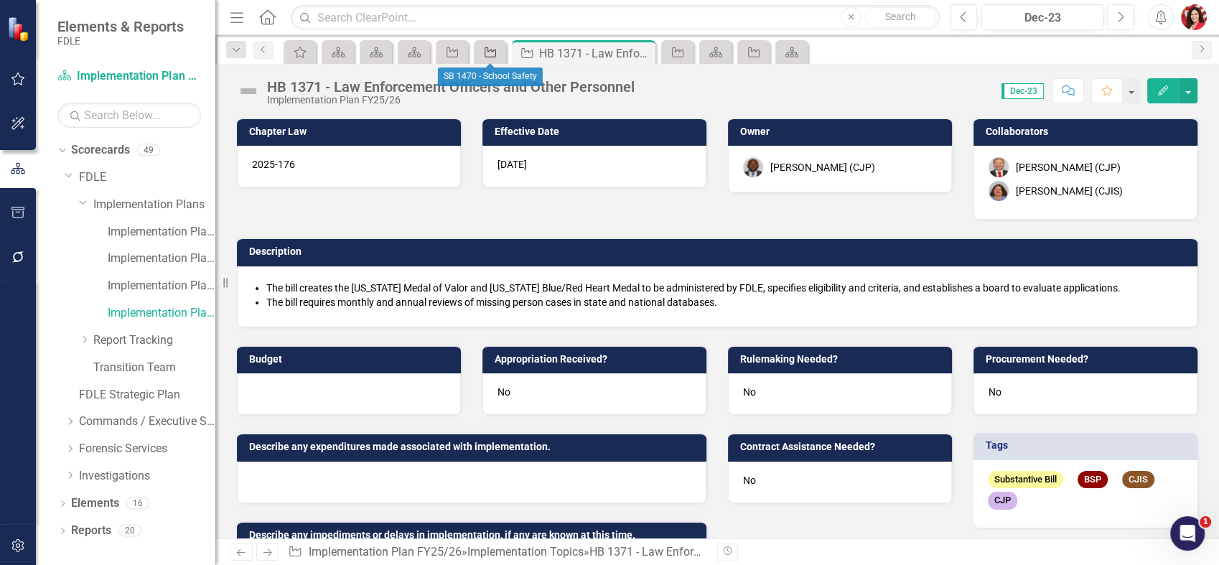
click at [498, 52] on link "Implementation Topic" at bounding box center [489, 52] width 25 height 18
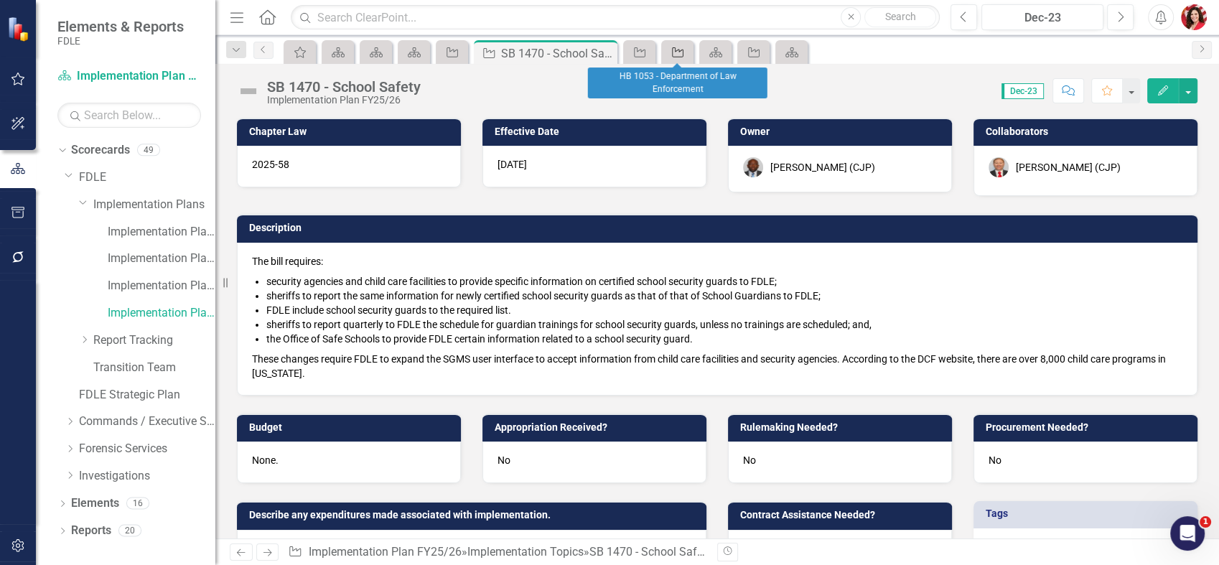
click at [668, 48] on div "Implementation Topic" at bounding box center [675, 52] width 20 height 18
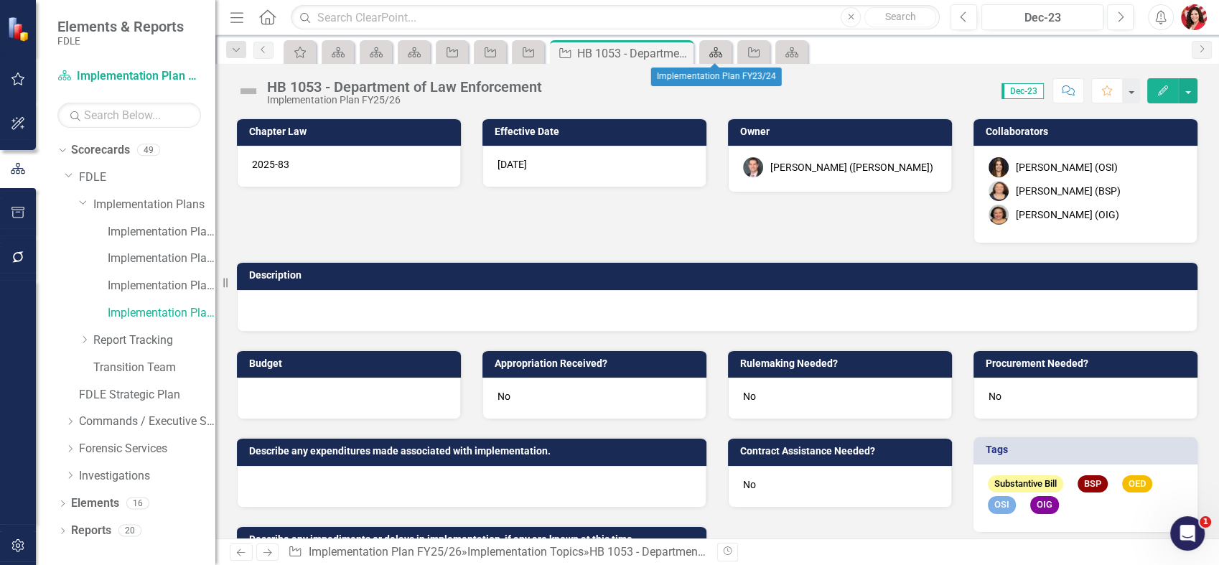
click at [717, 54] on icon at bounding box center [715, 52] width 13 height 10
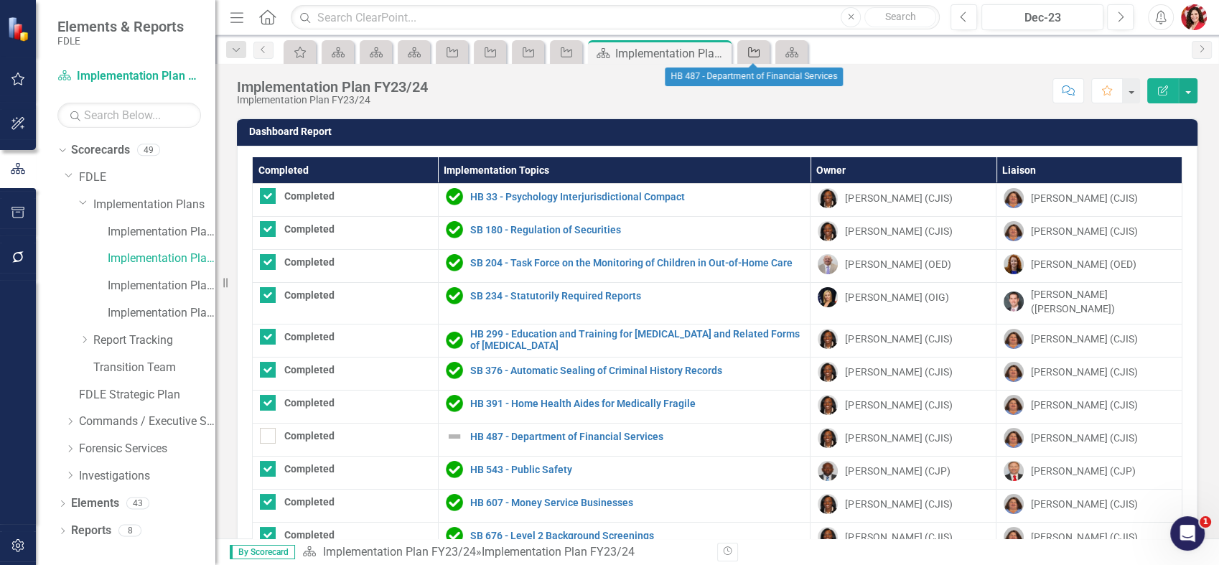
click at [749, 51] on icon "Implementation Topic" at bounding box center [754, 52] width 14 height 11
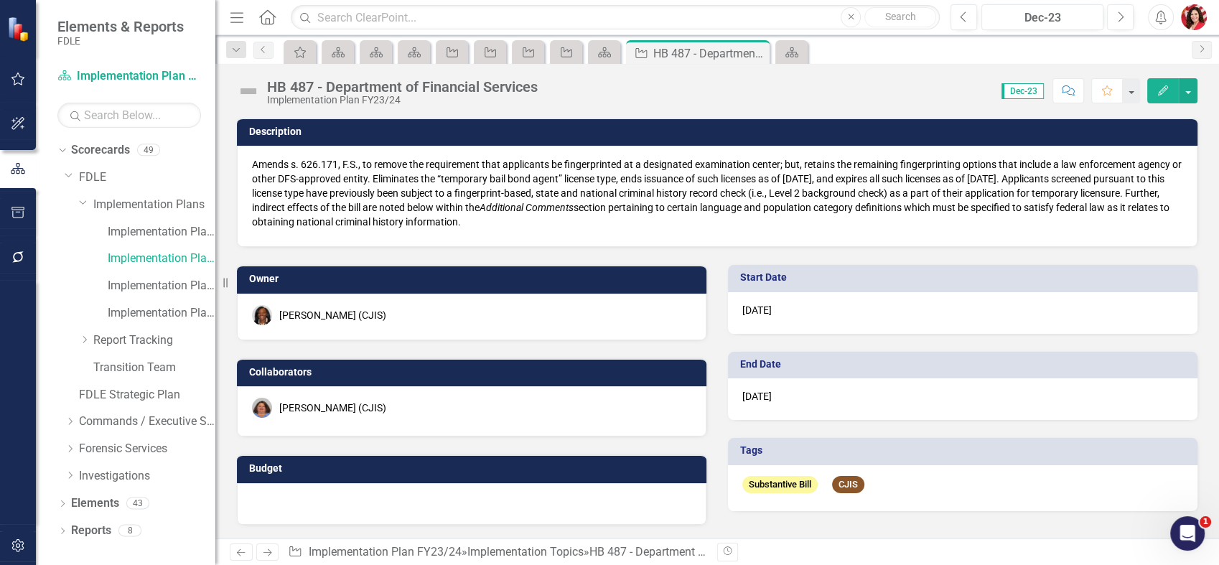
click at [790, 64] on div "HB 487 - Department of Financial Services Implementation Plan FY23/24 Score: N/…" at bounding box center [717, 85] width 1004 height 43
click at [783, 49] on div "Scorecard" at bounding box center [789, 52] width 20 height 18
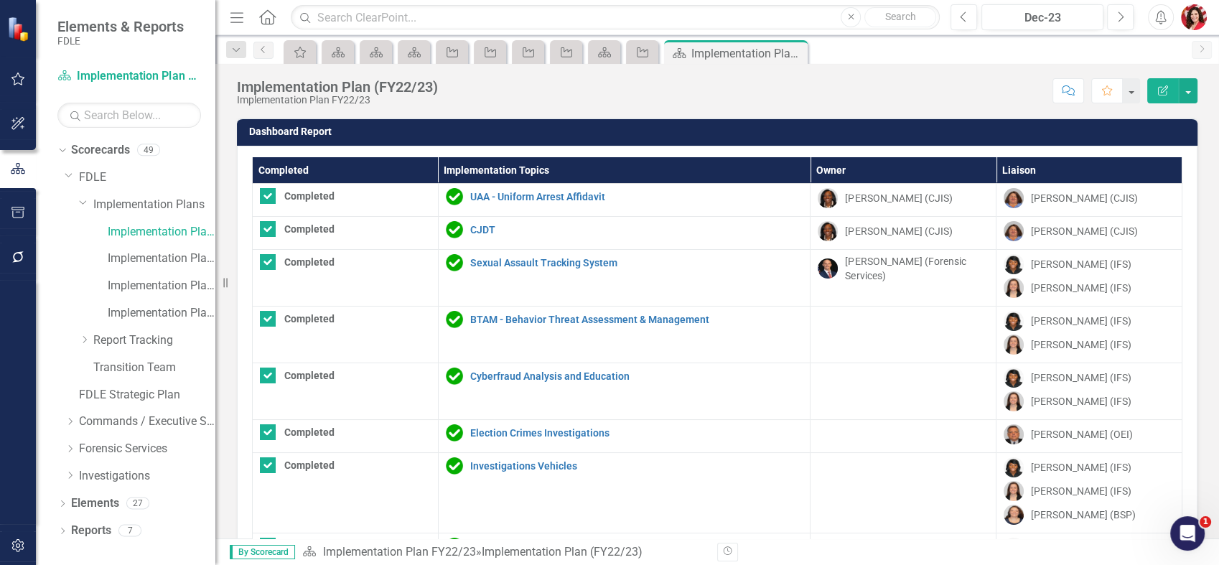
click at [953, 47] on div "My Favorites Scorecard Scorecard Scorecard Implementation Topic Implementation …" at bounding box center [733, 51] width 904 height 23
click at [420, 47] on icon "Scorecard" at bounding box center [414, 52] width 14 height 11
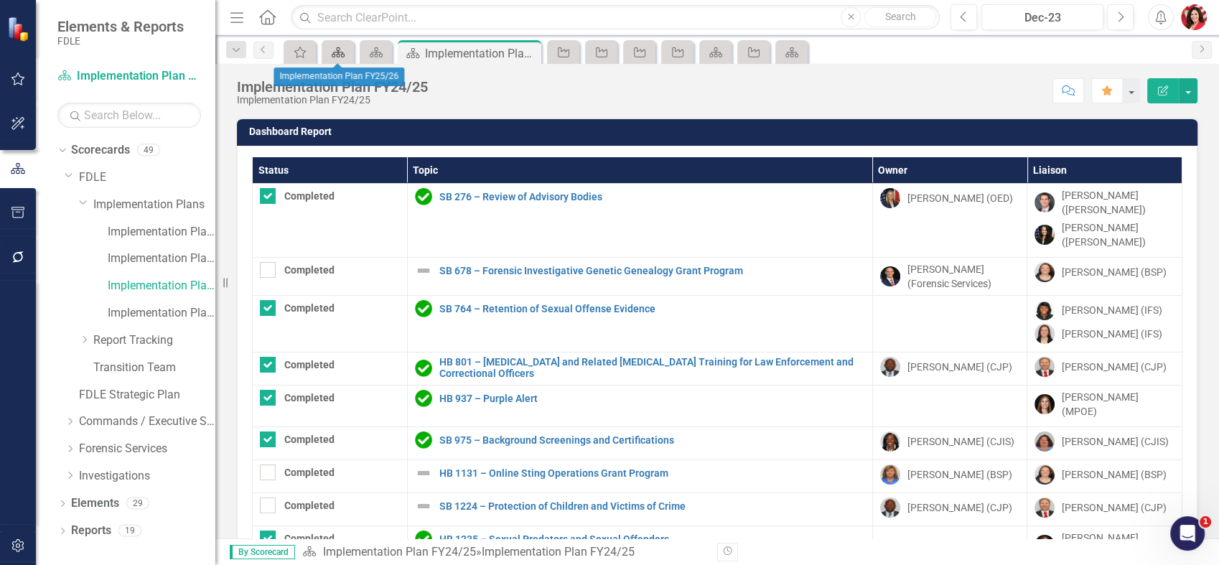
click at [335, 54] on icon "Scorecard" at bounding box center [338, 52] width 14 height 11
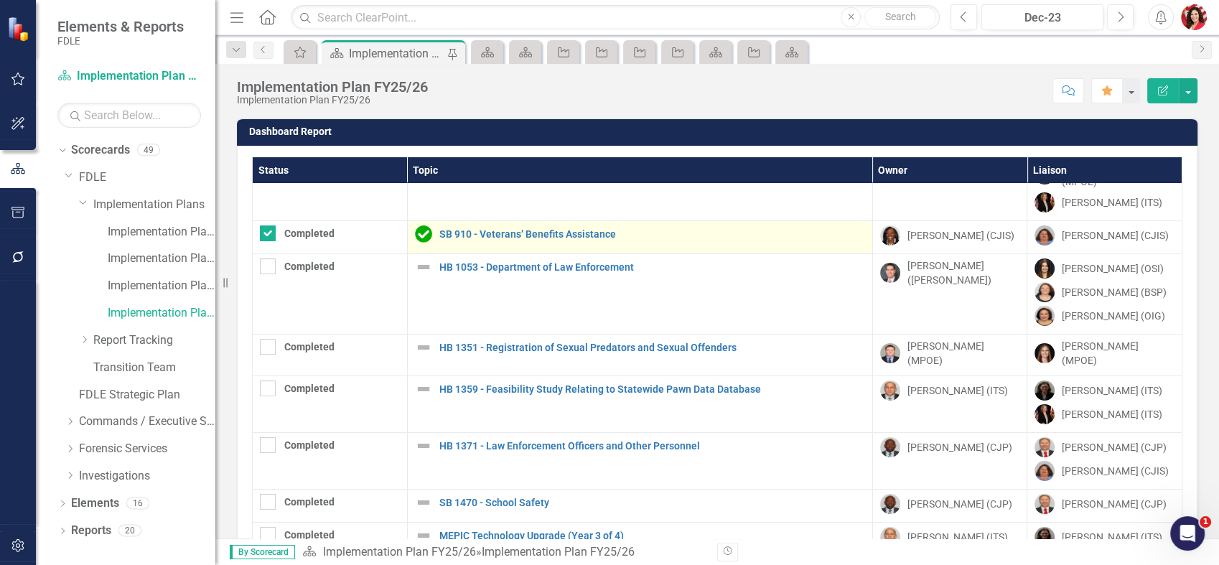
scroll to position [535, 0]
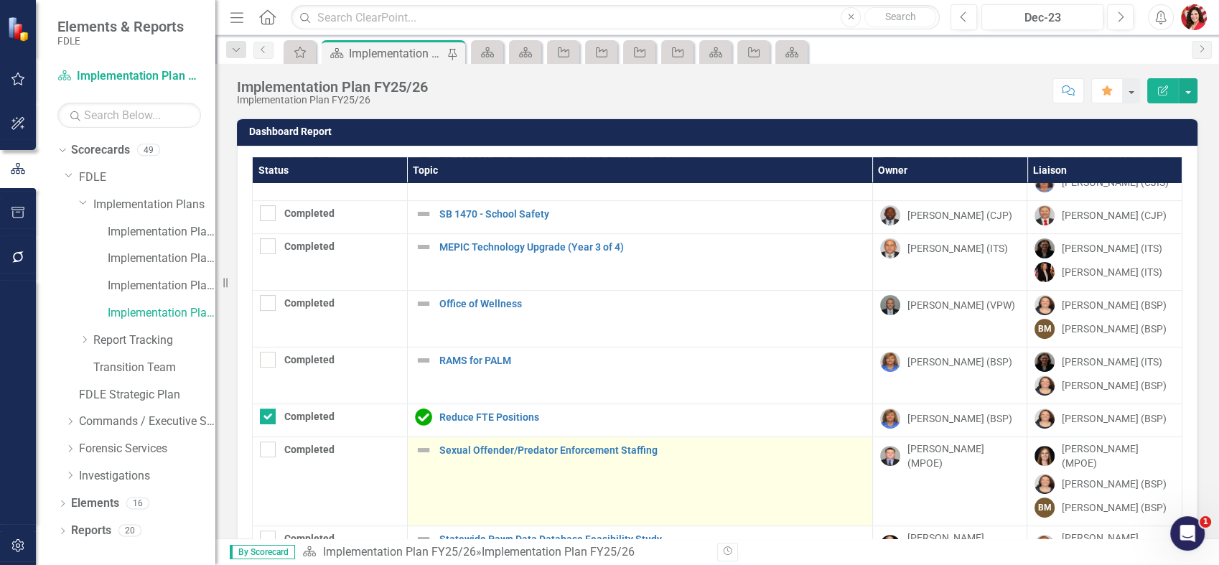
click at [595, 442] on div "Sexual Offender/Predator Enforcement Staffing" at bounding box center [640, 450] width 450 height 17
click at [594, 445] on link "Sexual Offender/Predator Enforcement Staffing" at bounding box center [652, 450] width 426 height 11
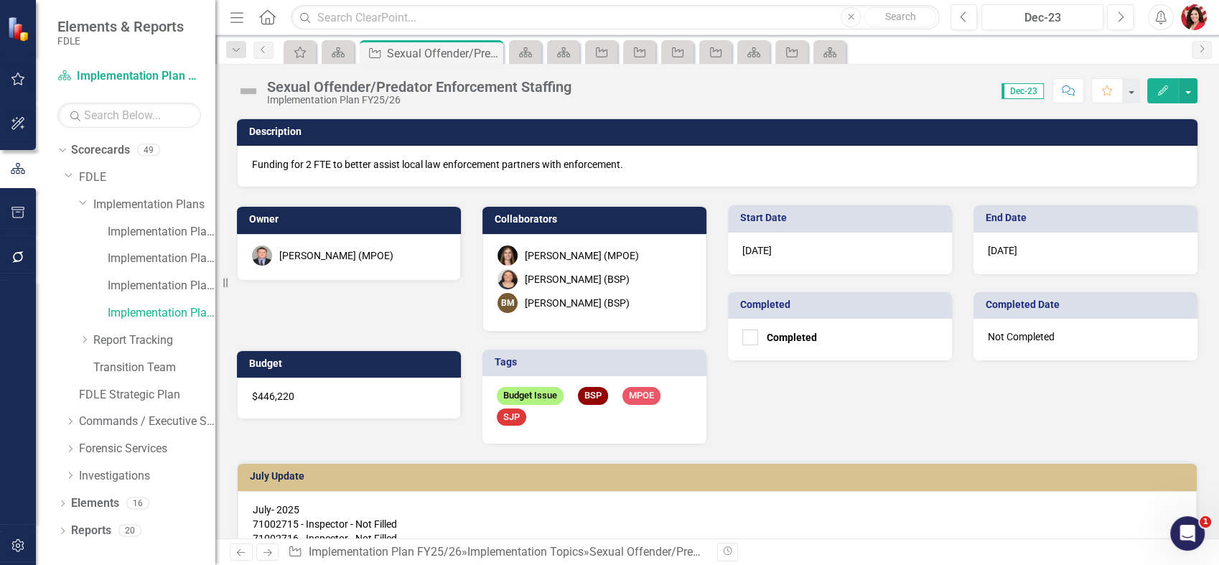
click at [368, 255] on div "[PERSON_NAME] (MPOE)" at bounding box center [336, 255] width 114 height 14
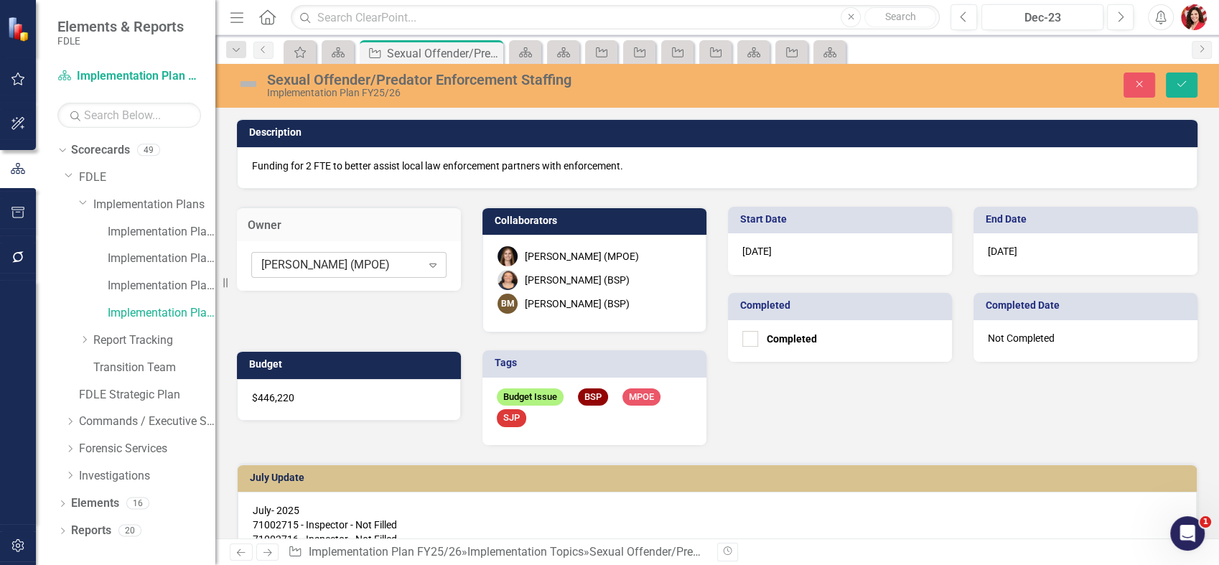
click at [426, 259] on icon "Expand" at bounding box center [433, 264] width 14 height 11
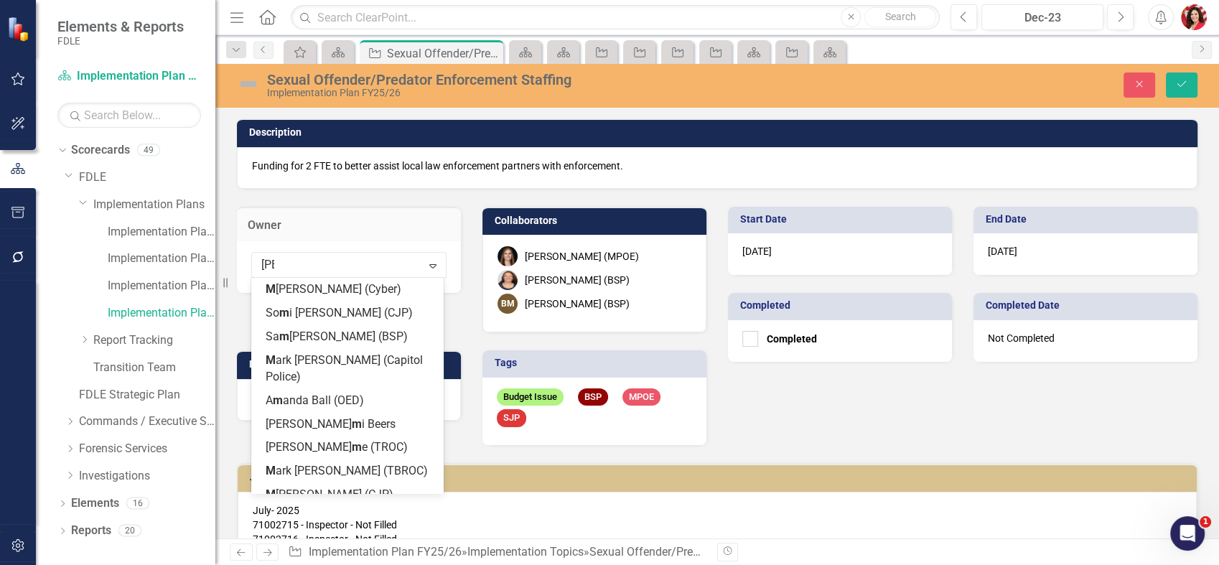
type input "meli"
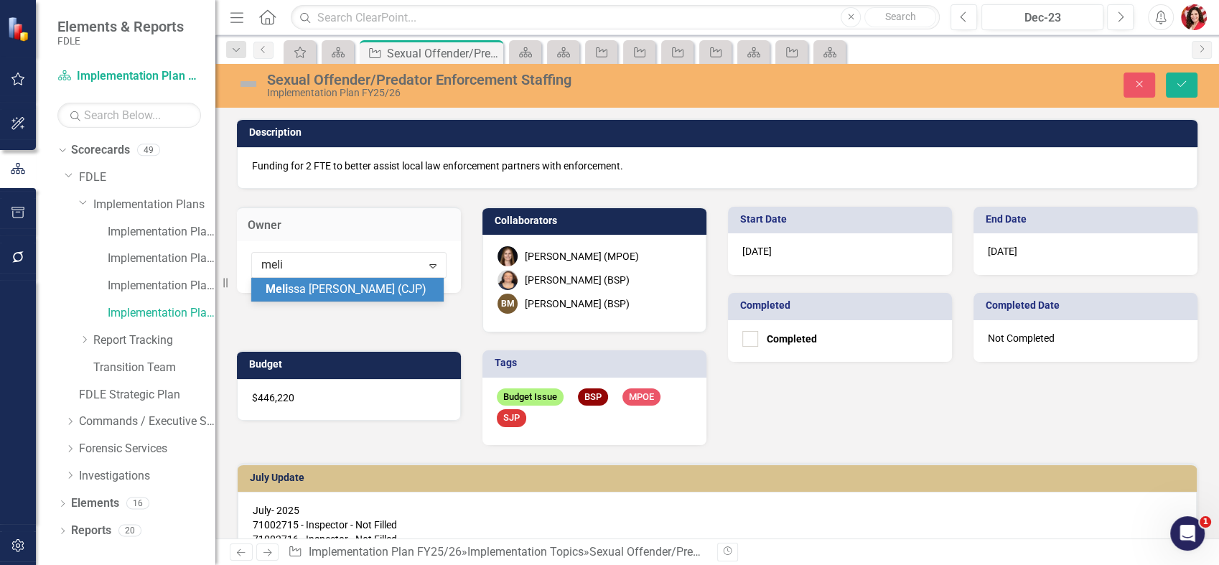
click at [387, 282] on div "Meli ssa [PERSON_NAME] (CJP)" at bounding box center [350, 289] width 169 height 17
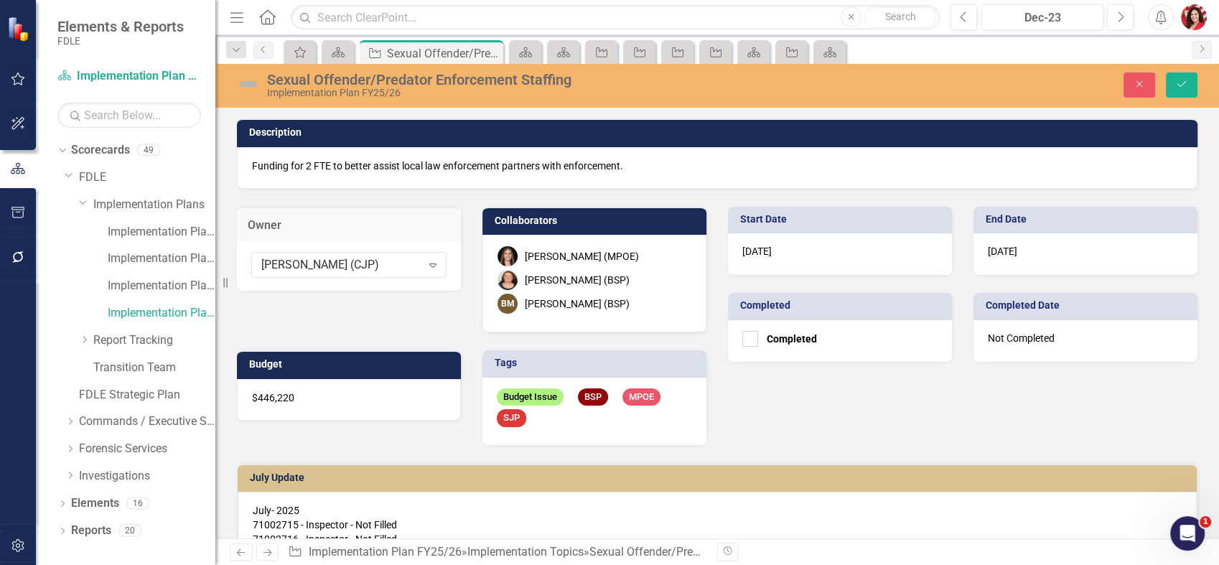
click at [866, 410] on div "Owner [PERSON_NAME] (CJP) Expand Collaborators [PERSON_NAME] (MPOE) [PERSON_NAM…" at bounding box center [717, 317] width 982 height 256
click at [1175, 85] on icon "Save" at bounding box center [1181, 84] width 13 height 10
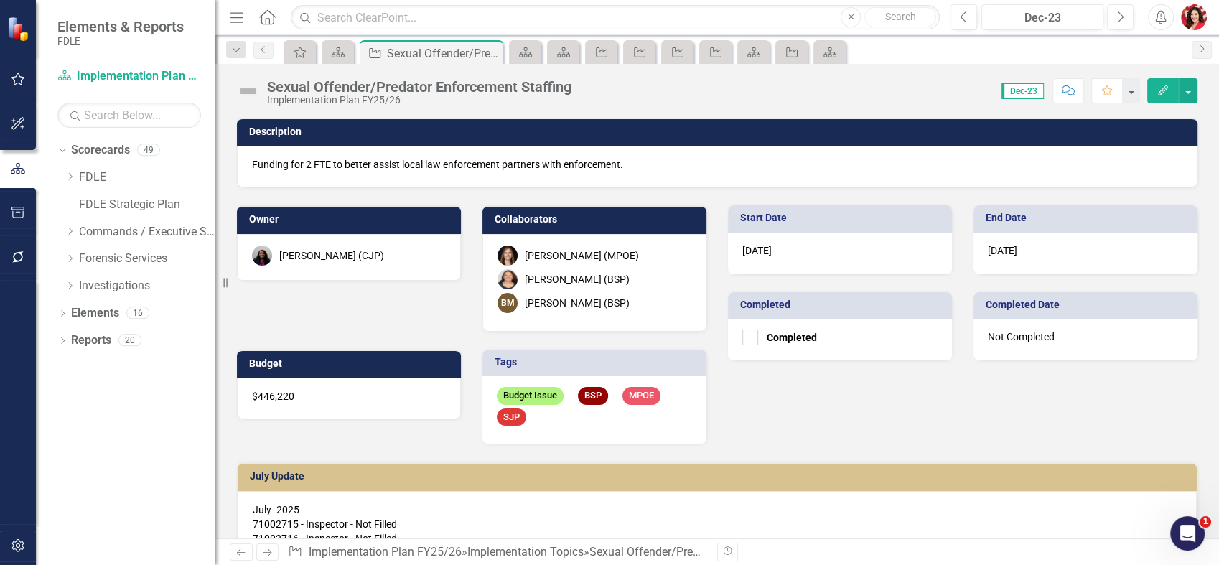
click at [1193, 17] on img "button" at bounding box center [1194, 17] width 26 height 26
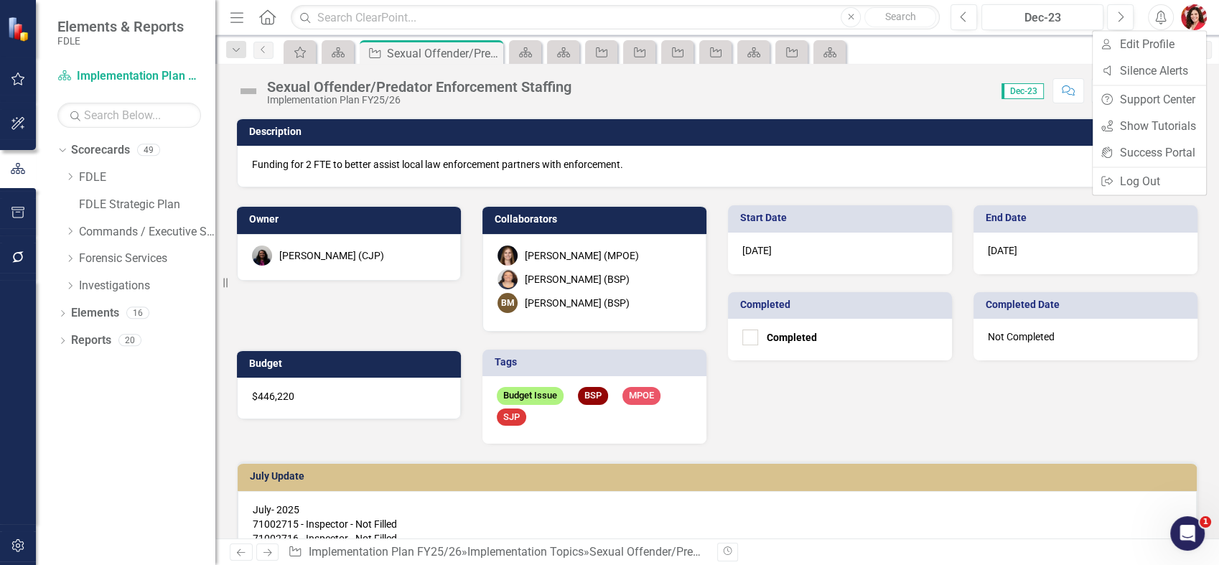
click at [1160, 17] on icon "Alerts" at bounding box center [1160, 17] width 15 height 14
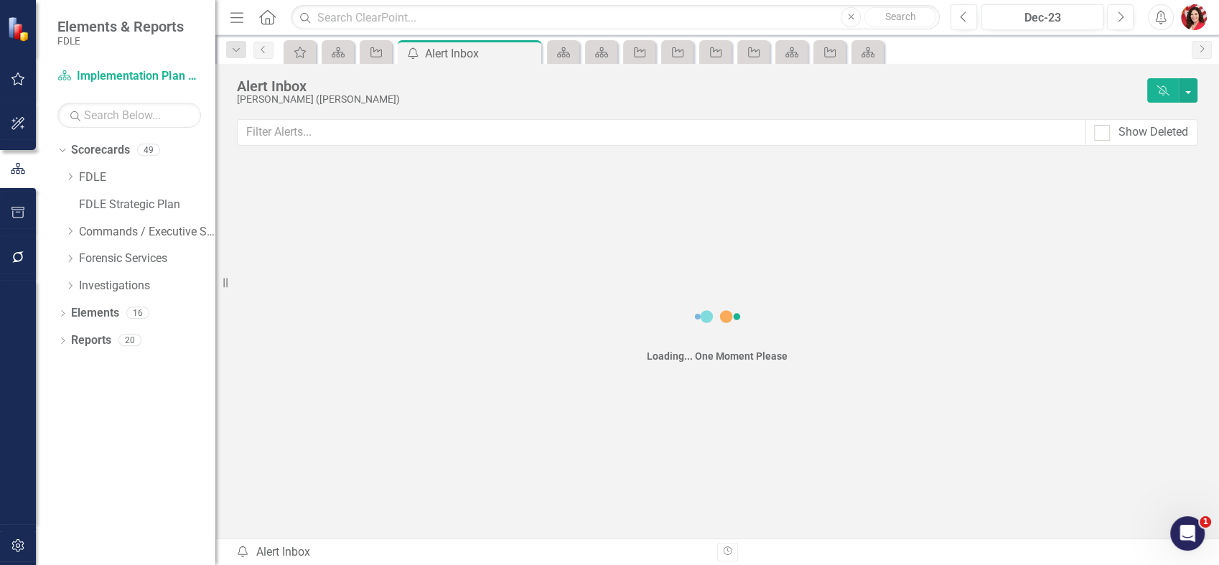
click at [1191, 16] on img "button" at bounding box center [1194, 17] width 26 height 26
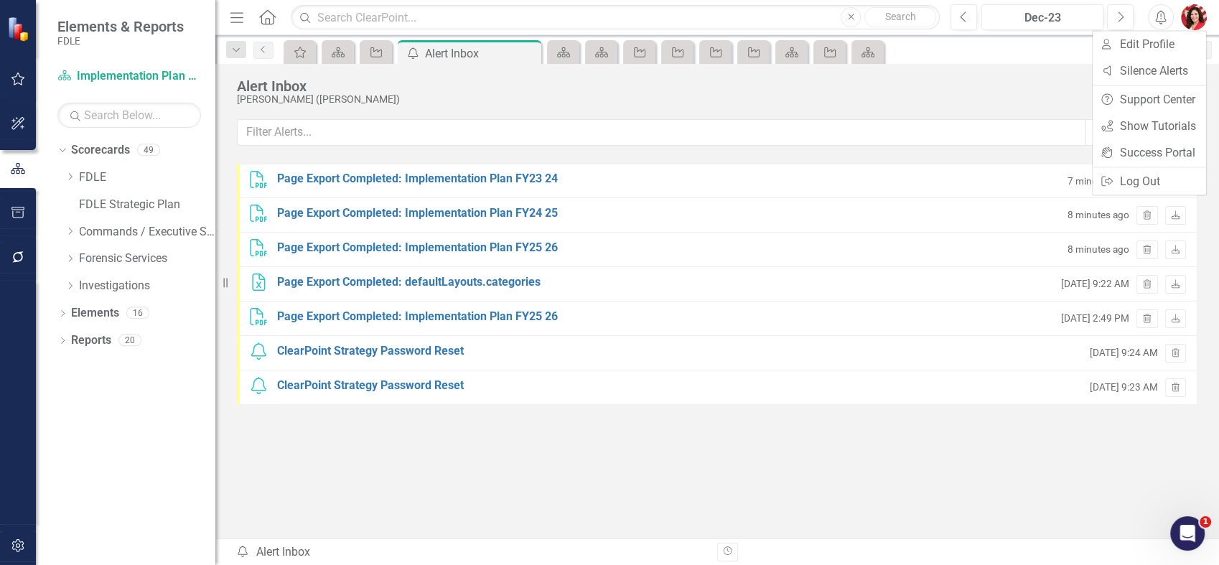
click at [1193, 16] on img "button" at bounding box center [1194, 17] width 26 height 26
click at [22, 27] on img at bounding box center [19, 28] width 25 height 25
click at [465, 48] on div "Alert Inbox" at bounding box center [463, 54] width 77 height 18
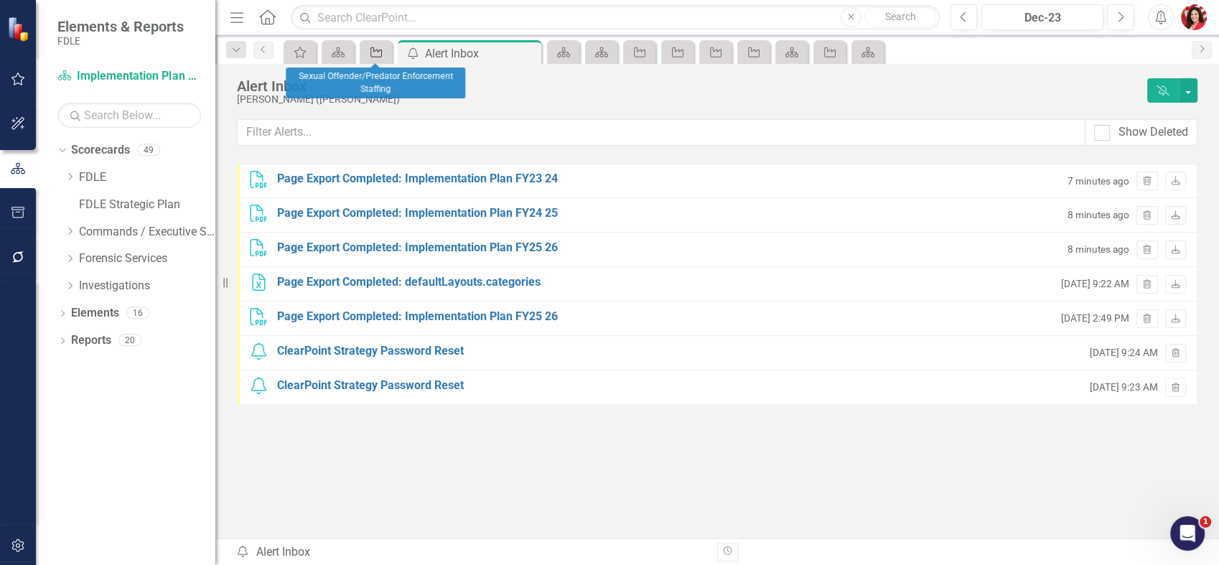
click at [383, 47] on icon "Implementation Topic" at bounding box center [376, 52] width 14 height 11
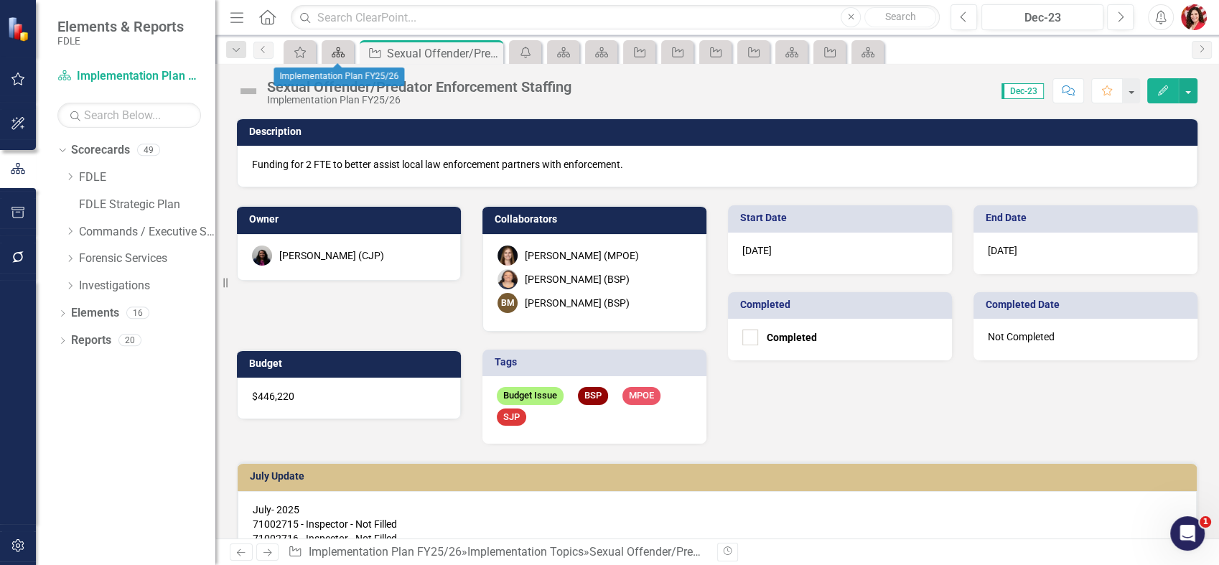
click at [327, 58] on div "Scorecard" at bounding box center [335, 52] width 20 height 18
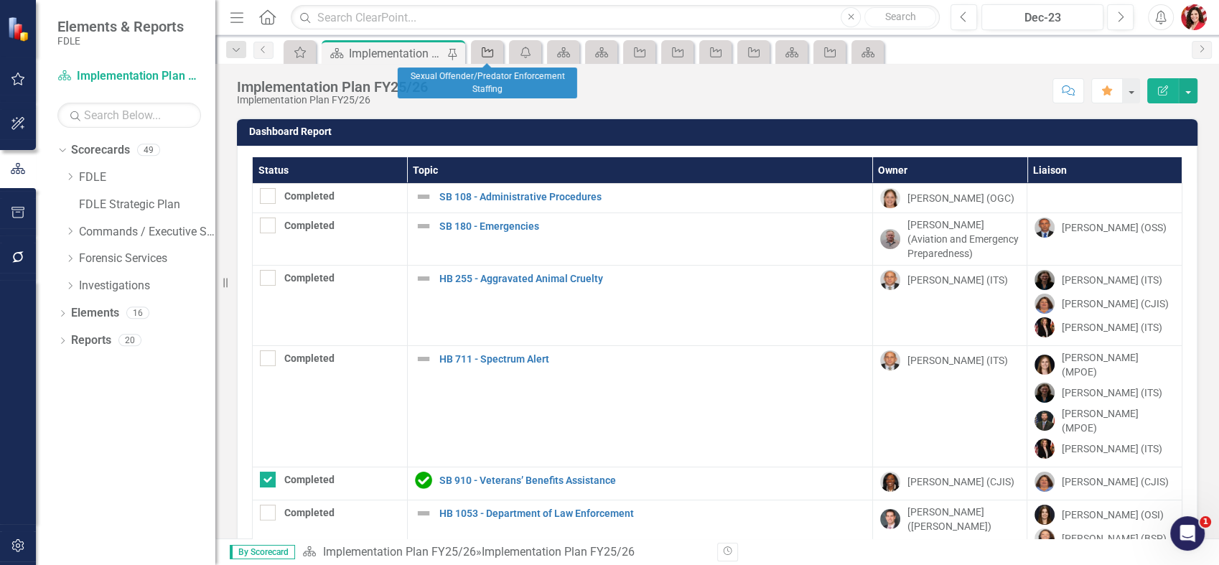
click at [481, 52] on icon "Implementation Topic" at bounding box center [487, 52] width 14 height 11
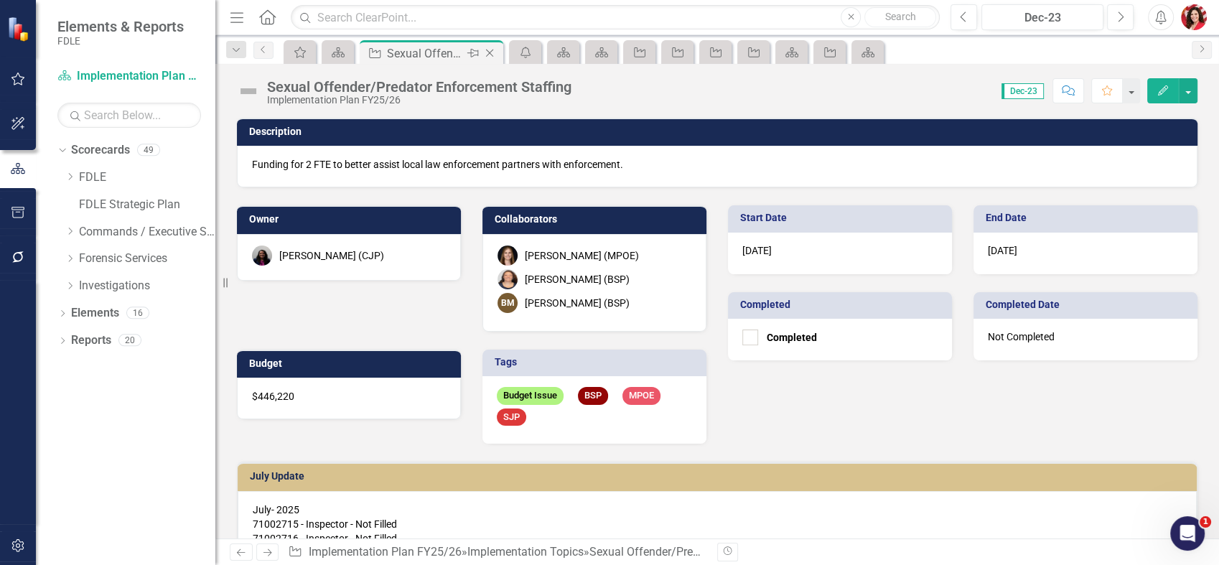
click at [498, 53] on div "Close" at bounding box center [491, 54] width 18 height 18
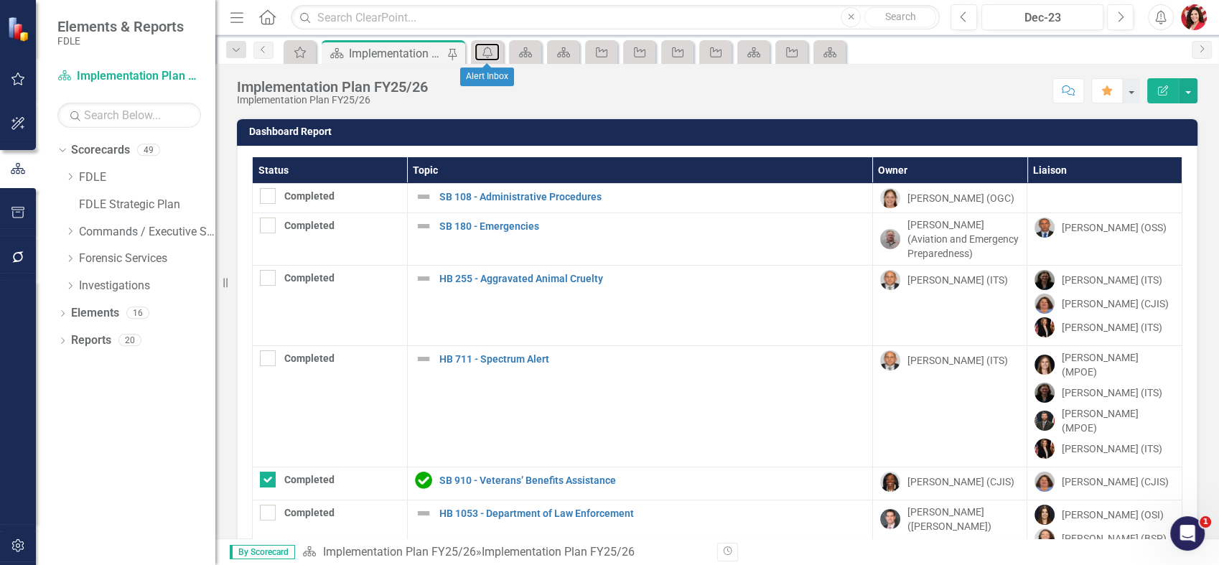
click at [498, 53] on link "icon.alertInbox" at bounding box center [487, 52] width 25 height 18
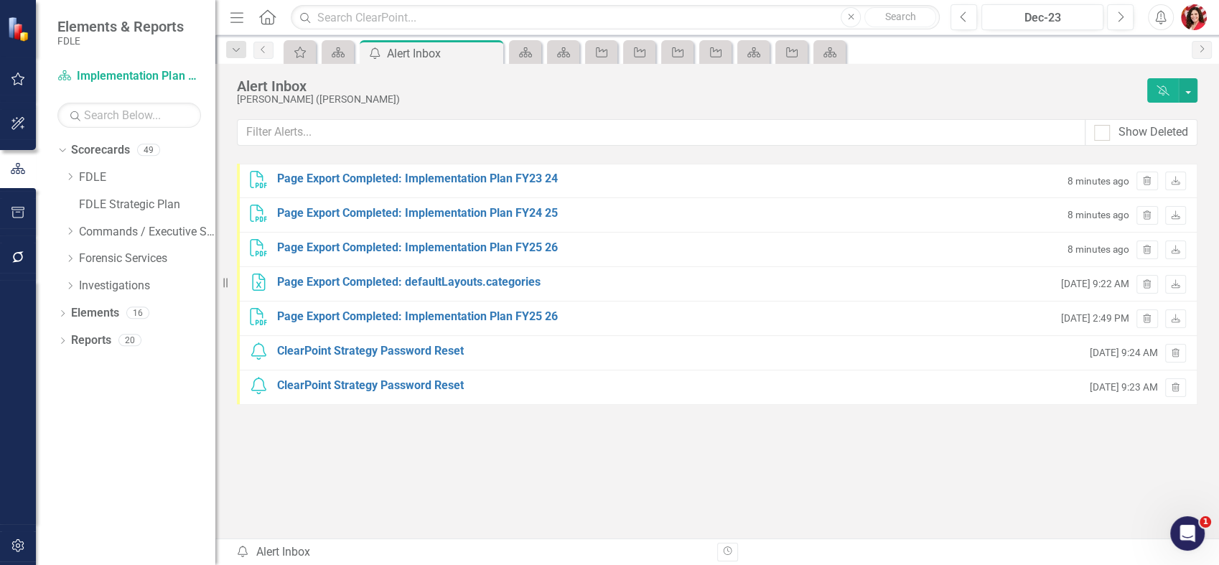
click at [0, 0] on div "Close" at bounding box center [0, 0] width 0 height 0
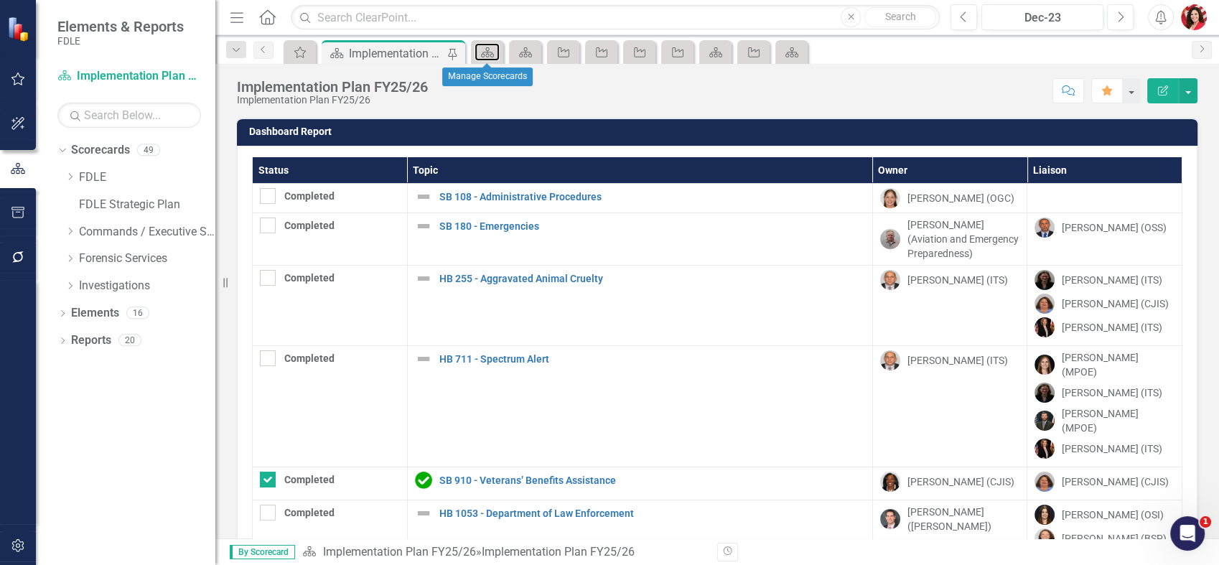
click at [498, 53] on link "Scorecard" at bounding box center [487, 52] width 25 height 18
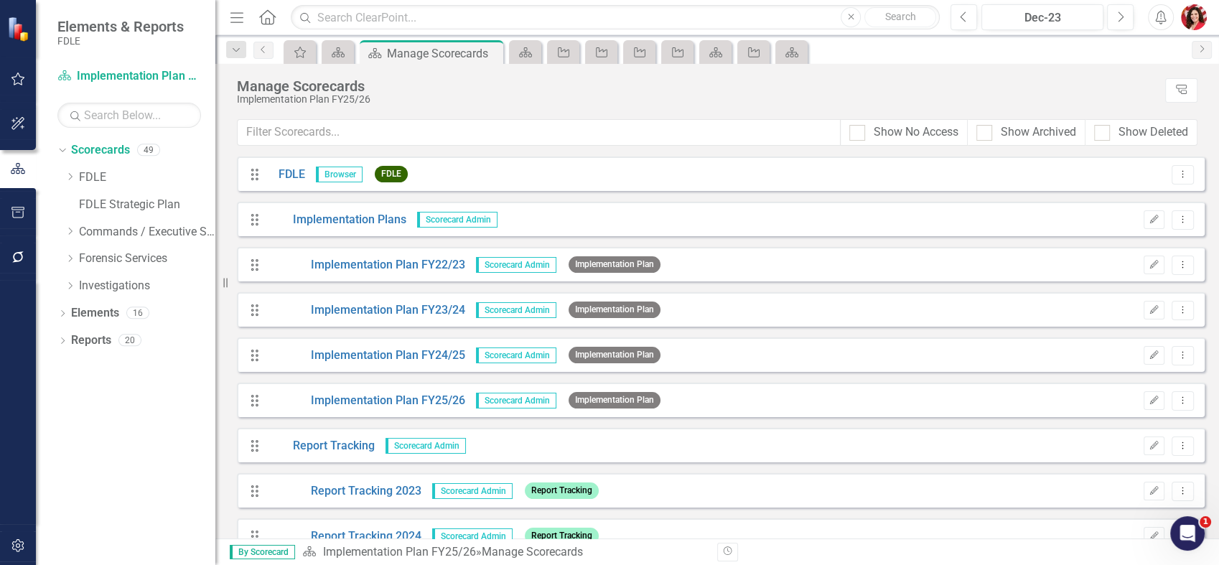
click at [0, 0] on div "Close" at bounding box center [0, 0] width 0 height 0
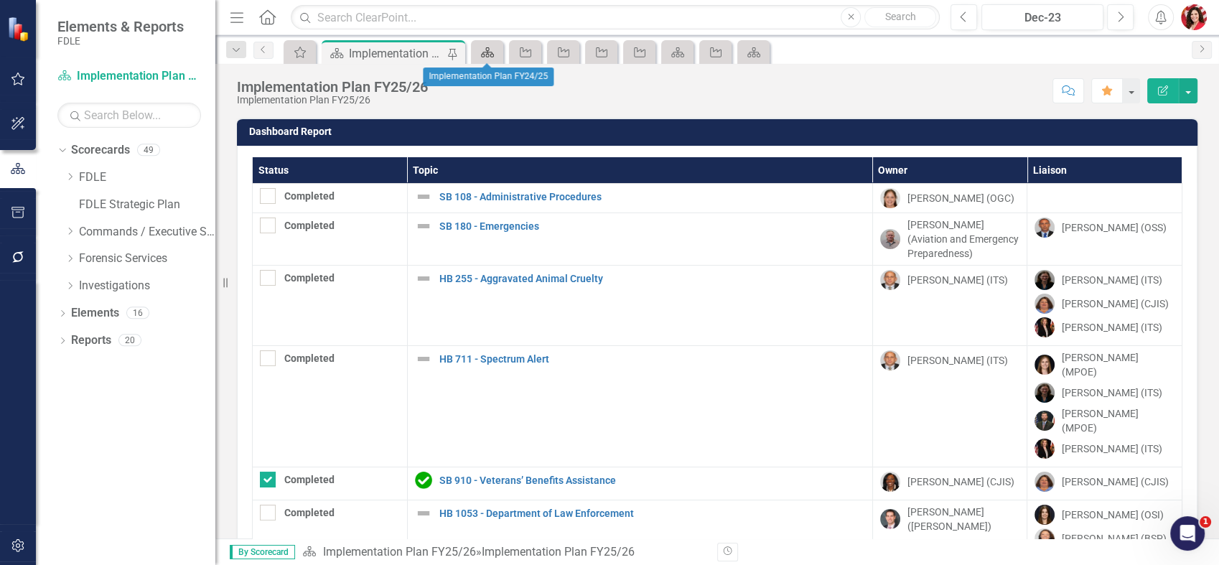
click at [489, 53] on icon "Scorecard" at bounding box center [487, 52] width 14 height 11
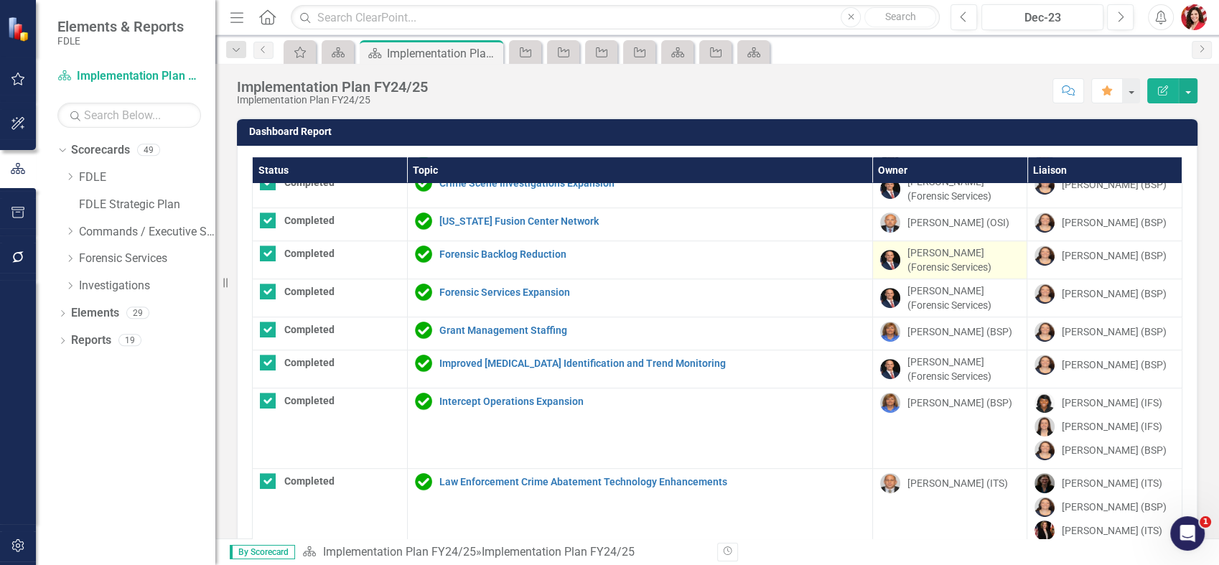
scroll to position [848, 0]
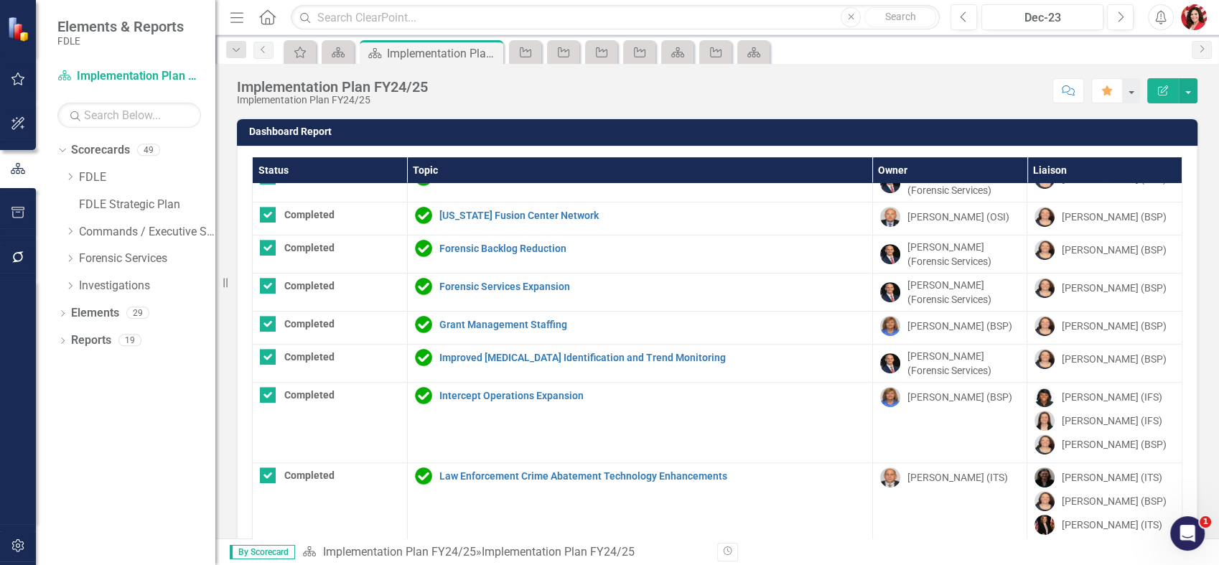
click at [304, 163] on th "Status" at bounding box center [330, 170] width 155 height 27
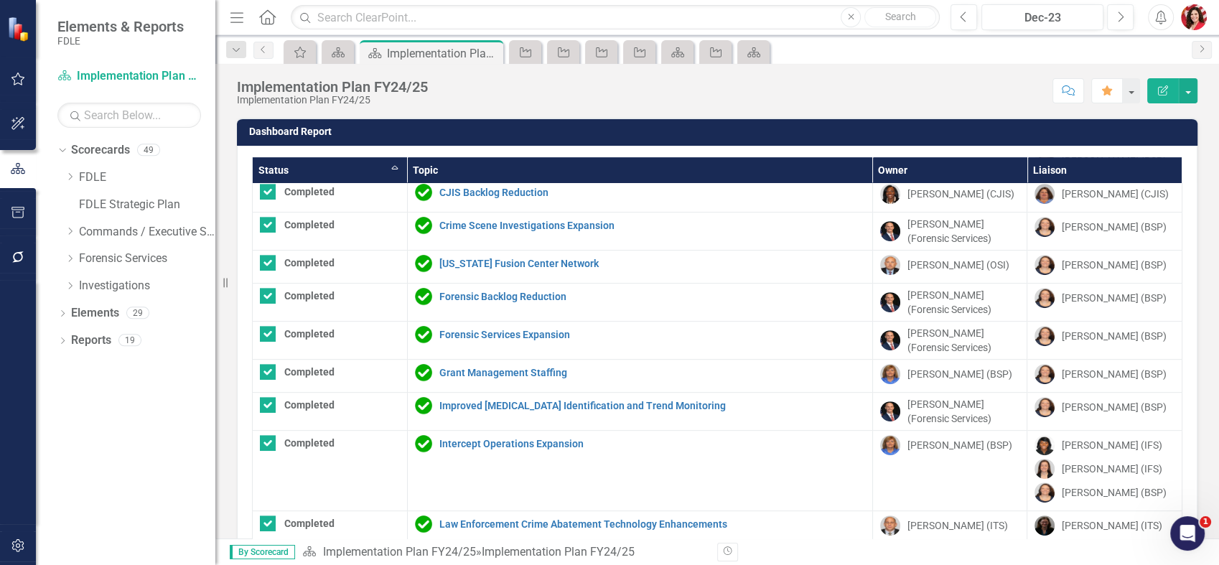
checkbox input "false"
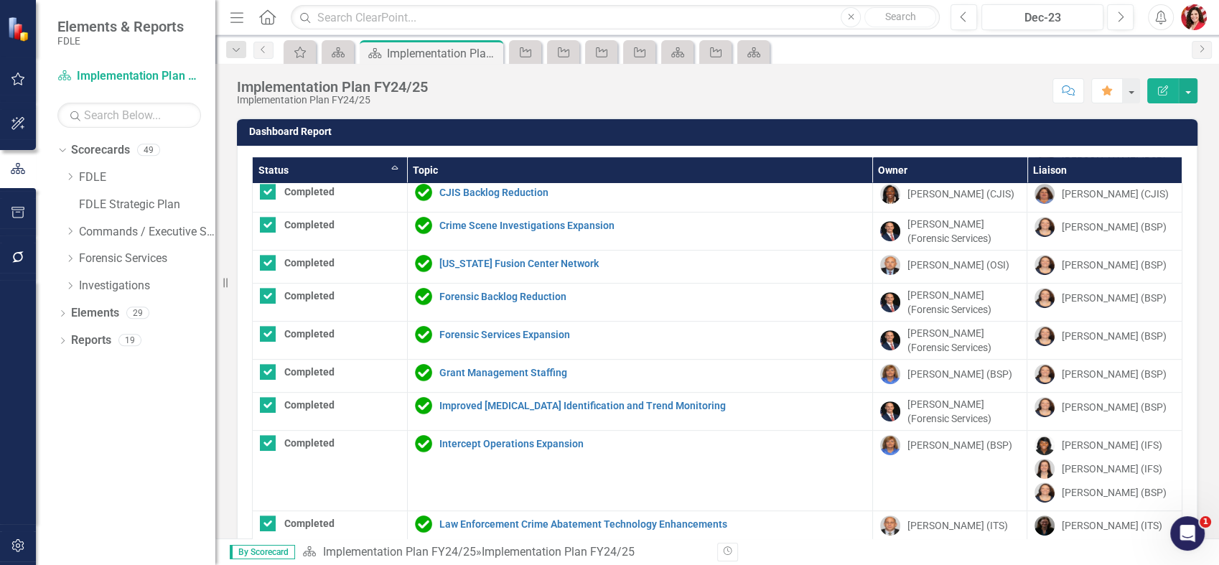
checkbox input "true"
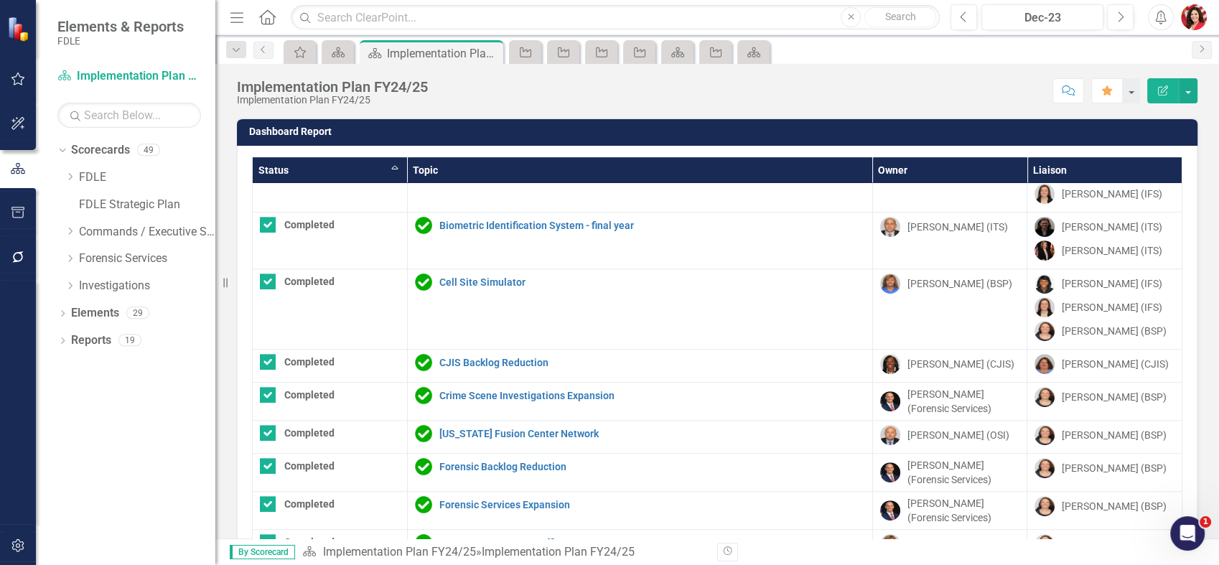
click at [304, 163] on th "Status Sort Ascending" at bounding box center [330, 170] width 155 height 27
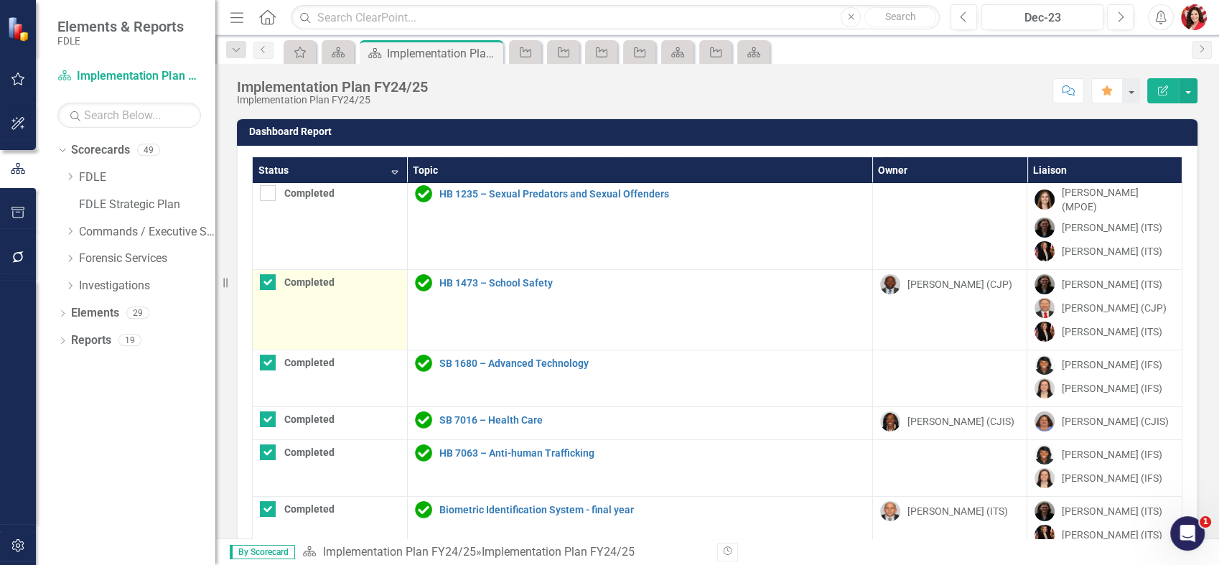
checkbox input "true"
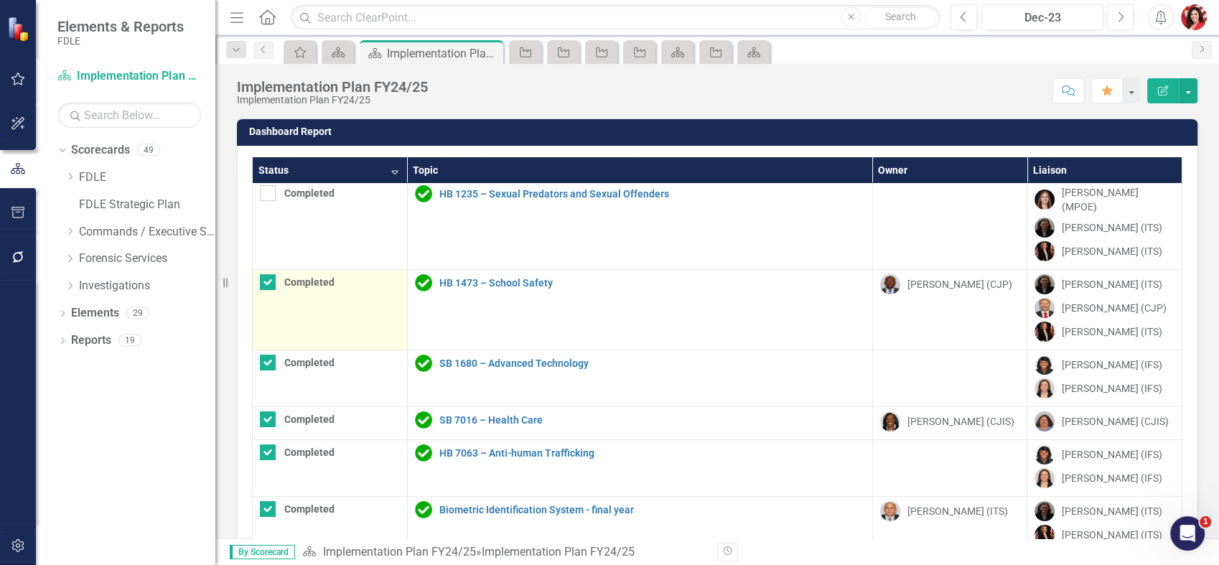
checkbox input "true"
checkbox input "false"
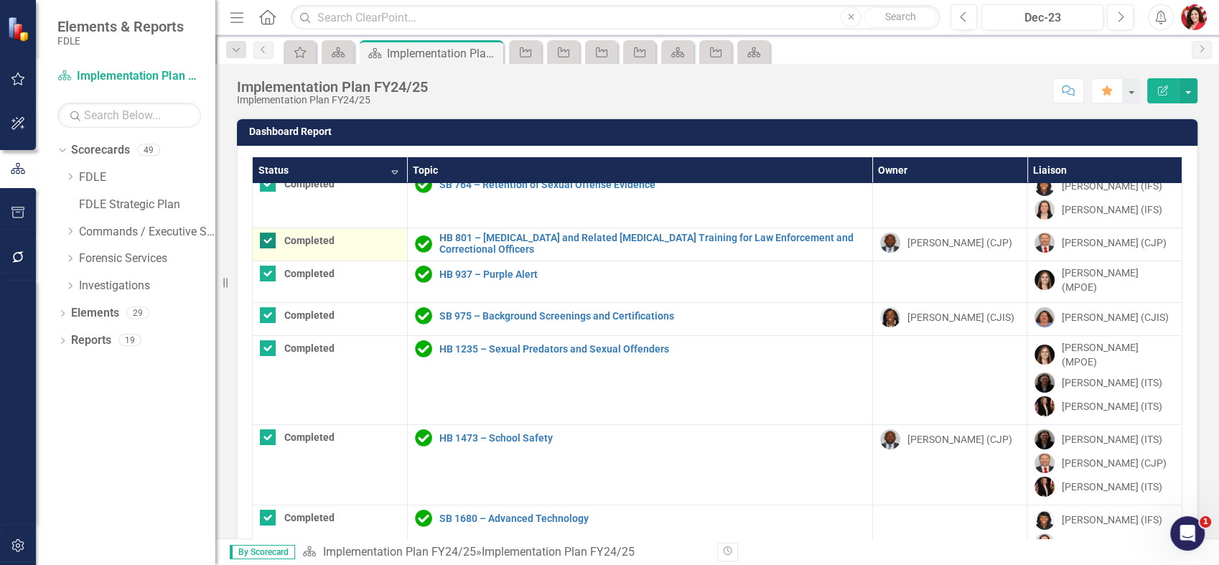
scroll to position [0, 0]
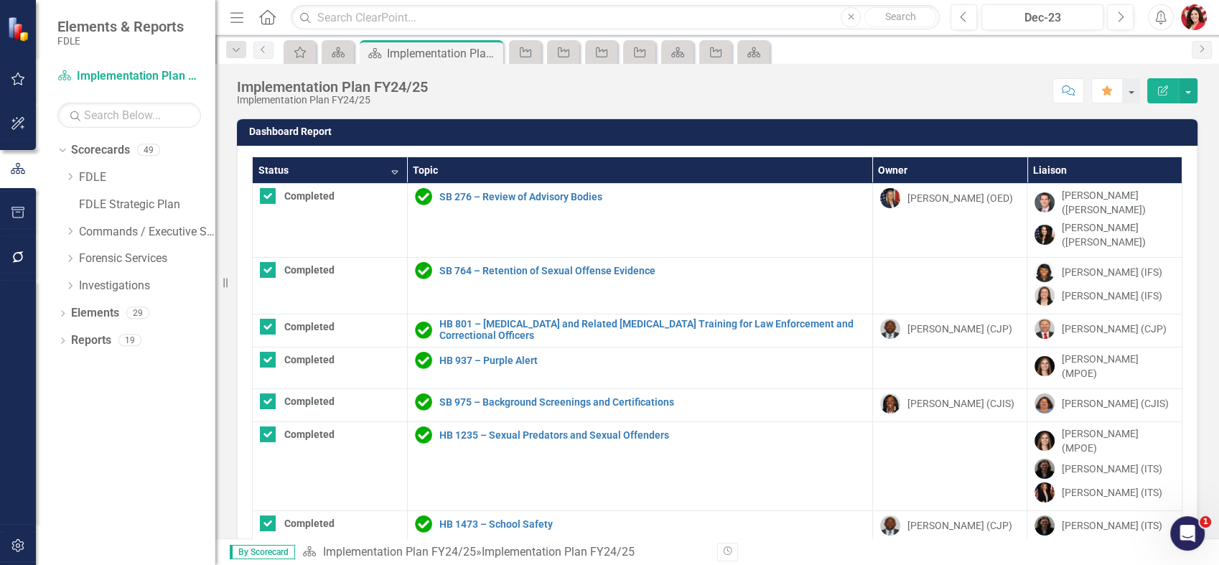
click at [322, 164] on th "Status Sort Descending" at bounding box center [330, 170] width 155 height 27
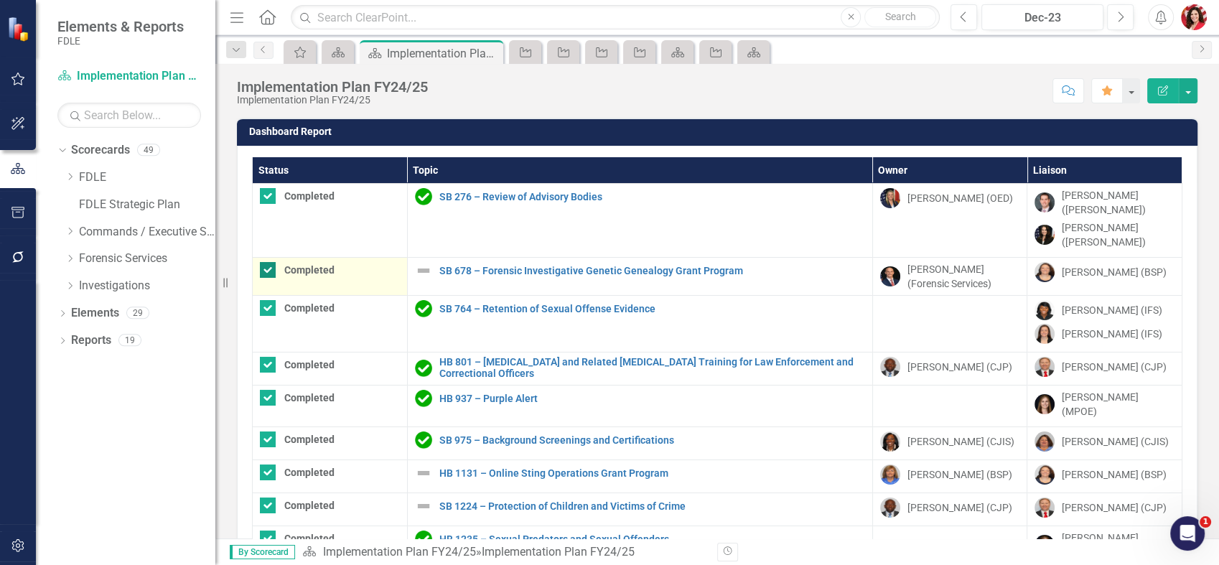
checkbox input "false"
checkbox input "true"
click at [261, 169] on th "Status" at bounding box center [330, 170] width 155 height 27
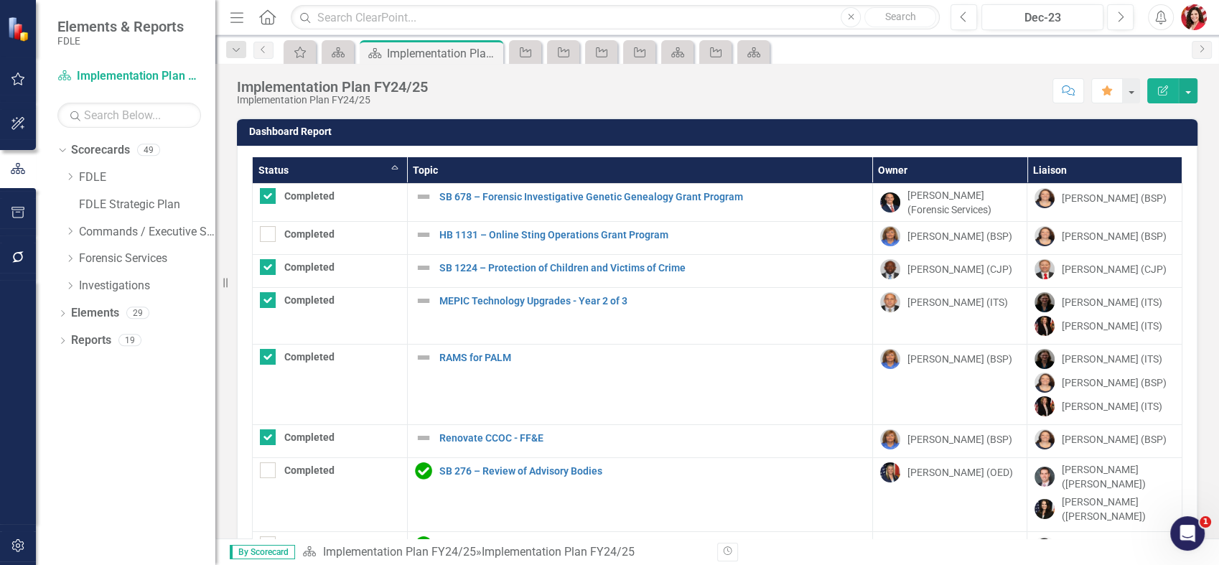
checkbox input "false"
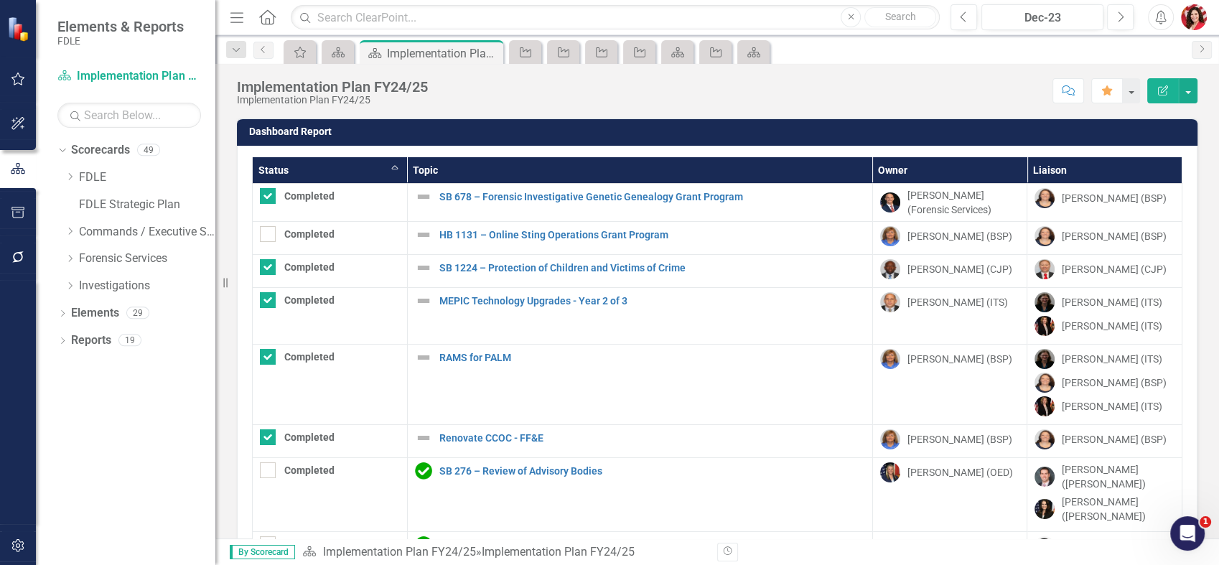
checkbox input "true"
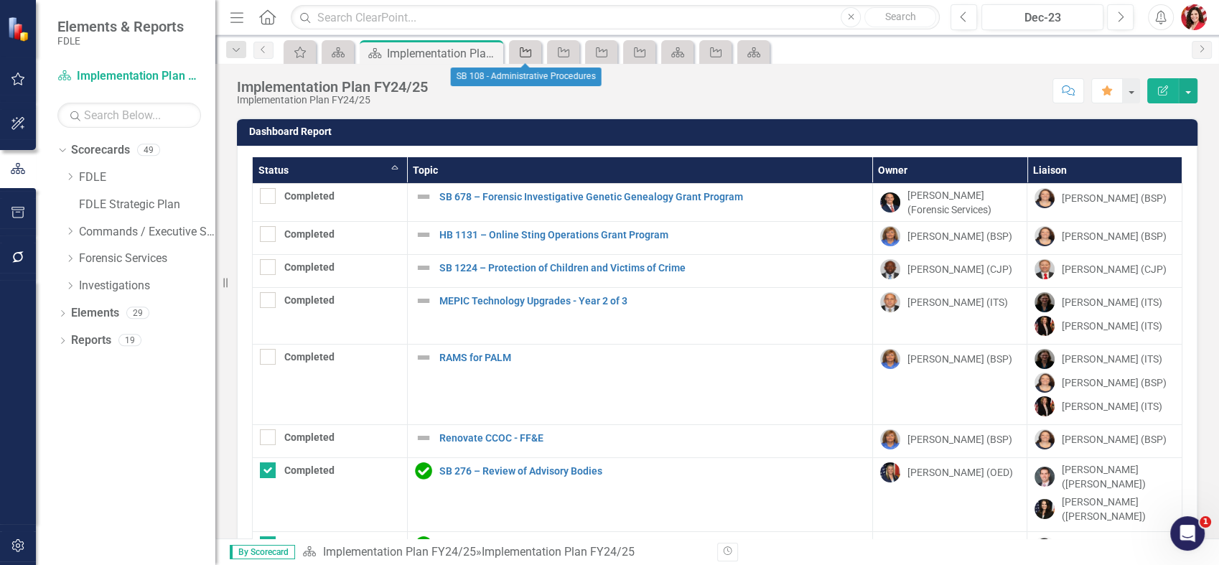
click at [516, 55] on div "Implementation Topic" at bounding box center [523, 52] width 20 height 18
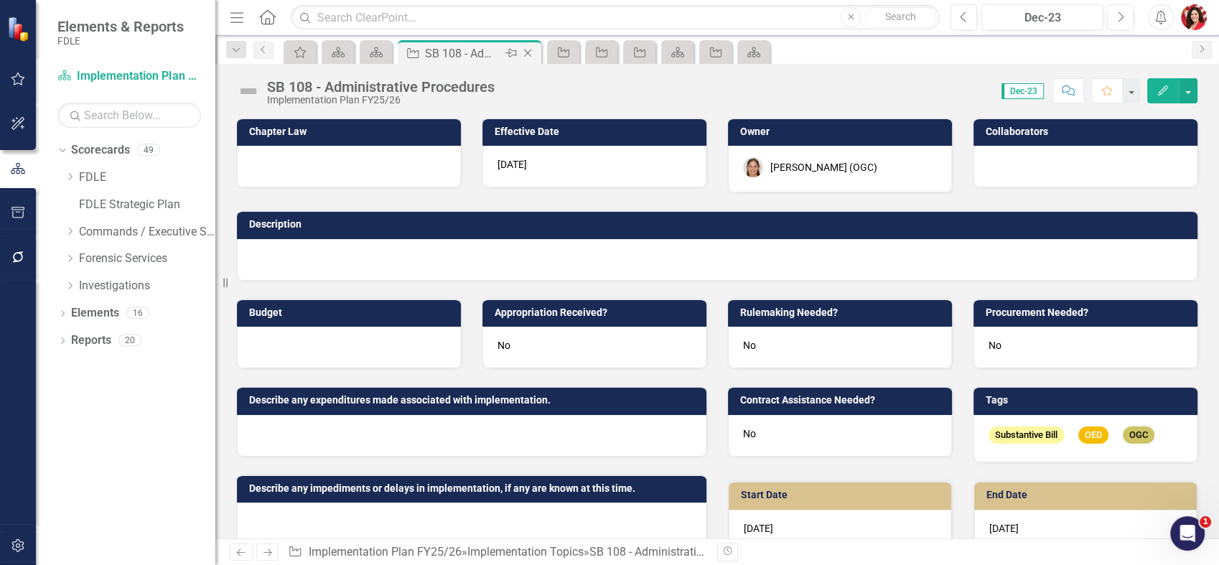
click at [528, 57] on icon "Close" at bounding box center [528, 52] width 14 height 11
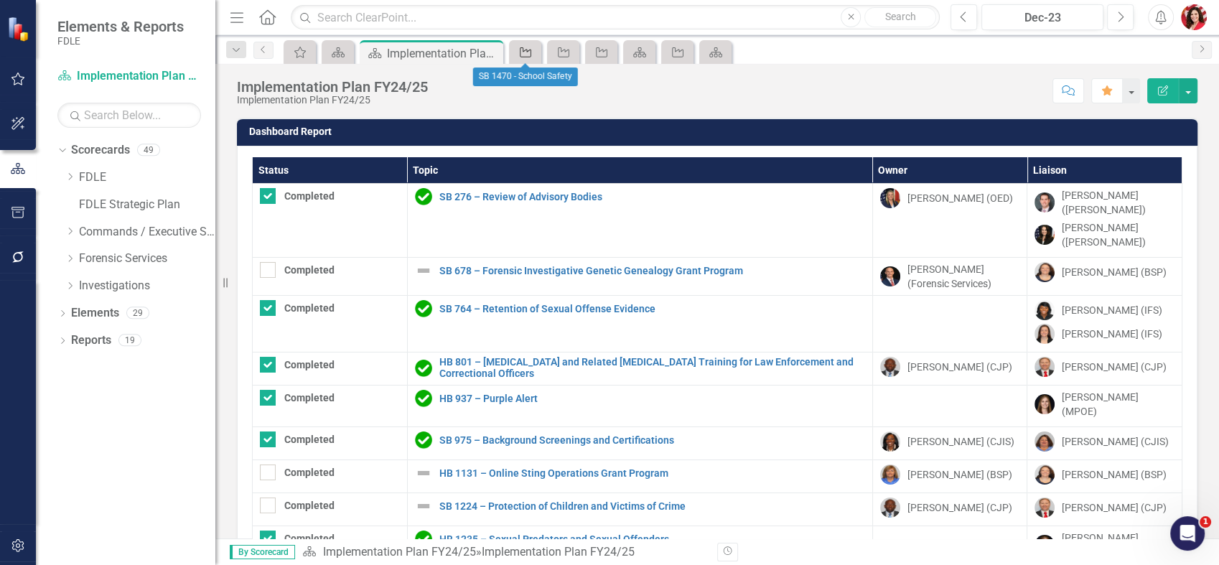
click at [528, 57] on icon at bounding box center [525, 52] width 11 height 10
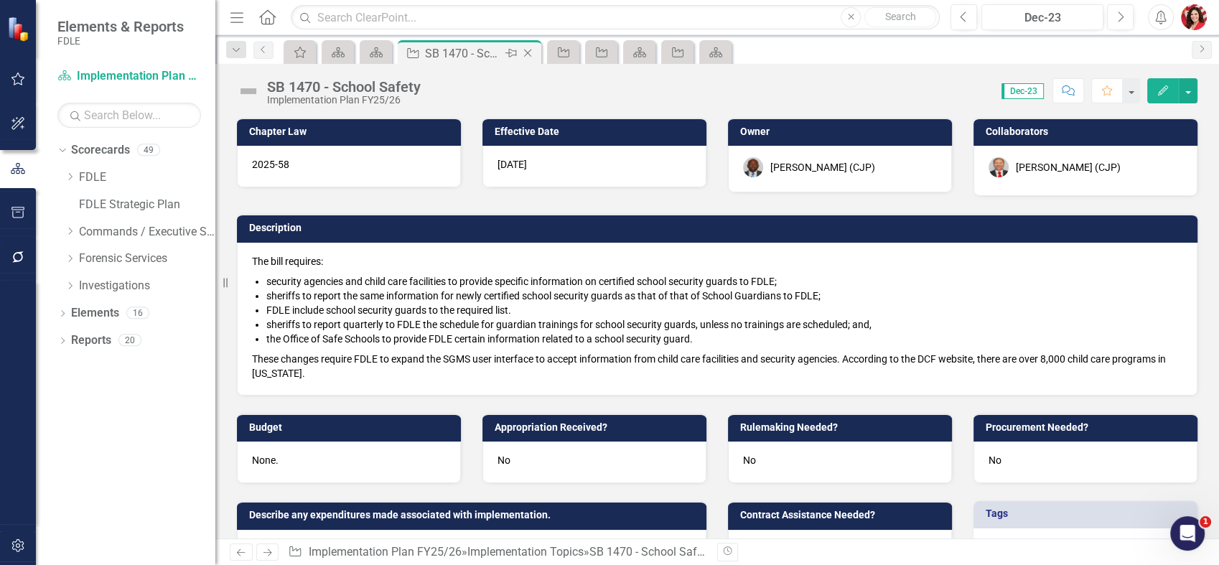
click at [530, 57] on icon "Close" at bounding box center [528, 52] width 14 height 11
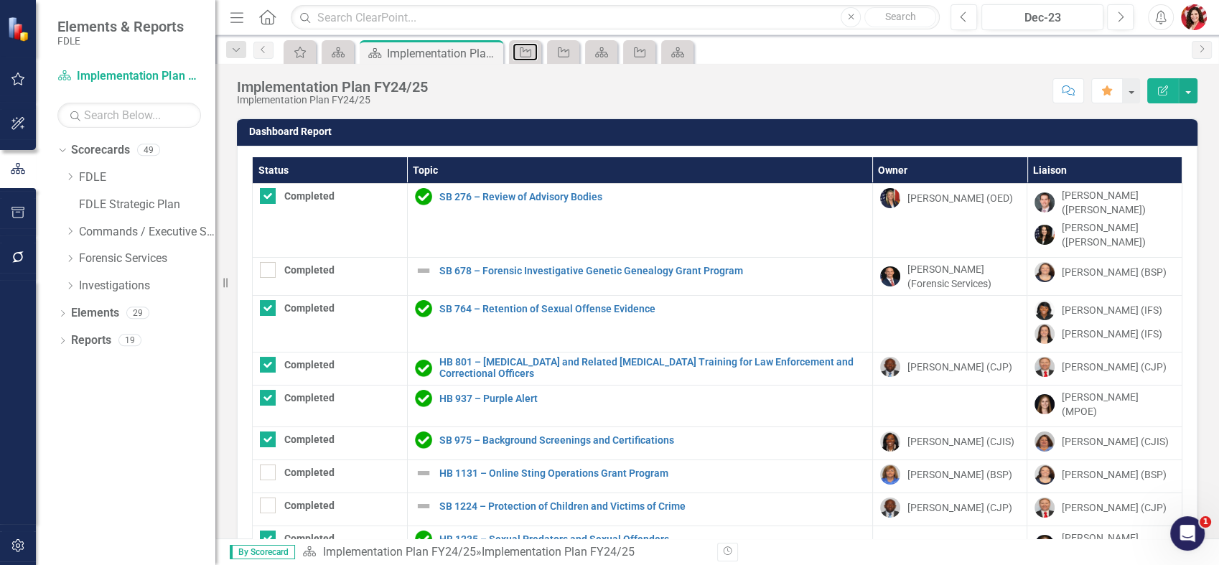
click at [530, 57] on icon at bounding box center [525, 52] width 11 height 10
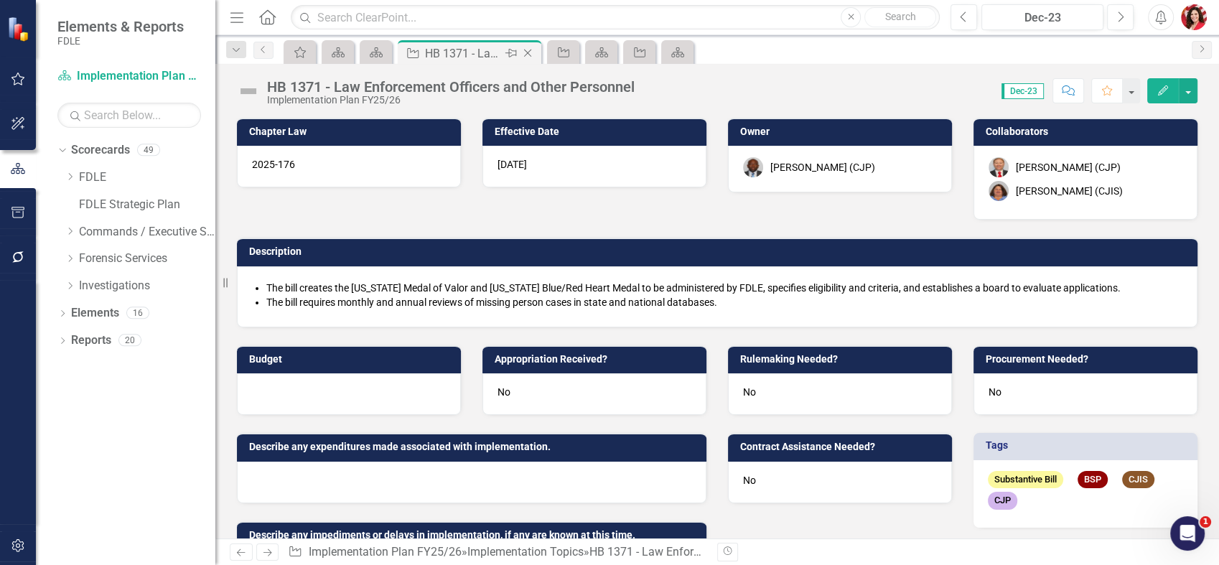
click at [526, 57] on icon "Close" at bounding box center [528, 52] width 14 height 11
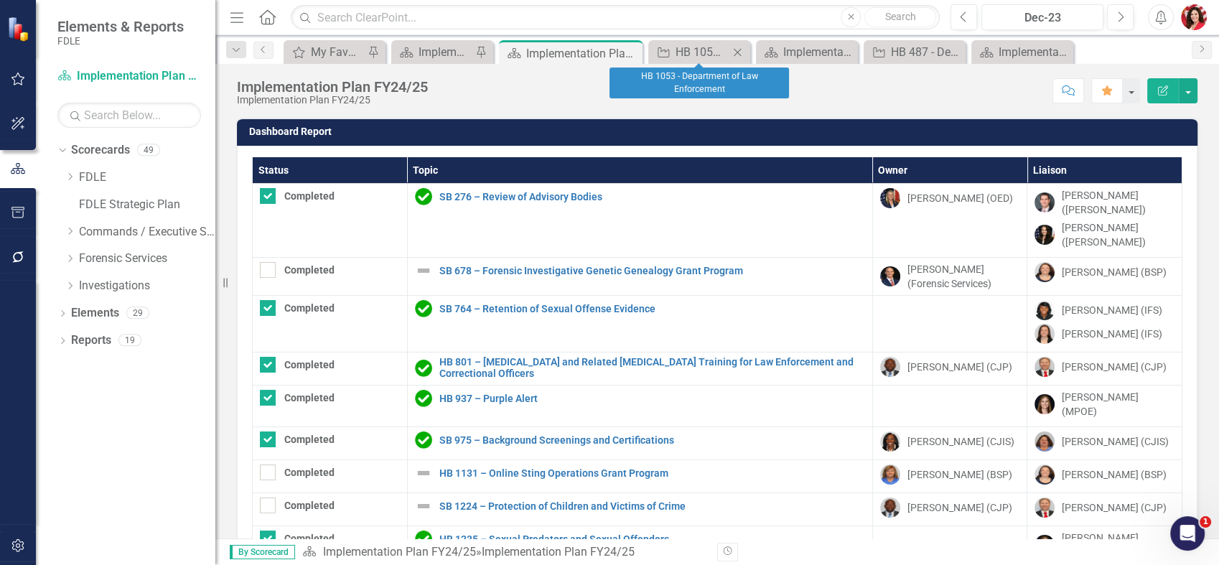
click at [735, 52] on icon "Close" at bounding box center [737, 52] width 14 height 11
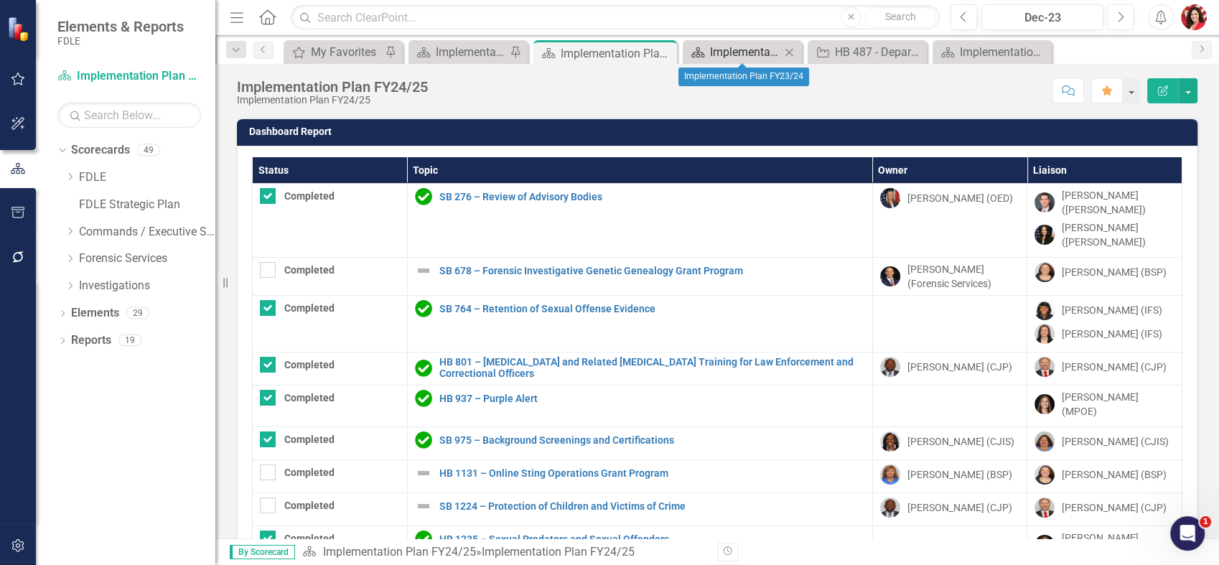
click at [731, 52] on div "Implementation Plan FY23/24" at bounding box center [745, 52] width 70 height 18
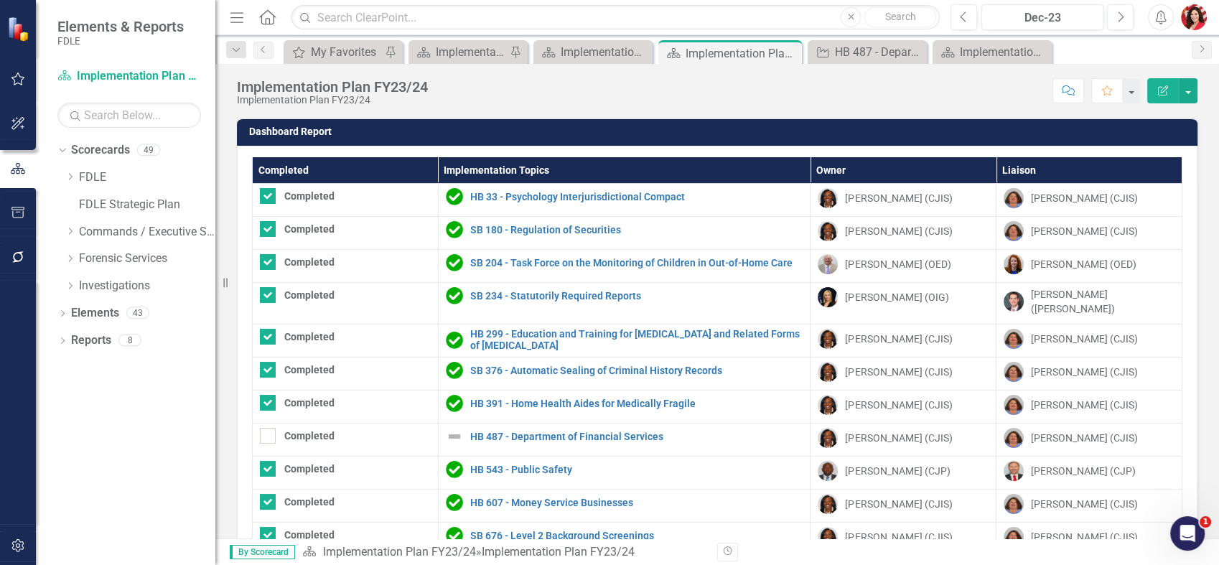
click at [309, 179] on th "Completed" at bounding box center [346, 170] width 186 height 27
checkbox input "false"
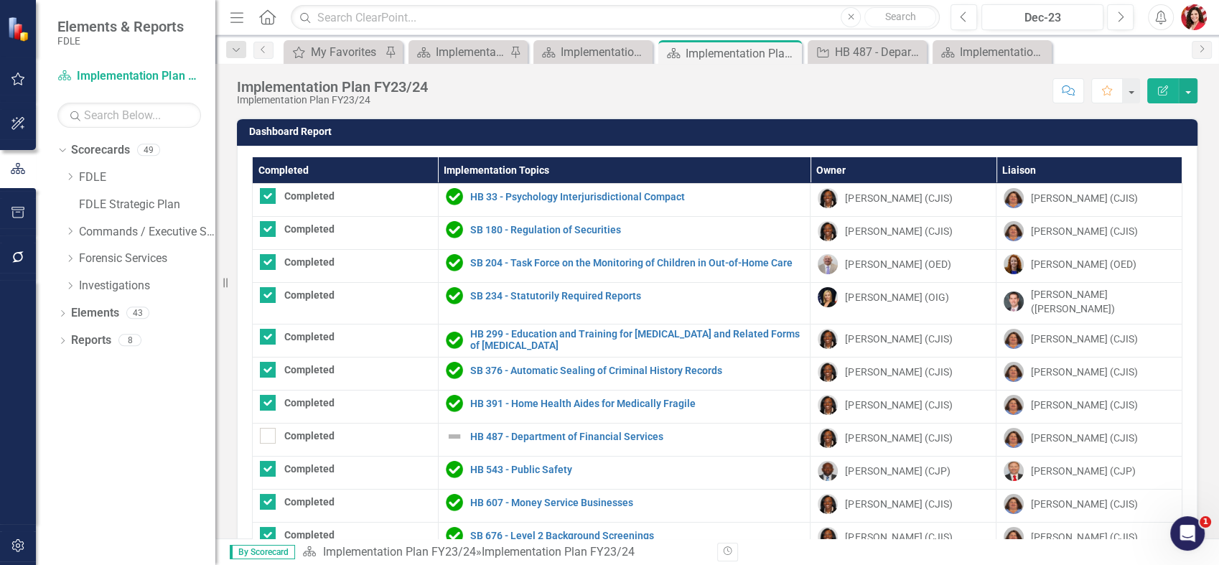
checkbox input "false"
checkbox input "true"
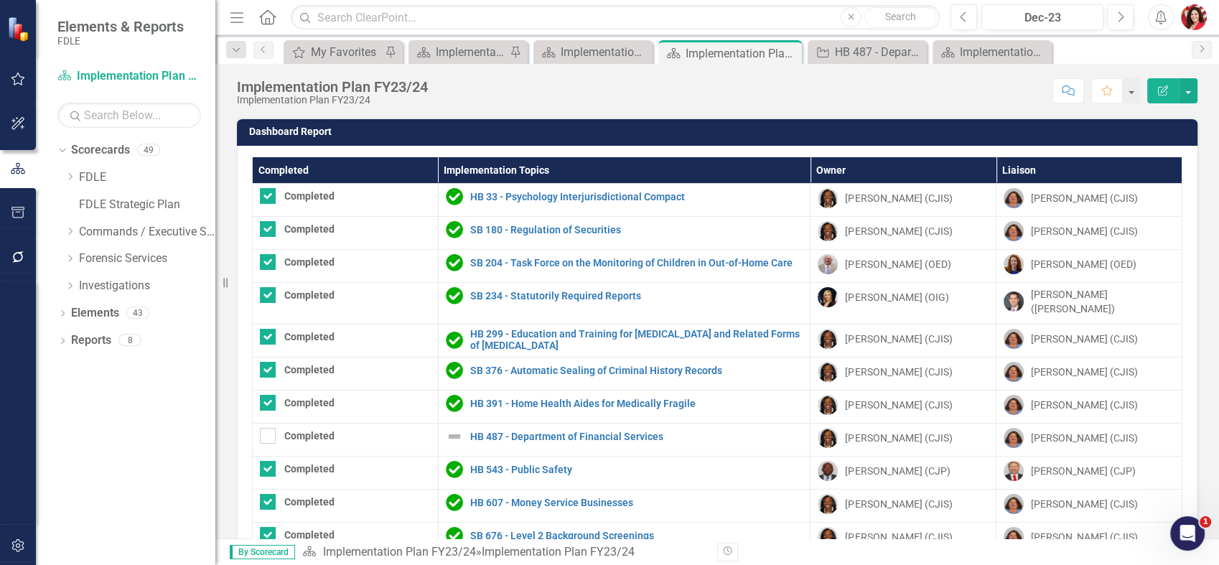
checkbox input "true"
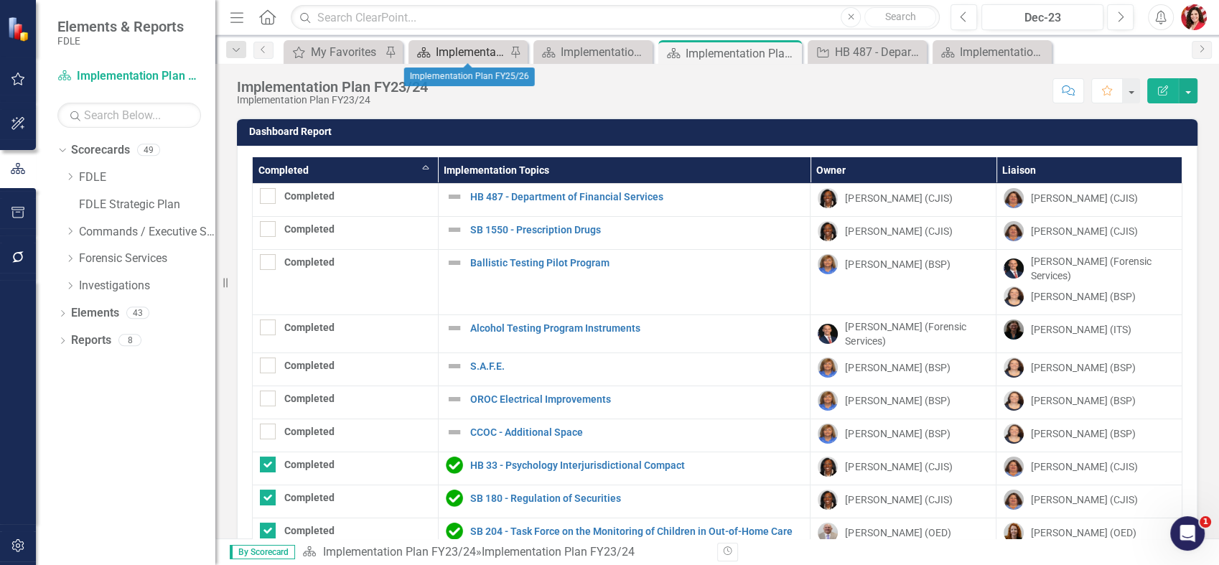
click at [465, 55] on div "Implementation Plan FY25/26" at bounding box center [471, 52] width 70 height 18
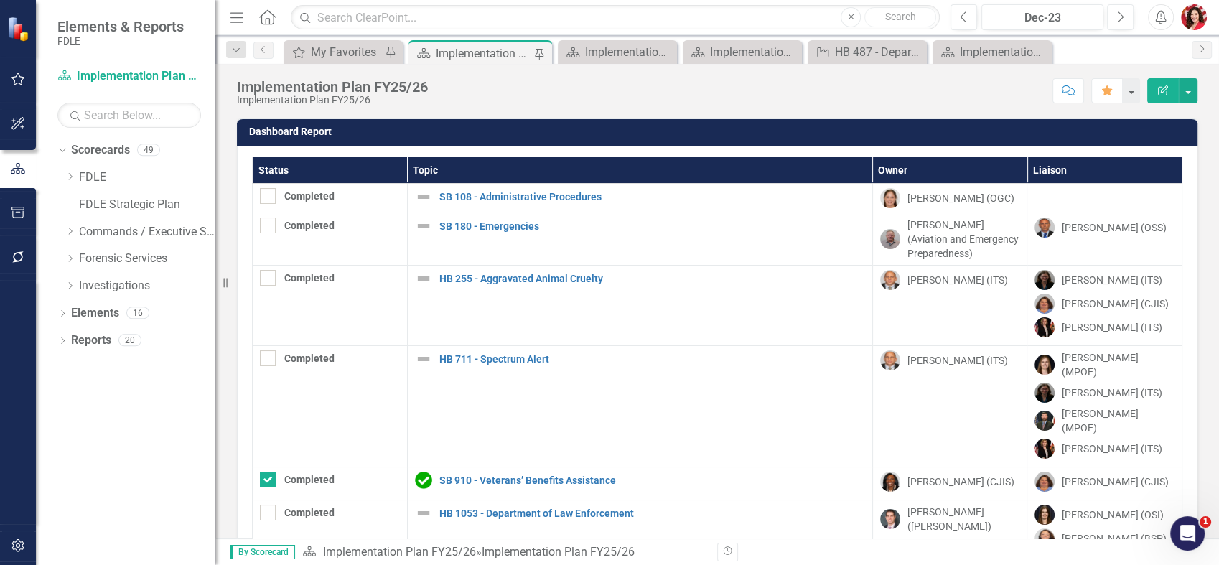
click at [275, 166] on th "Status" at bounding box center [330, 170] width 155 height 27
checkbox input "false"
checkbox input "true"
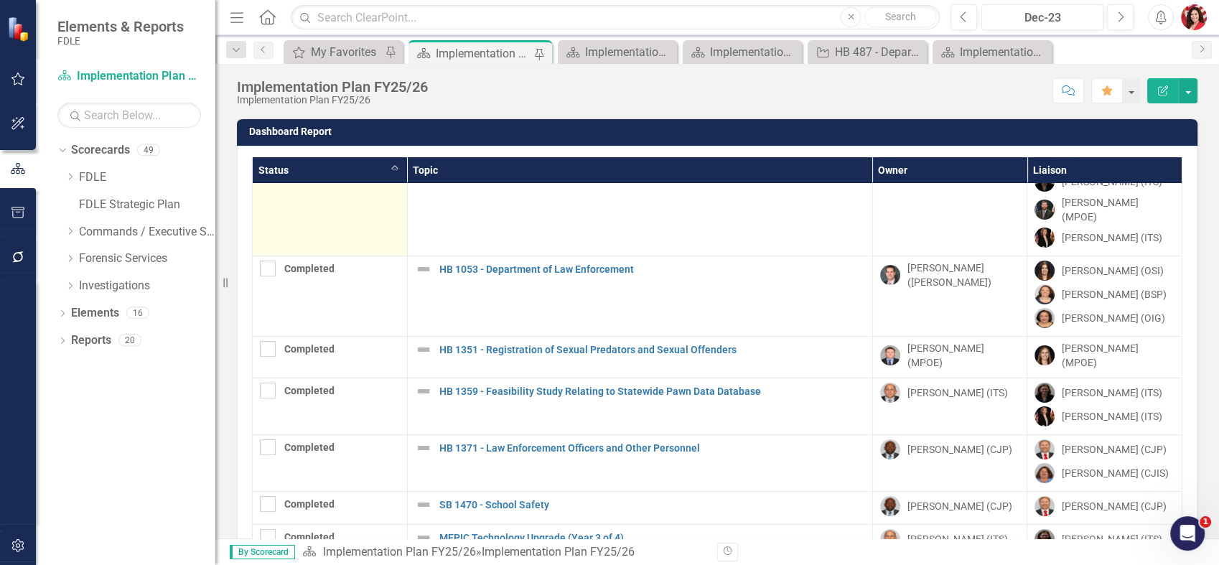
scroll to position [239, 0]
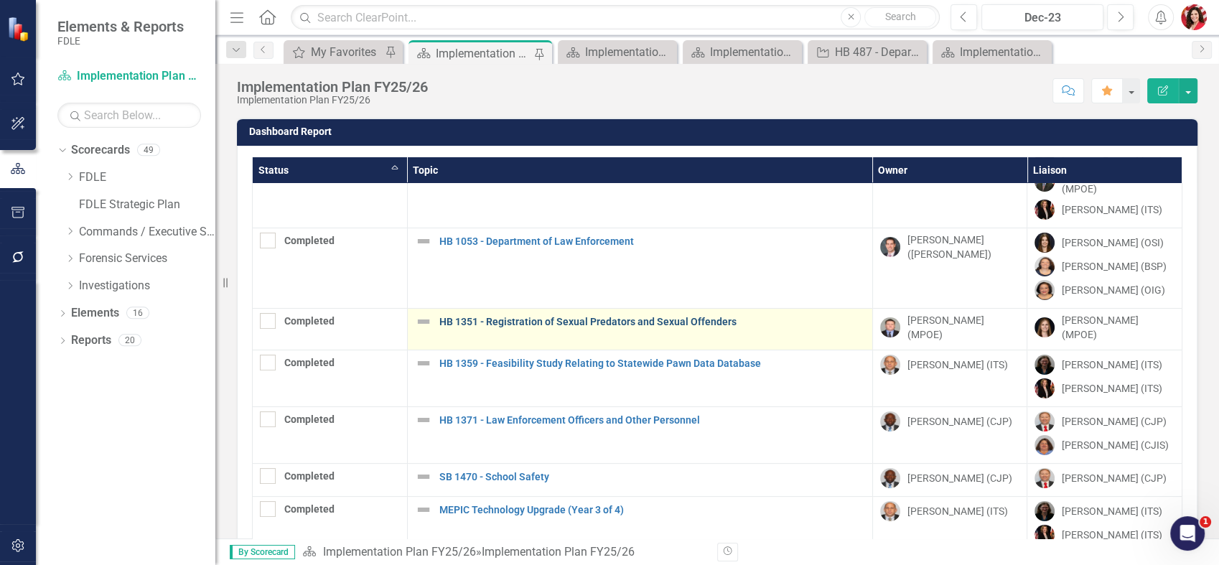
click at [692, 317] on link "HB 1351 - Registration of Sexual Predators and Sexual Offenders" at bounding box center [652, 322] width 426 height 11
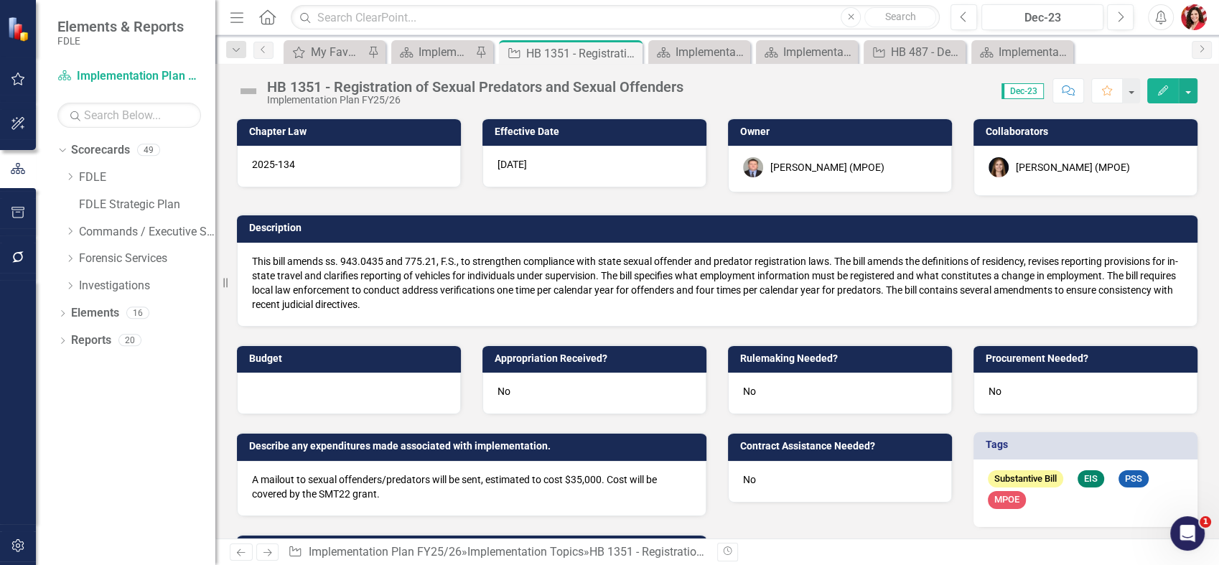
click at [862, 159] on div "[PERSON_NAME] (MPOE)" at bounding box center [840, 167] width 194 height 20
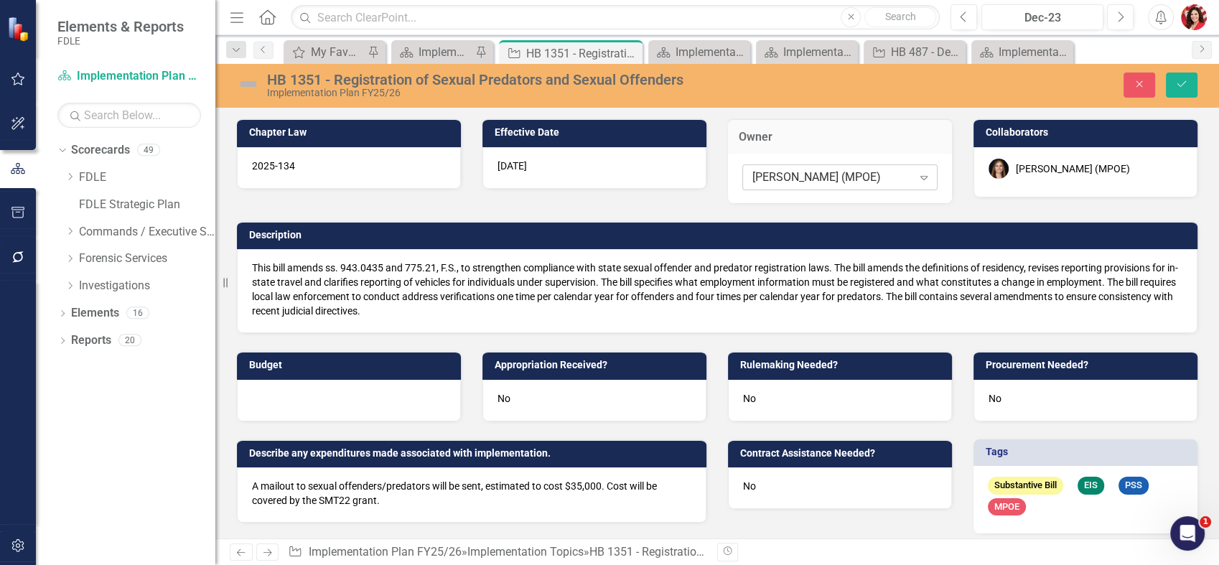
click at [862, 174] on div "[PERSON_NAME] (MPOE)" at bounding box center [832, 177] width 160 height 17
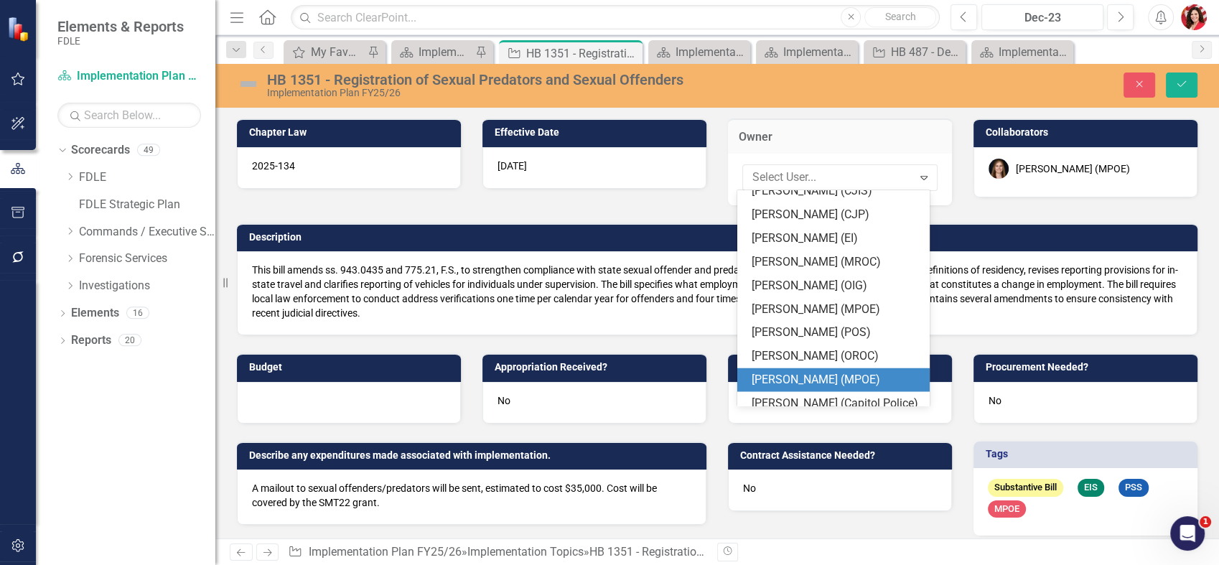
scroll to position [4059, 0]
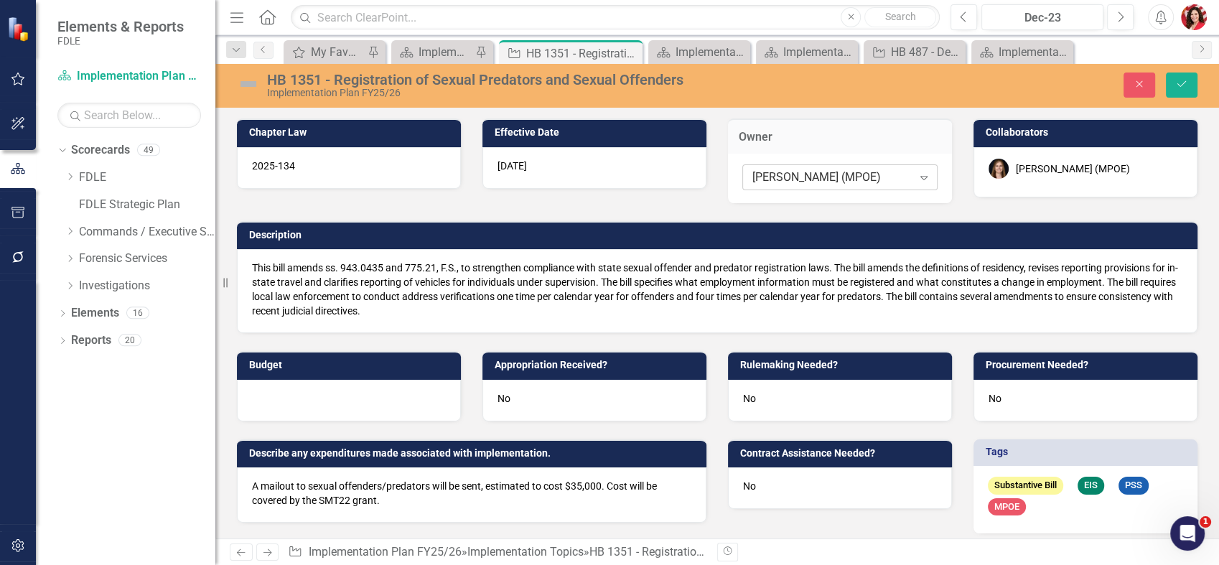
click at [818, 179] on div "[PERSON_NAME] (MPOE)" at bounding box center [832, 177] width 160 height 17
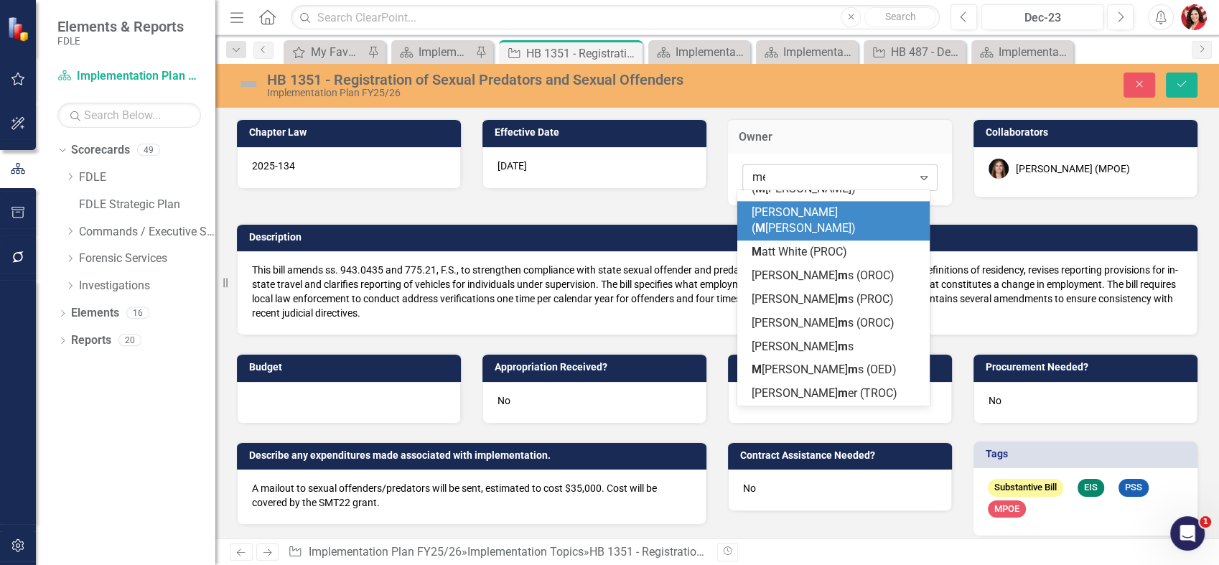
scroll to position [0, 0]
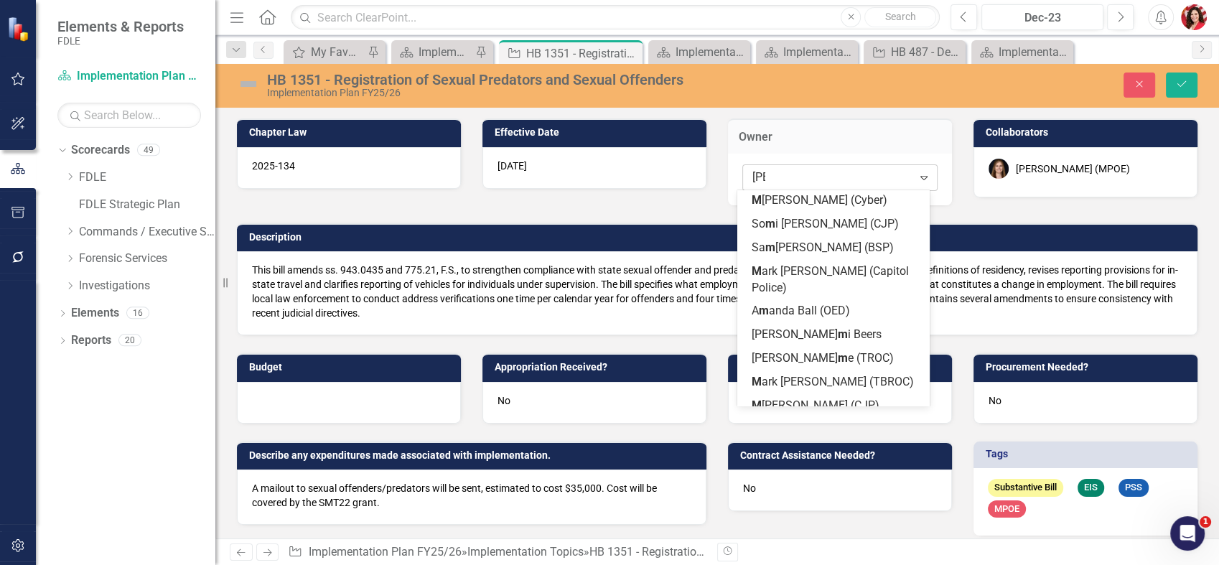
type input "meli"
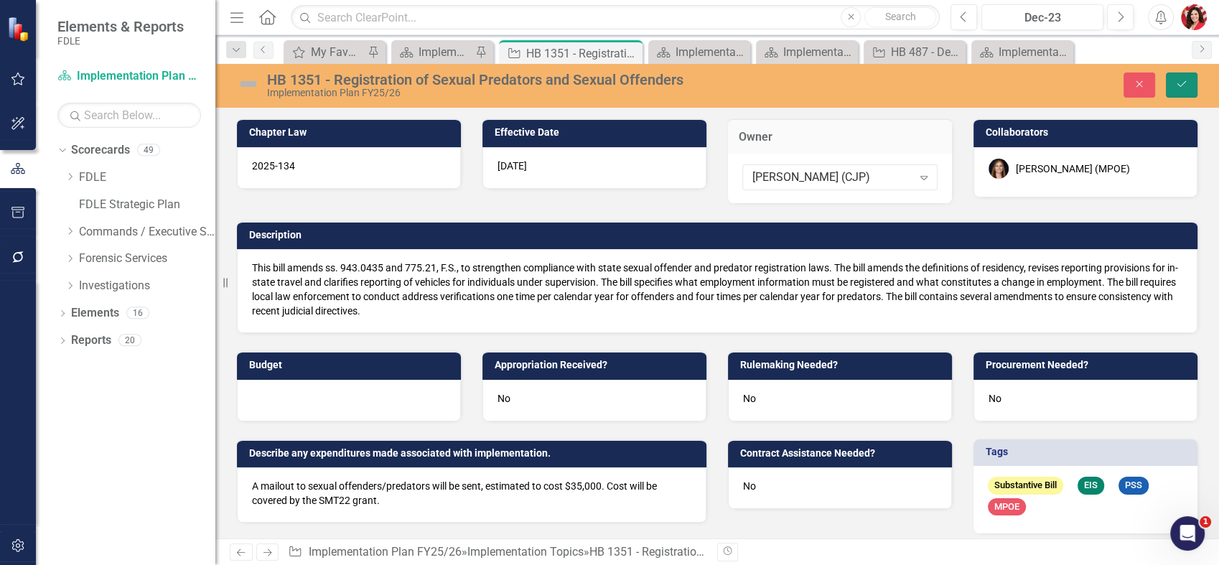
click at [1189, 75] on button "Save" at bounding box center [1182, 85] width 32 height 25
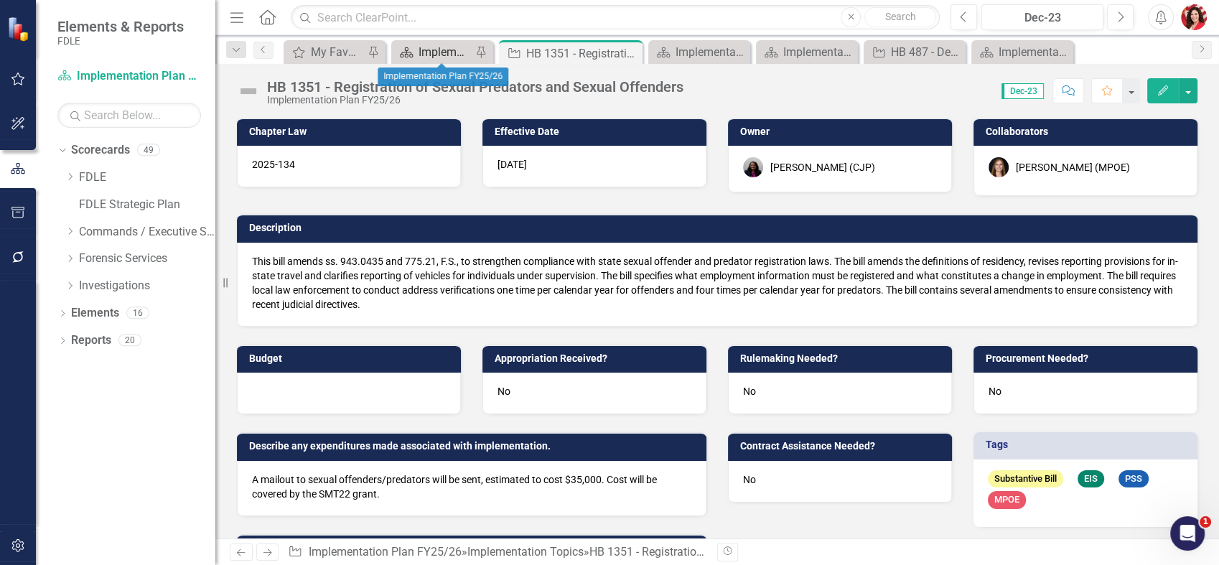
click at [449, 53] on div "Implementation Plan FY25/26" at bounding box center [445, 52] width 53 height 18
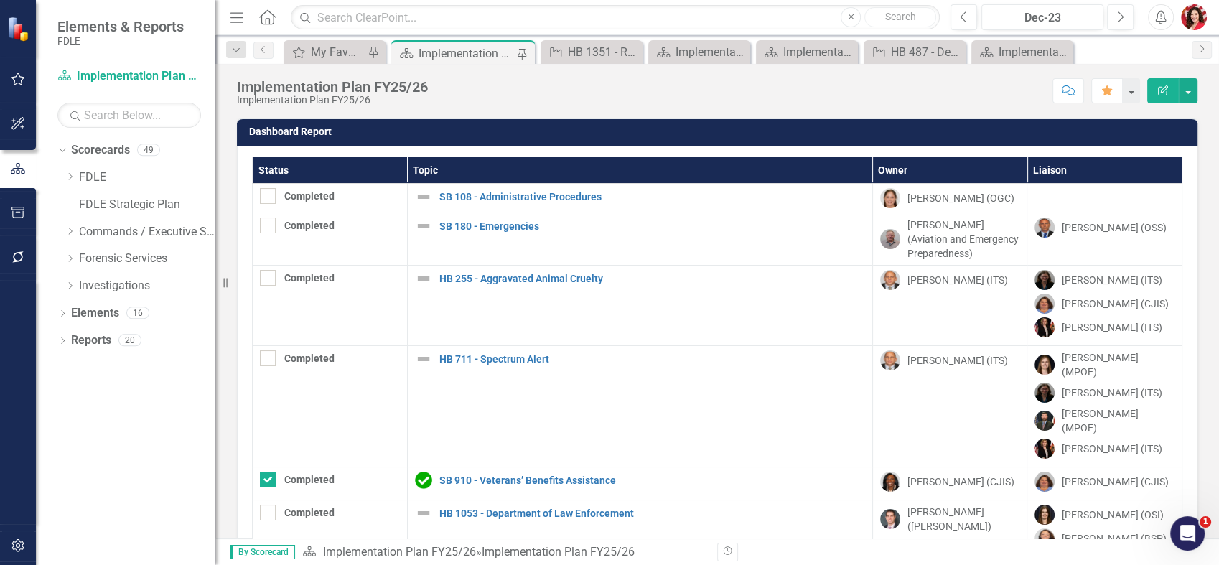
click at [31, 40] on img at bounding box center [19, 28] width 25 height 25
click at [239, 19] on icon "Menu" at bounding box center [237, 16] width 19 height 15
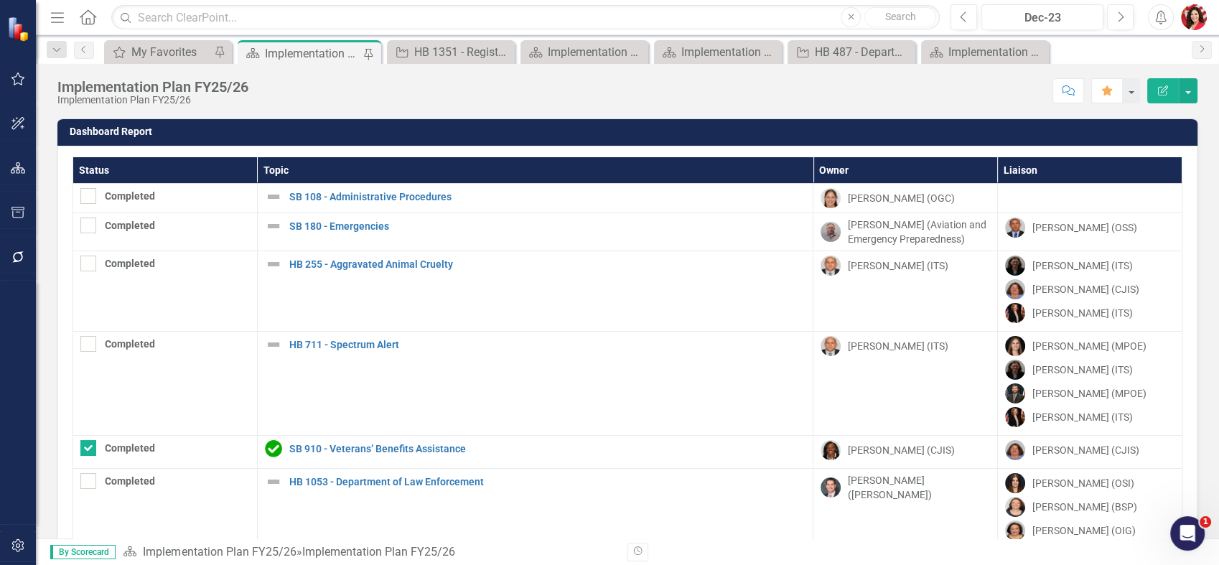
click at [1185, 17] on img "button" at bounding box center [1194, 17] width 26 height 26
